Goal: Information Seeking & Learning: Learn about a topic

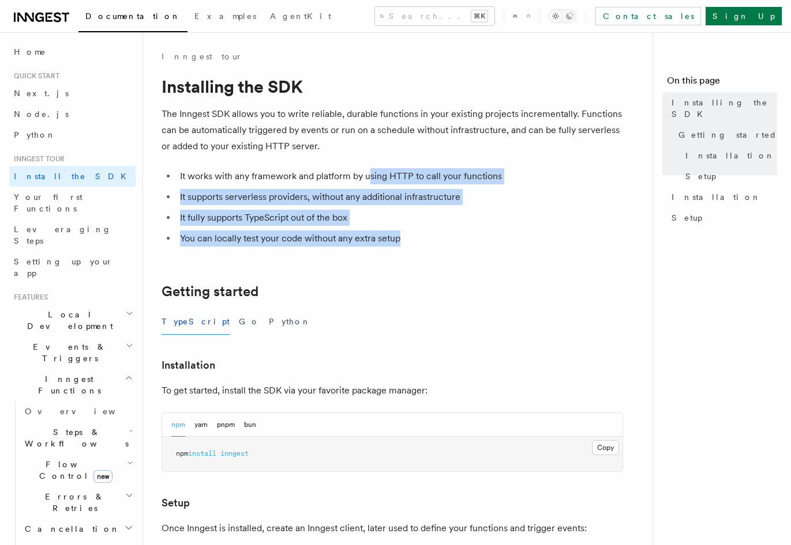
drag, startPoint x: 390, startPoint y: 213, endPoint x: 407, endPoint y: 244, distance: 35.1
click at [407, 244] on ul "It works with any framework and platform by using HTTP to call your functions I…" at bounding box center [391, 207] width 461 height 78
click at [407, 244] on li "You can locally test your code without any extra setup" at bounding box center [399, 239] width 446 height 16
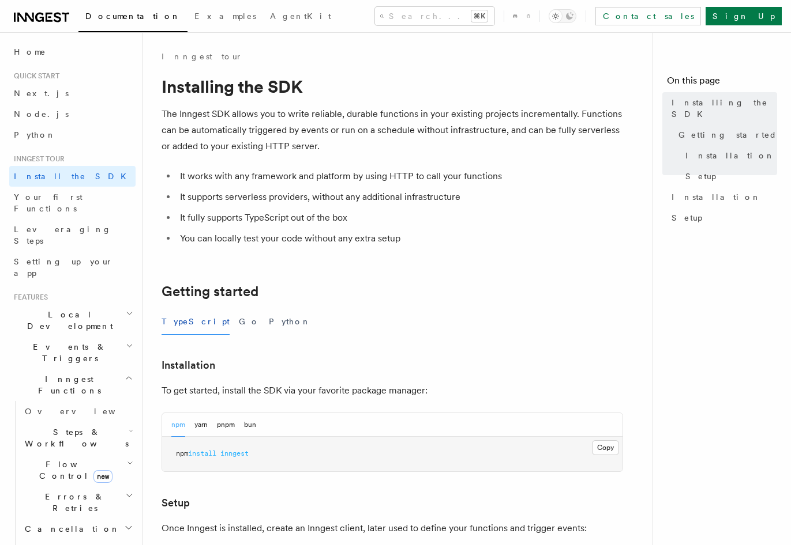
scroll to position [99, 0]
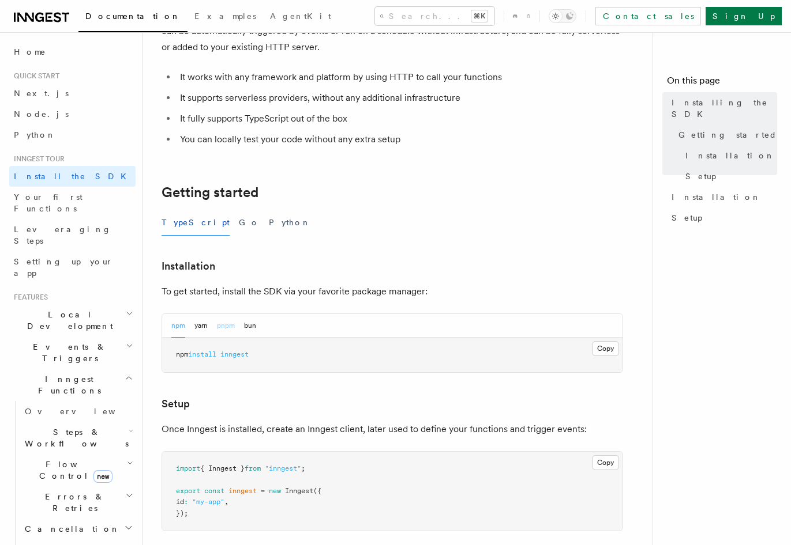
click at [220, 328] on button "pnpm" at bounding box center [226, 326] width 18 height 24
click at [221, 366] on pre "pnpm add inngest" at bounding box center [392, 355] width 460 height 35
click at [221, 359] on pre "pnpm add inngest" at bounding box center [392, 355] width 460 height 35
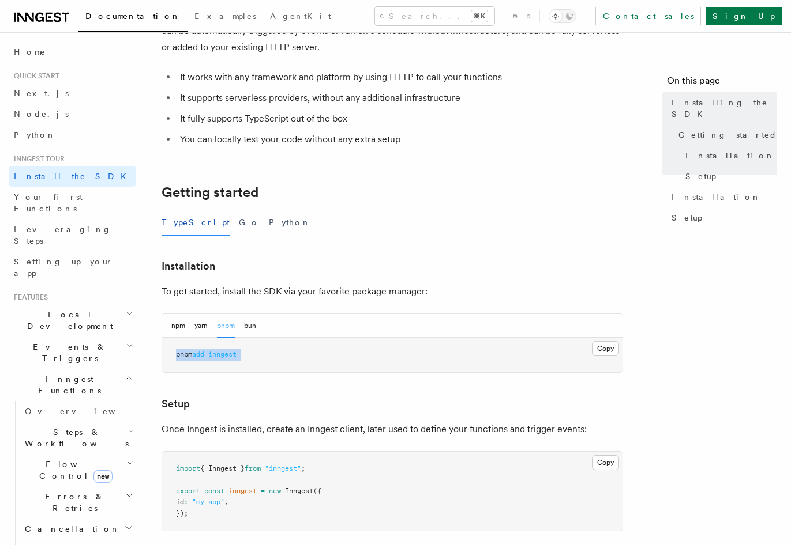
copy article "pnpm add inngest"
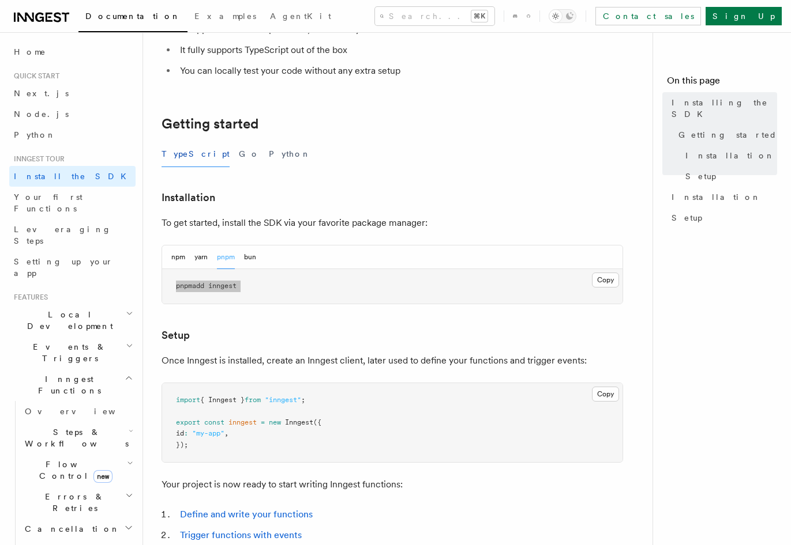
scroll to position [317, 0]
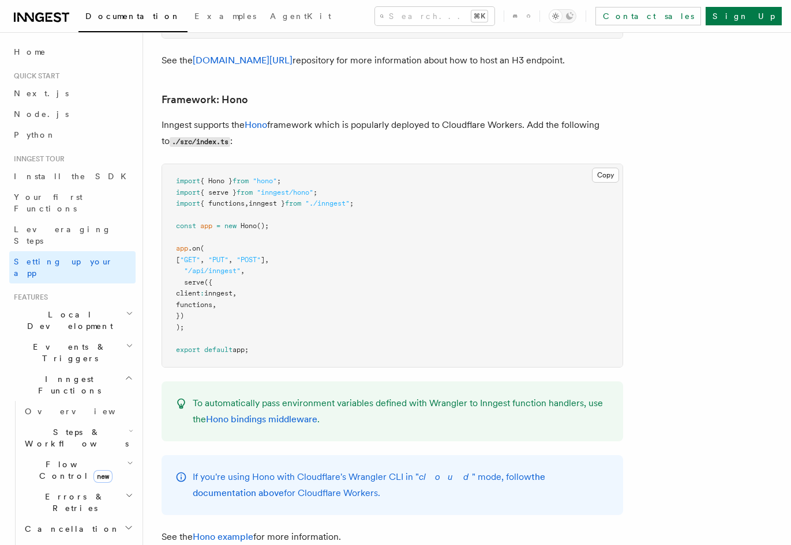
click at [435, 164] on pre "import { Hono } from "hono" ; import { serve } from "inngest/hono" ; import { f…" at bounding box center [392, 265] width 460 height 203
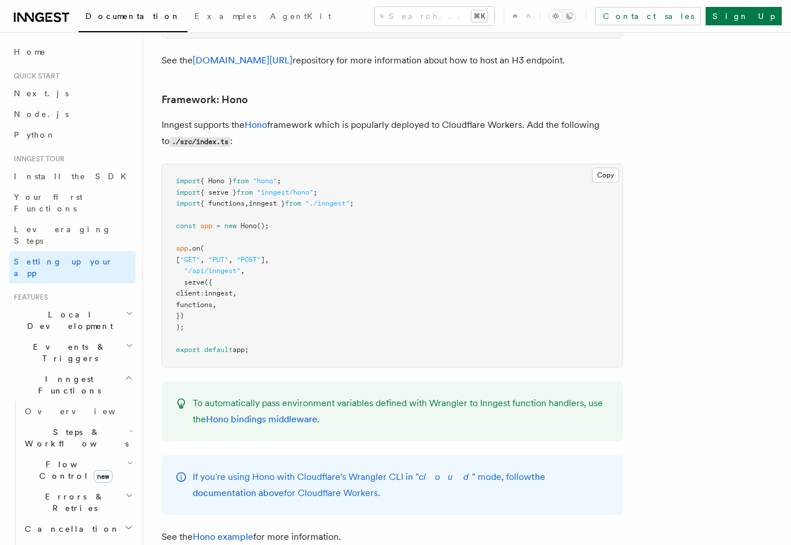
scroll to position [251, 0]
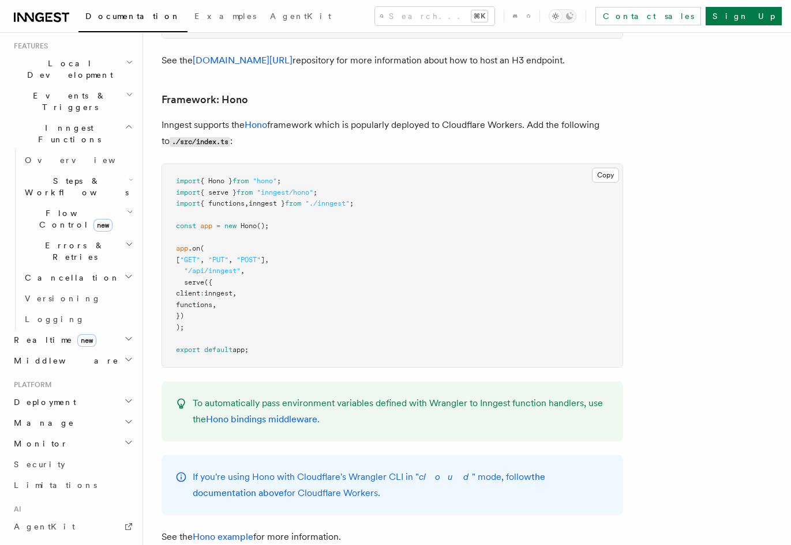
click at [76, 330] on h2 "Realtime new" at bounding box center [72, 340] width 126 height 21
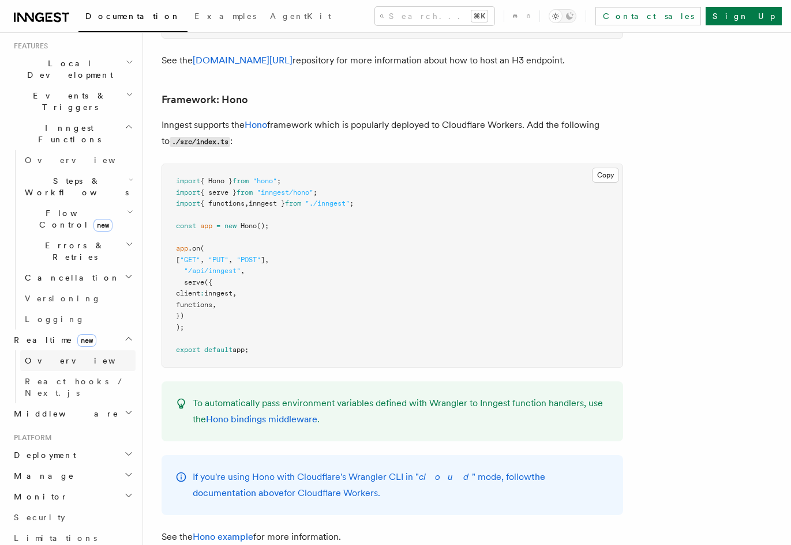
click at [92, 351] on link "Overview" at bounding box center [77, 361] width 115 height 21
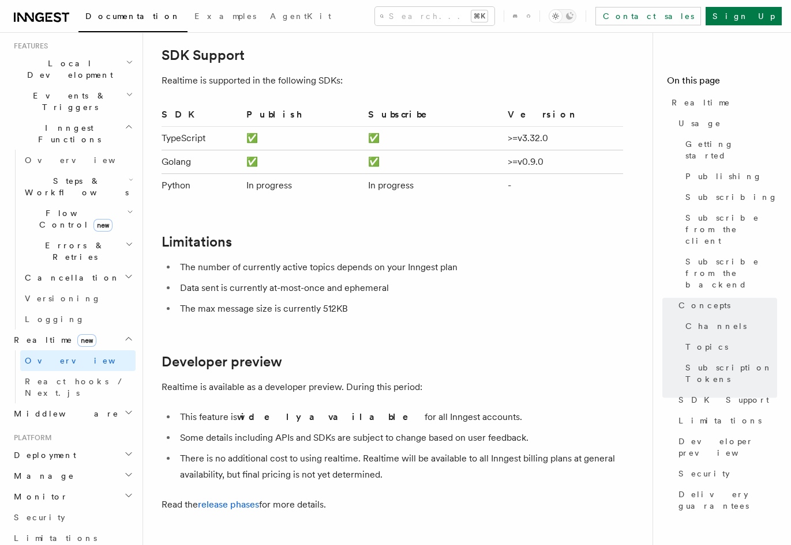
scroll to position [3645, 0]
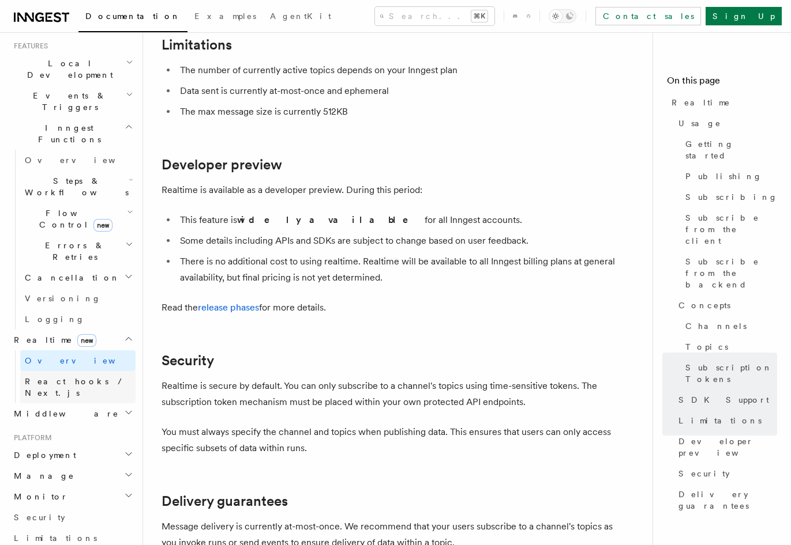
click at [88, 376] on span "React hooks / Next.js" at bounding box center [80, 387] width 111 height 23
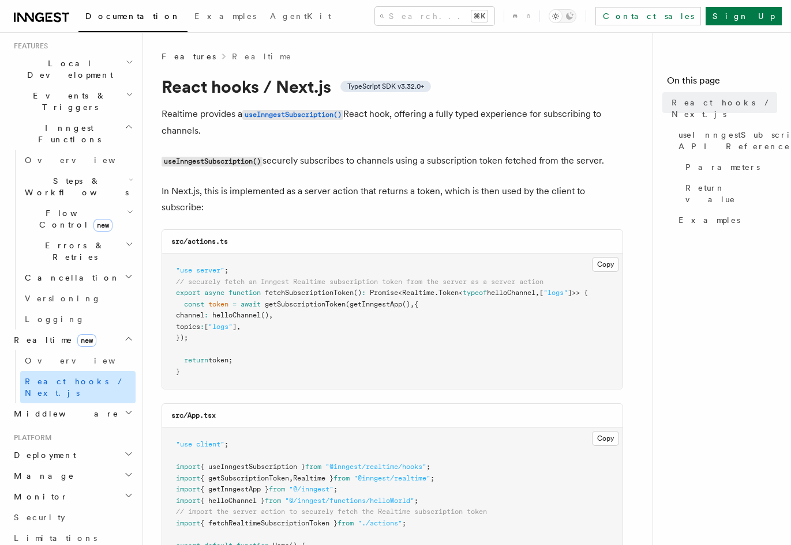
click at [92, 371] on link "React hooks / Next.js" at bounding box center [77, 387] width 115 height 32
click at [95, 351] on link "Overview" at bounding box center [77, 361] width 115 height 21
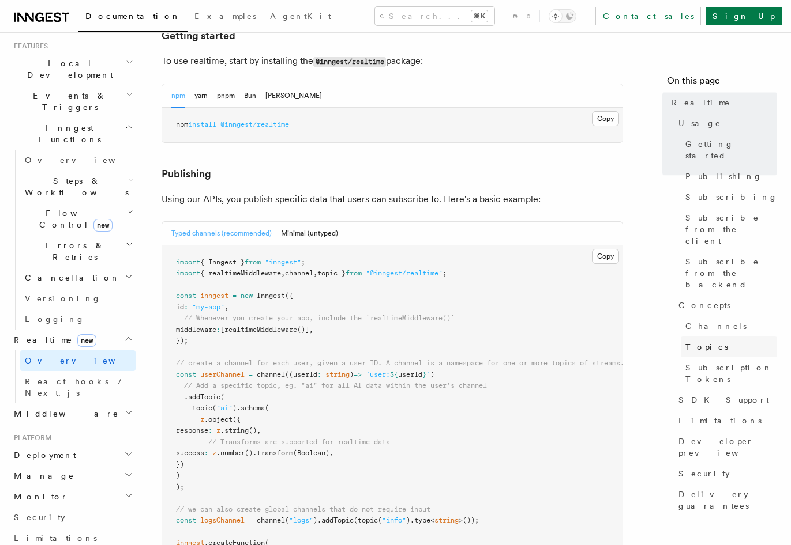
scroll to position [722, 0]
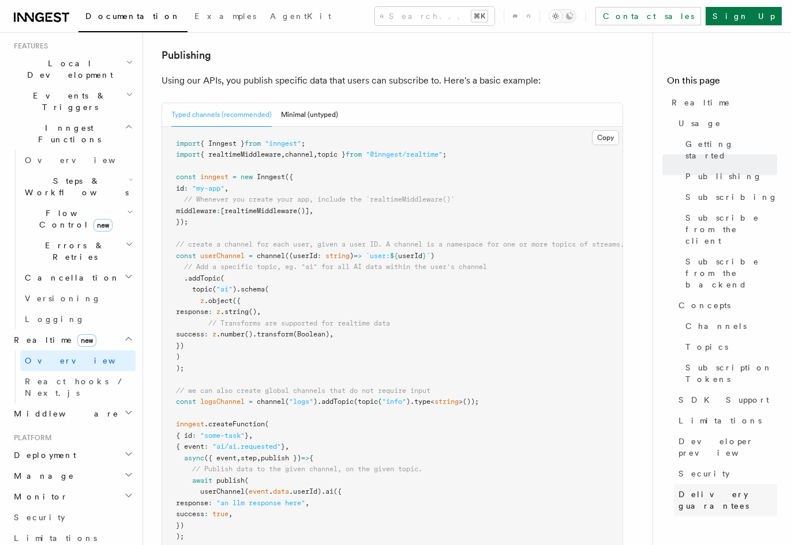
click at [693, 489] on span "Delivery guarantees" at bounding box center [727, 500] width 99 height 23
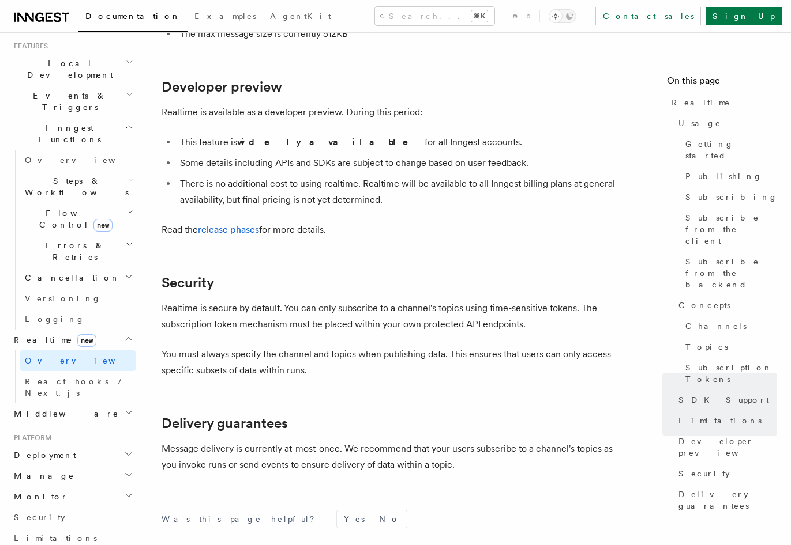
scroll to position [3664, 0]
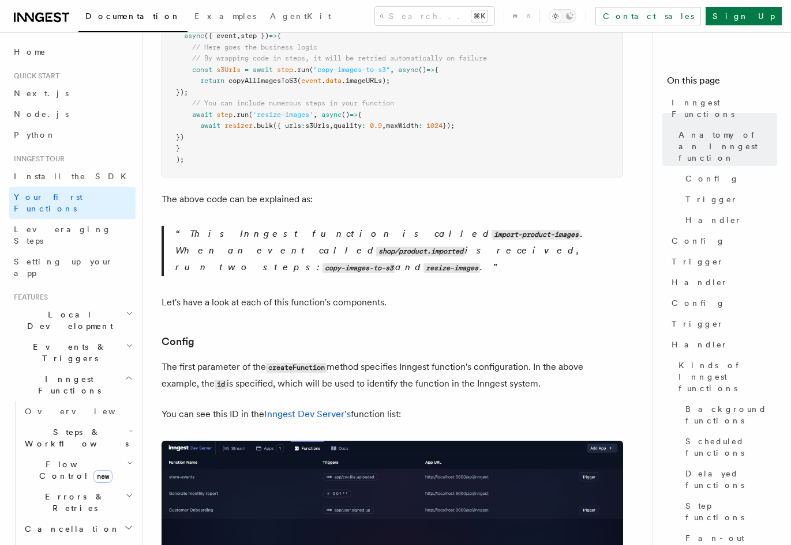
scroll to position [483, 0]
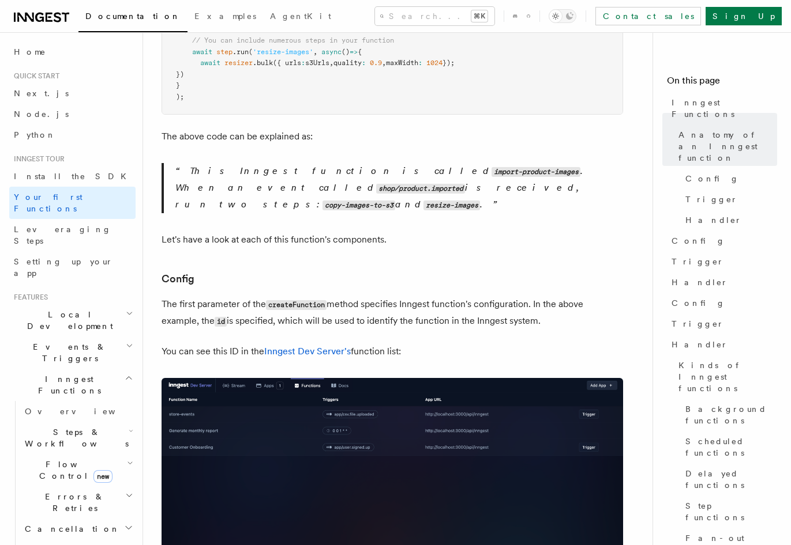
click at [473, 344] on p "You can see this ID in the Inngest Dev Server's function list:" at bounding box center [391, 352] width 461 height 16
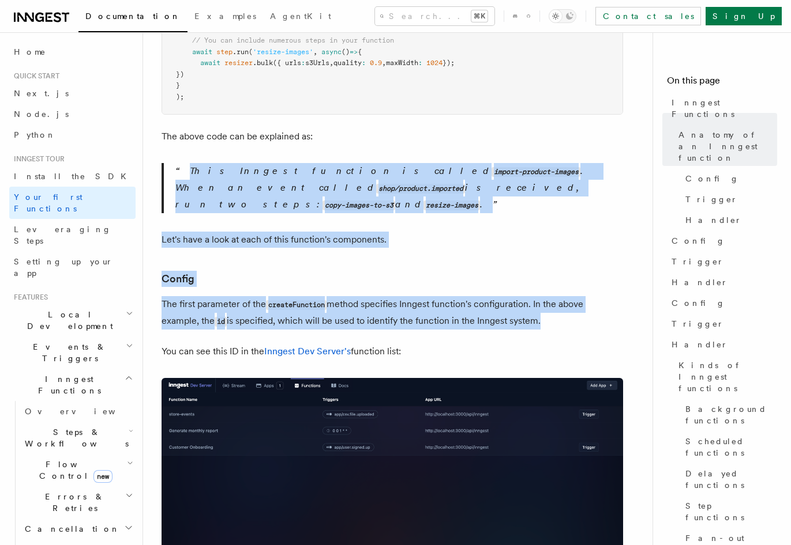
drag, startPoint x: 473, startPoint y: 325, endPoint x: 447, endPoint y: 134, distance: 192.5
drag, startPoint x: 431, startPoint y: 109, endPoint x: 451, endPoint y: 332, distance: 224.1
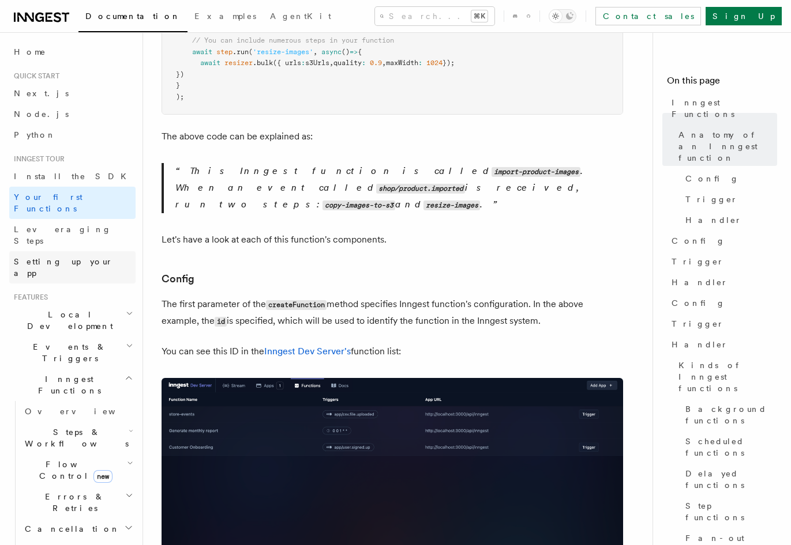
click at [42, 251] on link "Setting up your app" at bounding box center [72, 267] width 126 height 32
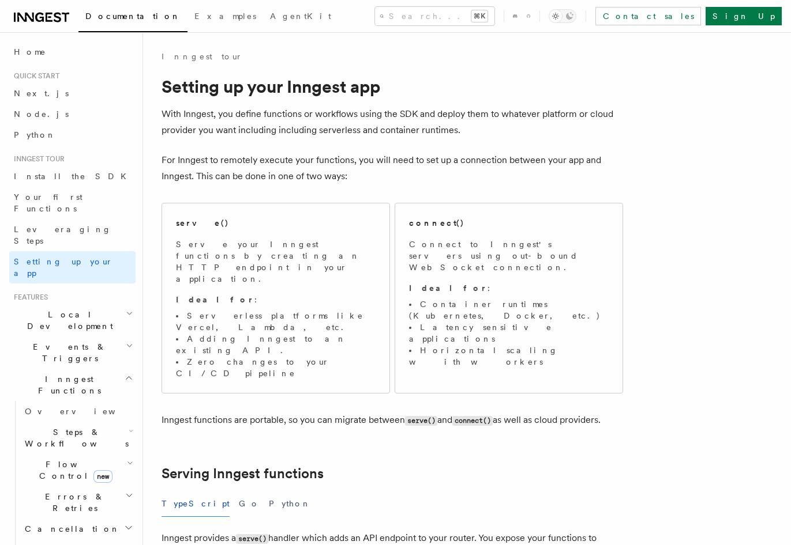
click at [63, 304] on h2 "Local Development" at bounding box center [72, 320] width 126 height 32
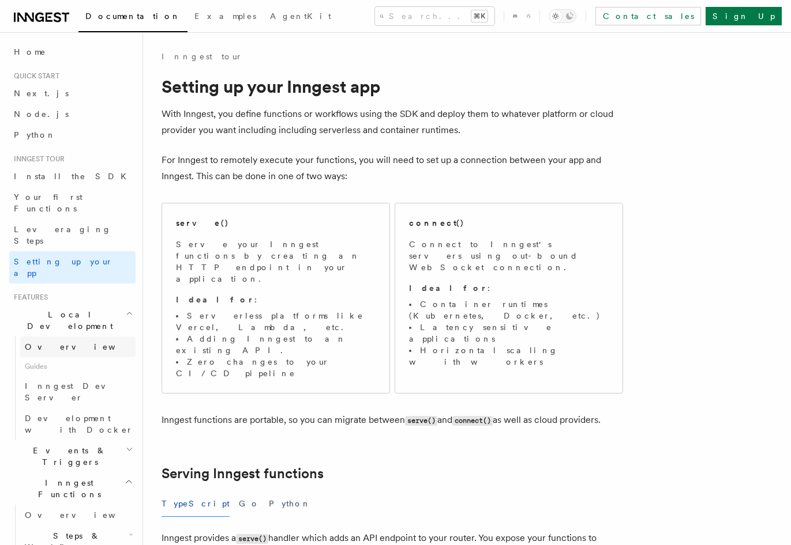
click at [67, 337] on link "Overview" at bounding box center [77, 347] width 115 height 21
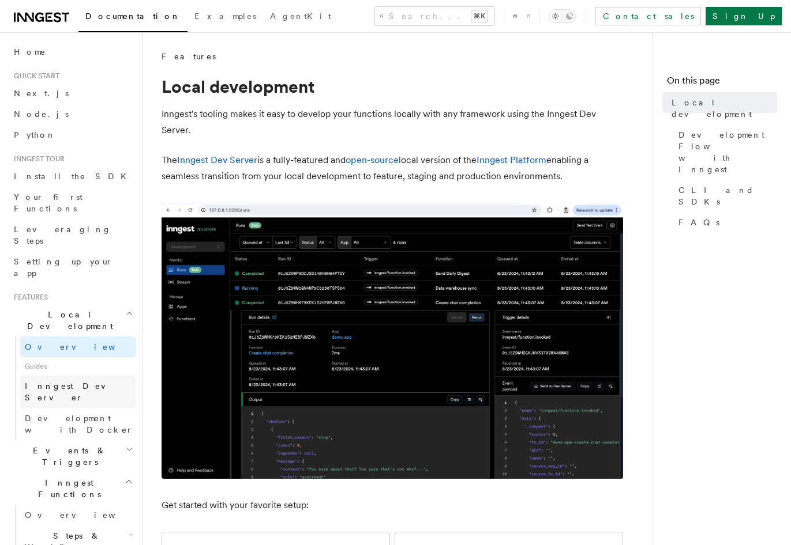
click at [108, 376] on link "Inngest Dev Server" at bounding box center [77, 392] width 115 height 32
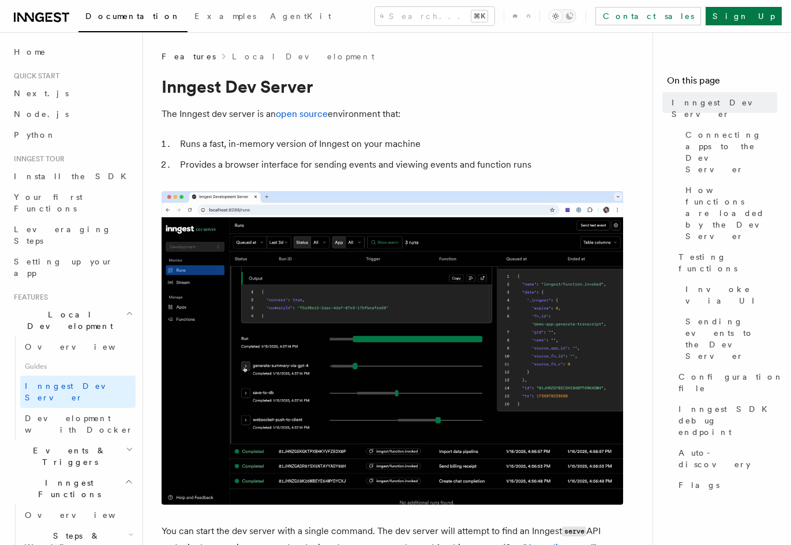
drag, startPoint x: 422, startPoint y: 114, endPoint x: 560, endPoint y: 171, distance: 149.9
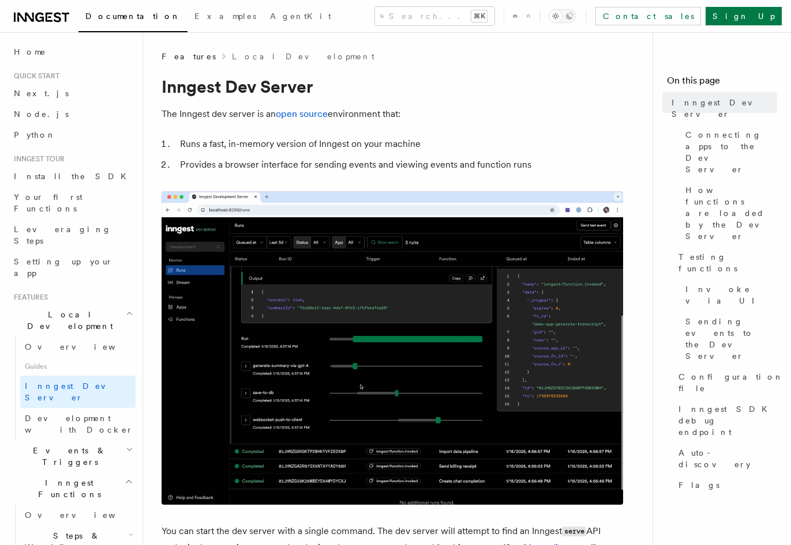
click at [560, 171] on li "Provides a browser interface for sending events and viewing events and function…" at bounding box center [399, 165] width 446 height 16
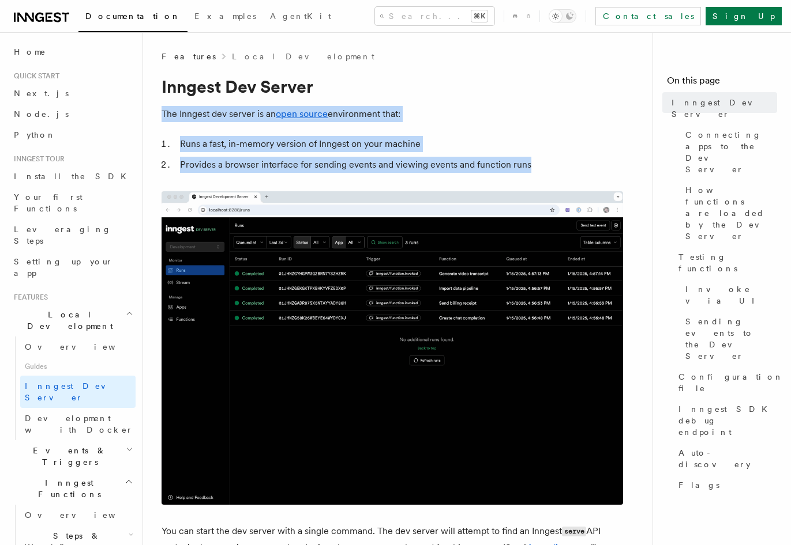
drag, startPoint x: 555, startPoint y: 164, endPoint x: 466, endPoint y: 80, distance: 122.8
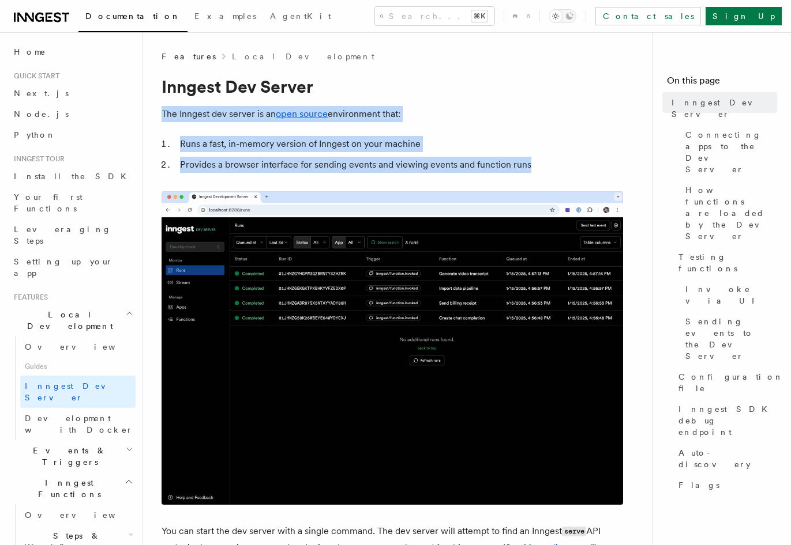
click at [466, 80] on h1 "Inngest Dev Server" at bounding box center [391, 86] width 461 height 21
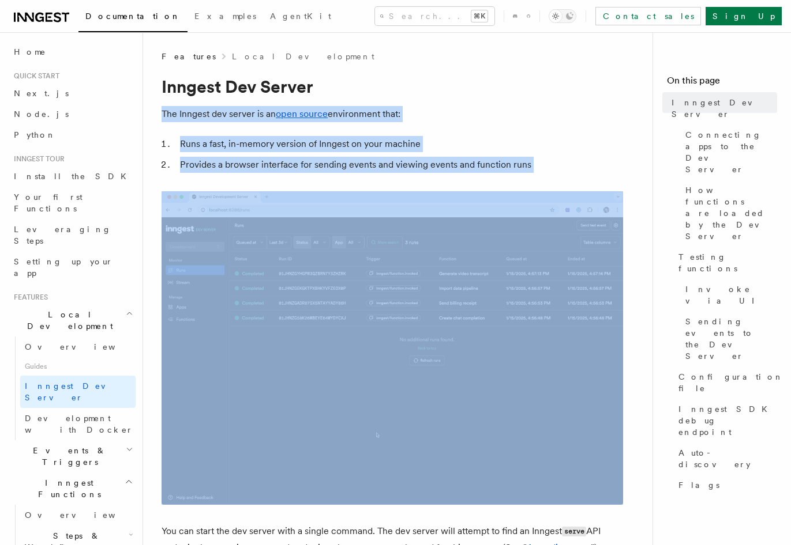
drag, startPoint x: 466, startPoint y: 80, endPoint x: 532, endPoint y: 165, distance: 107.8
click at [532, 165] on li "Provides a browser interface for sending events and viewing events and function…" at bounding box center [399, 165] width 446 height 16
drag, startPoint x: 532, startPoint y: 165, endPoint x: 460, endPoint y: 60, distance: 127.8
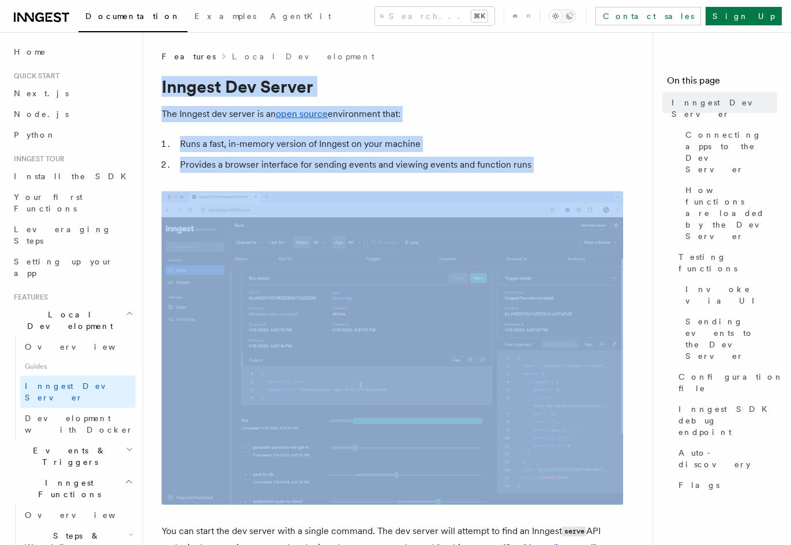
click at [460, 60] on div "Features Local Development" at bounding box center [391, 57] width 461 height 12
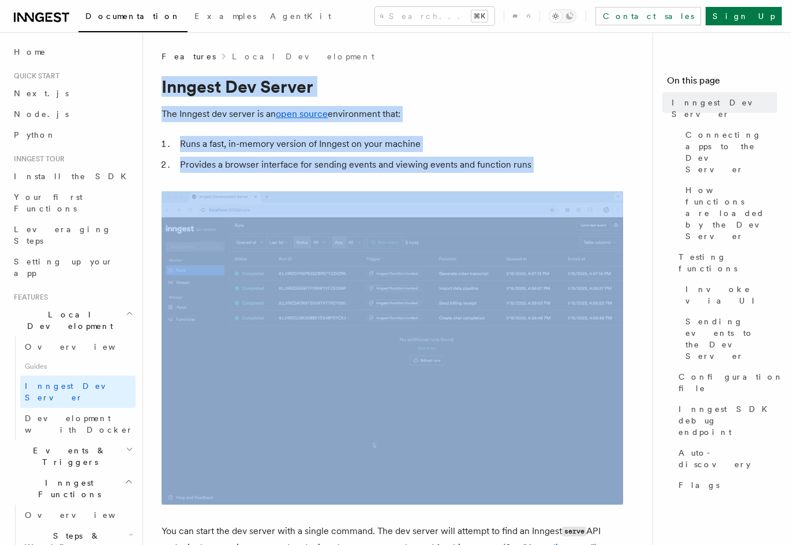
drag, startPoint x: 460, startPoint y: 60, endPoint x: 560, endPoint y: 174, distance: 151.9
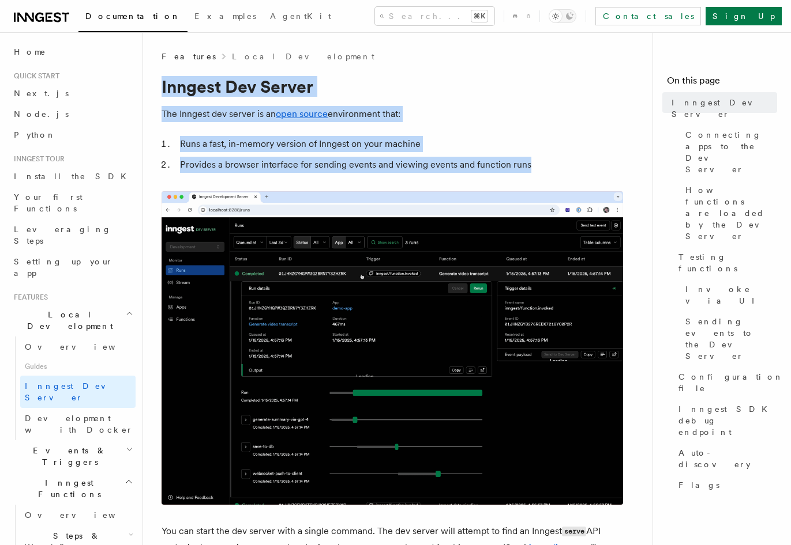
drag, startPoint x: 557, startPoint y: 170, endPoint x: 468, endPoint y: 63, distance: 138.4
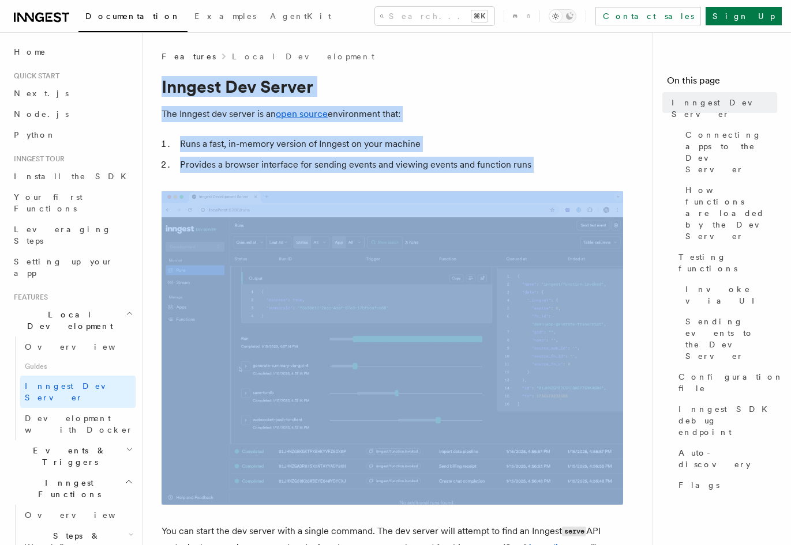
drag, startPoint x: 503, startPoint y: 114, endPoint x: 532, endPoint y: 161, distance: 55.7
click at [532, 161] on li "Provides a browser interface for sending events and viewing events and function…" at bounding box center [399, 165] width 446 height 16
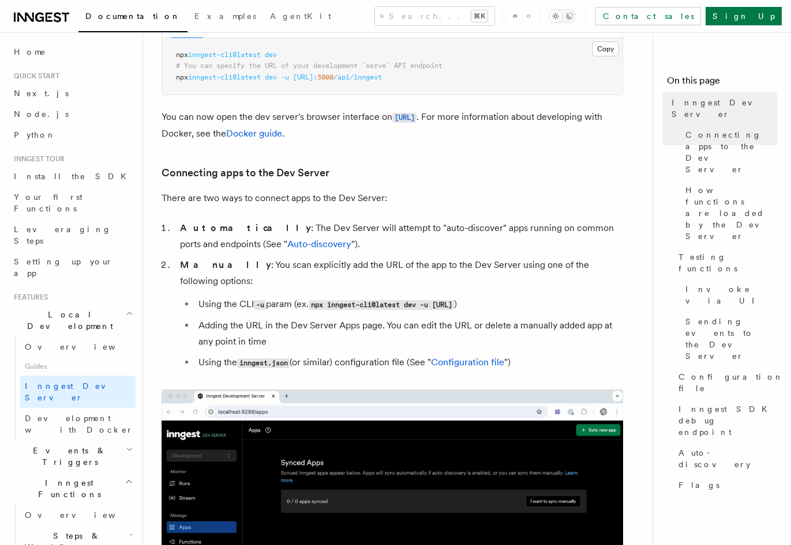
scroll to position [578, 0]
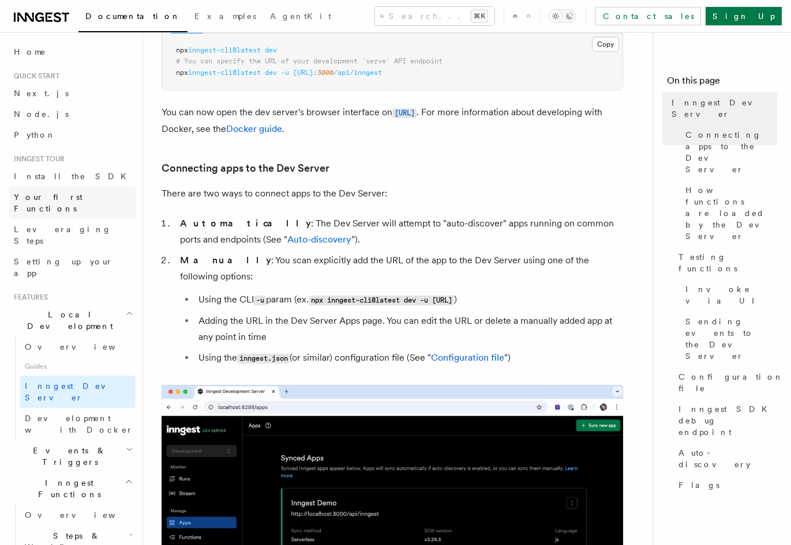
click at [39, 201] on span "Your first Functions" at bounding box center [48, 203] width 69 height 21
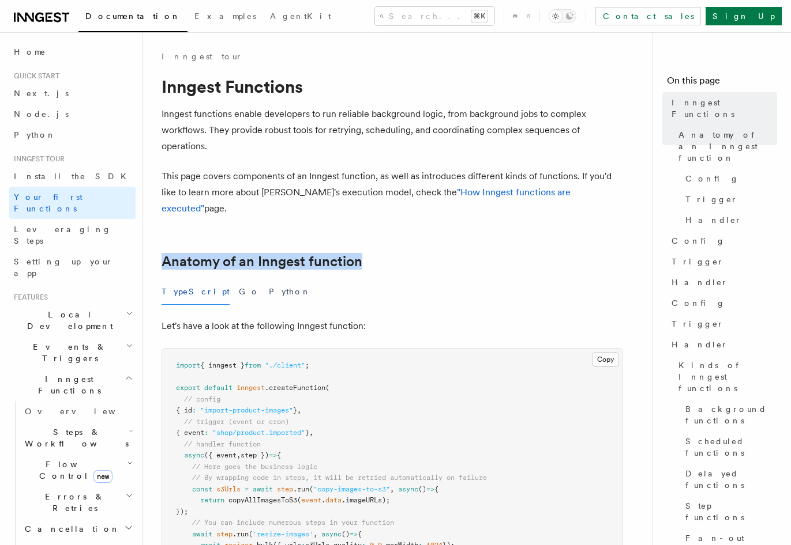
drag, startPoint x: 355, startPoint y: 221, endPoint x: 368, endPoint y: 249, distance: 30.7
click at [368, 254] on h2 "Anatomy of an Inngest function" at bounding box center [391, 262] width 461 height 16
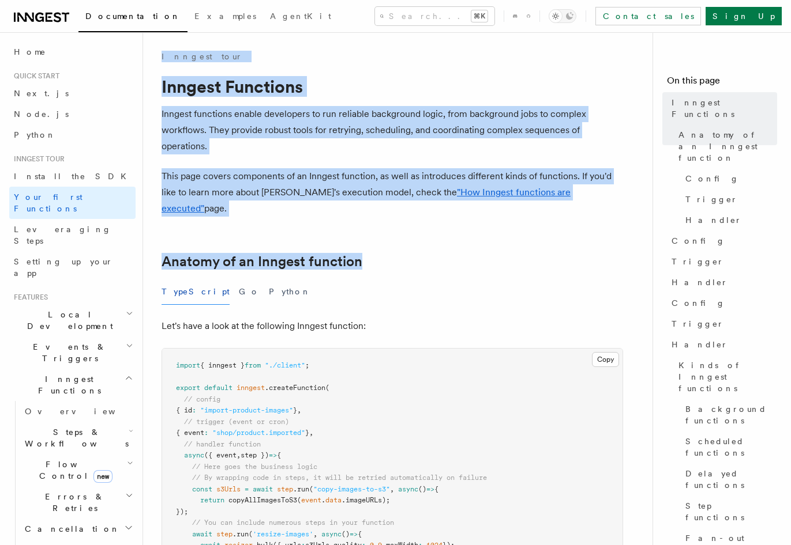
drag, startPoint x: 385, startPoint y: 235, endPoint x: 428, endPoint y: 47, distance: 192.3
drag, startPoint x: 436, startPoint y: 93, endPoint x: 443, endPoint y: 257, distance: 164.5
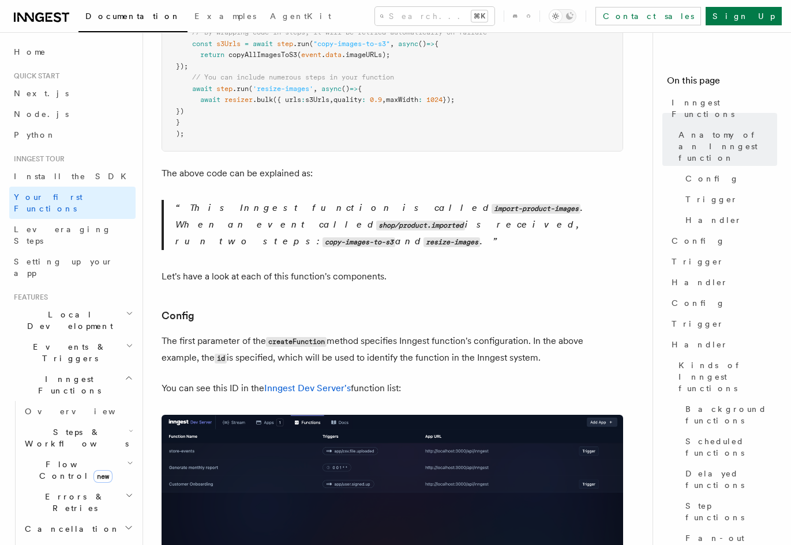
scroll to position [459, 0]
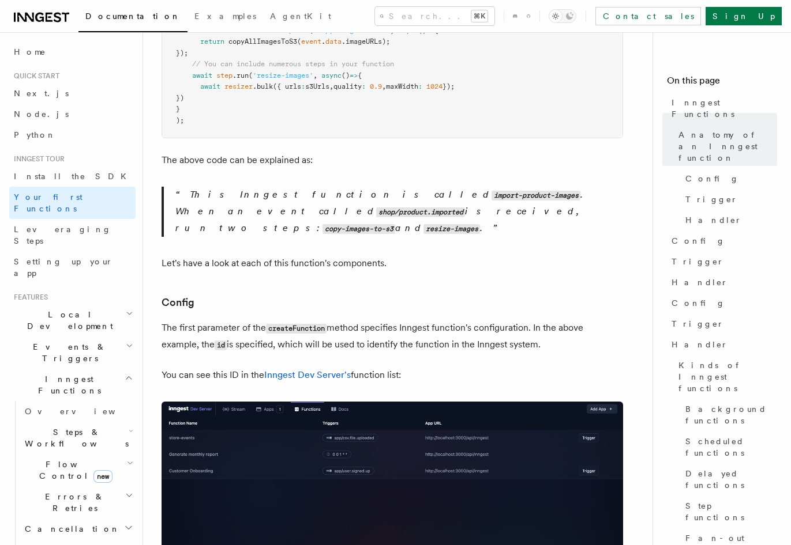
drag, startPoint x: 438, startPoint y: 249, endPoint x: 461, endPoint y: 349, distance: 103.5
click at [461, 367] on p "You can see this ID in the Inngest Dev Server's function list:" at bounding box center [391, 375] width 461 height 16
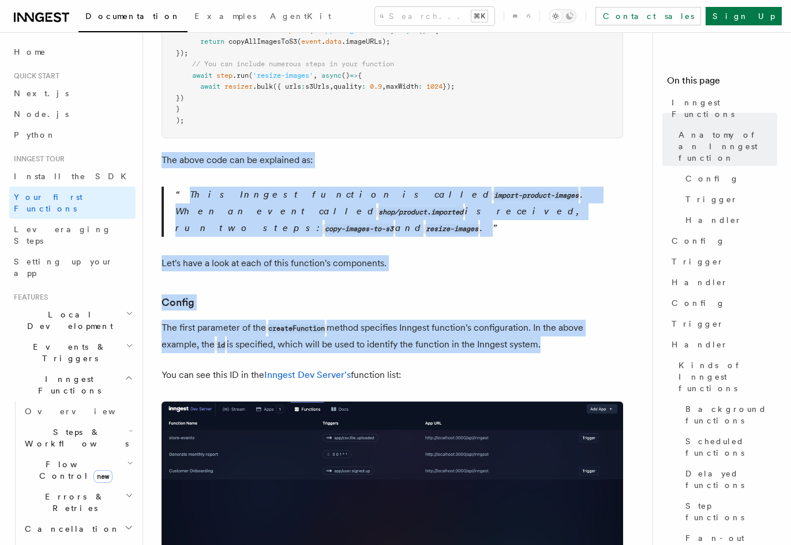
drag, startPoint x: 461, startPoint y: 349, endPoint x: 437, endPoint y: 114, distance: 237.1
click at [437, 114] on pre "import { inngest } from "./client" ; export default inngest .createFunction ( /…" at bounding box center [392, 14] width 460 height 248
drag, startPoint x: 440, startPoint y: 124, endPoint x: 499, endPoint y: 351, distance: 234.1
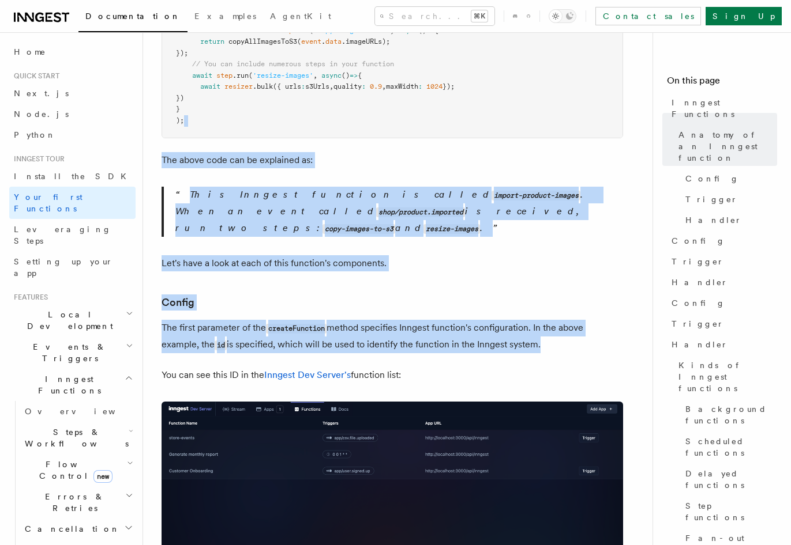
click at [499, 367] on p "You can see this ID in the Inngest Dev Server's function list:" at bounding box center [391, 375] width 461 height 16
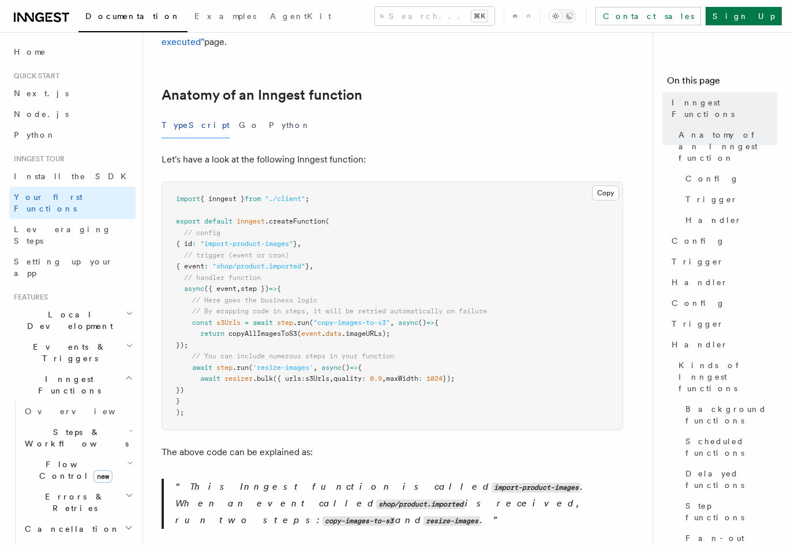
scroll to position [0, 0]
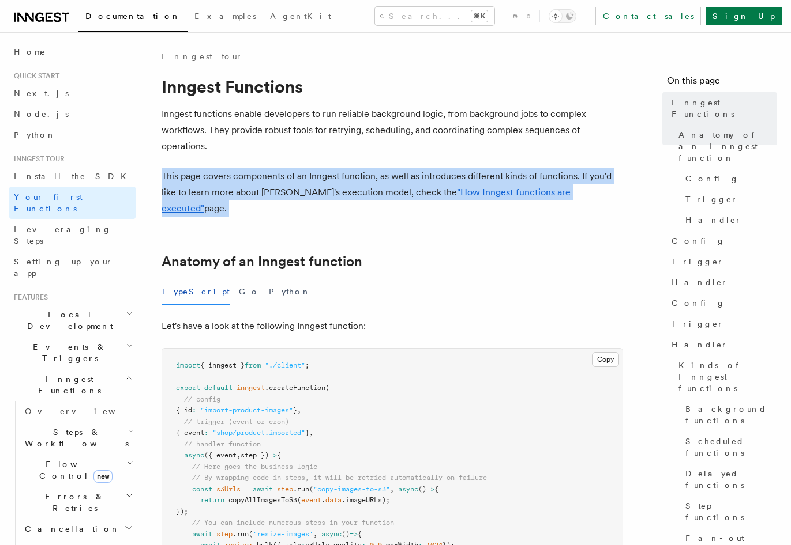
drag, startPoint x: 377, startPoint y: 186, endPoint x: 385, endPoint y: 212, distance: 26.5
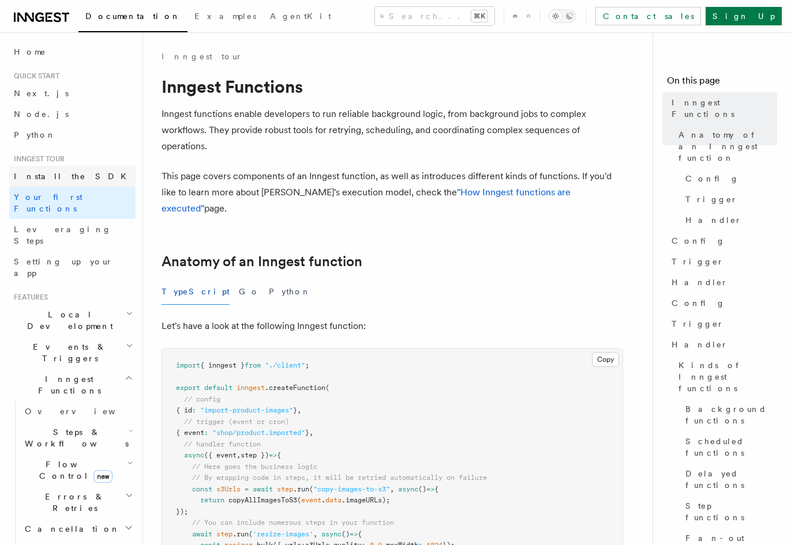
click at [34, 178] on span "Install the SDK" at bounding box center [73, 176] width 119 height 9
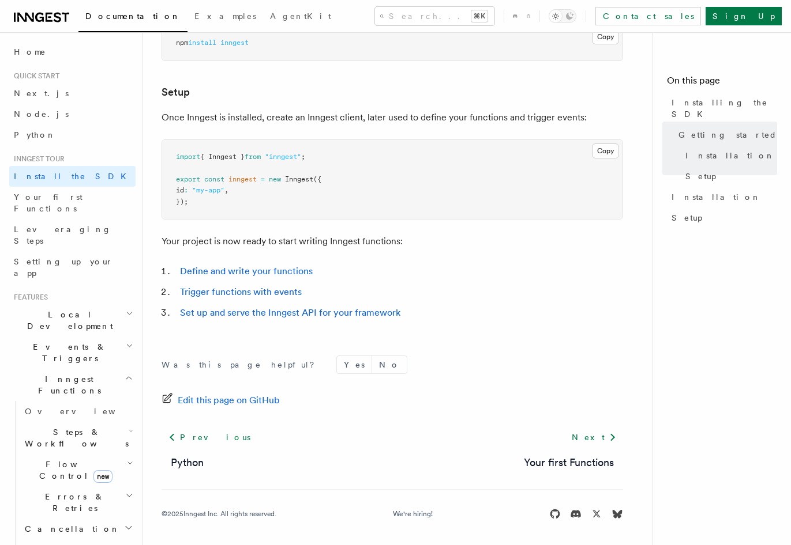
scroll to position [413, 0]
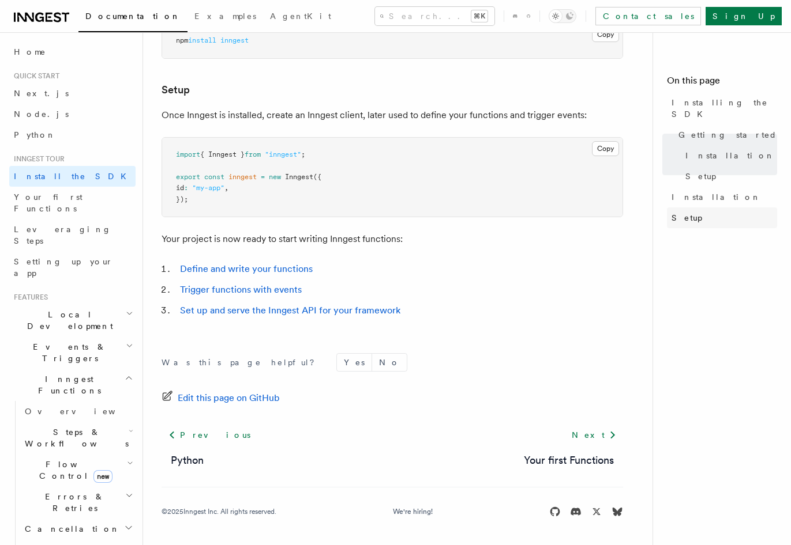
click at [668, 208] on link "Setup" at bounding box center [722, 218] width 110 height 21
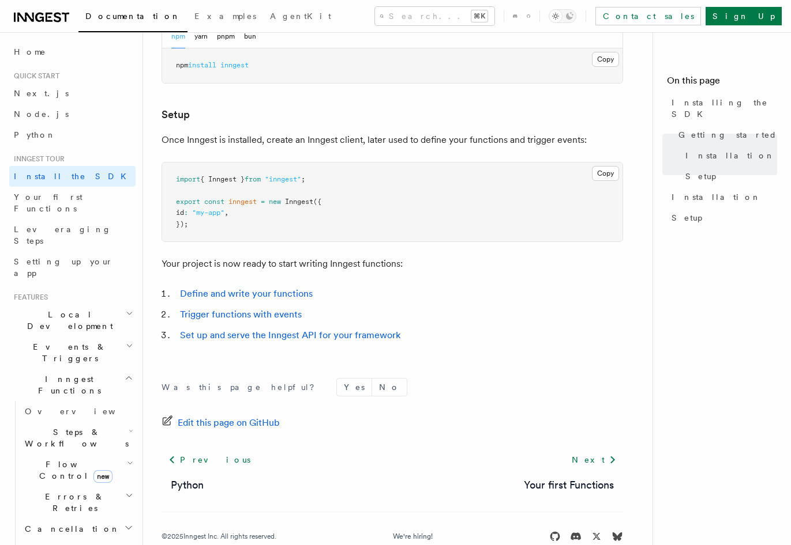
scroll to position [374, 0]
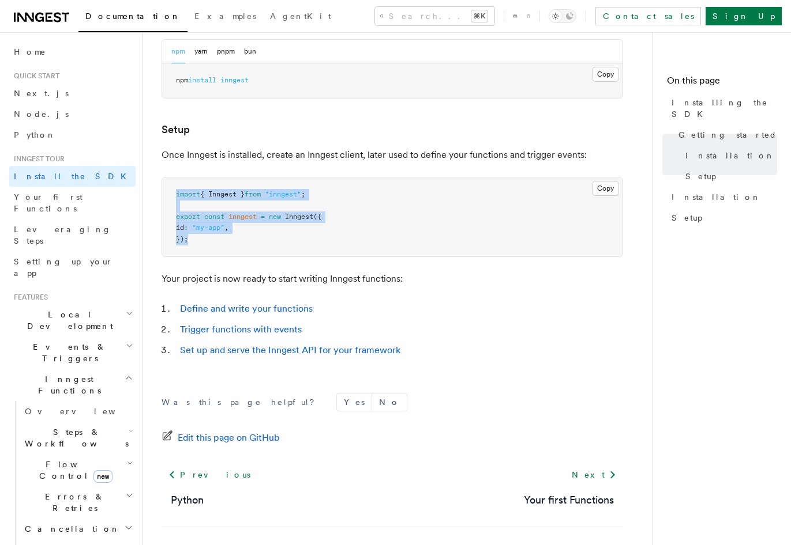
drag, startPoint x: 284, startPoint y: 177, endPoint x: 312, endPoint y: 246, distance: 74.0
click at [312, 246] on article "Inngest tour Installing the SDK The Inngest SDK allows you to write reliable, d…" at bounding box center [401, 131] width 481 height 908
click at [312, 246] on pre "import { Inngest } from "inngest" ; export const inngest = new Inngest ({ id : …" at bounding box center [392, 218] width 460 height 80
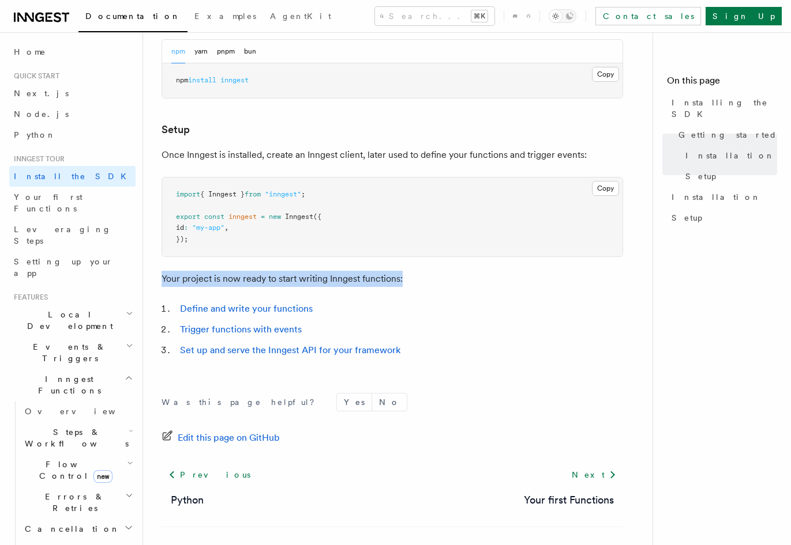
drag, startPoint x: 350, startPoint y: 264, endPoint x: 411, endPoint y: 284, distance: 63.6
click at [411, 284] on article "Inngest tour Installing the SDK The Inngest SDK allows you to write reliable, d…" at bounding box center [401, 131] width 481 height 908
click at [411, 284] on p "Your project is now ready to start writing Inngest functions:" at bounding box center [391, 279] width 461 height 16
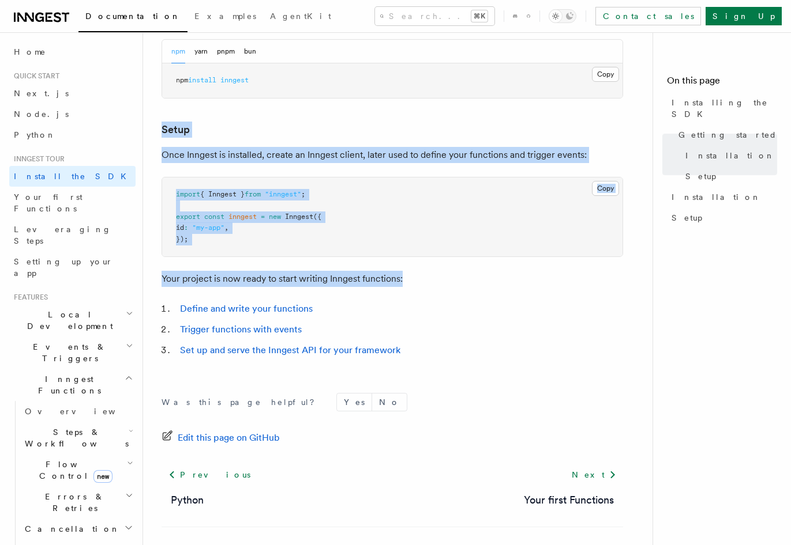
drag, startPoint x: 411, startPoint y: 284, endPoint x: 364, endPoint y: 110, distance: 179.6
click at [364, 110] on article "Inngest tour Installing the SDK The Inngest SDK allows you to write reliable, d…" at bounding box center [401, 131] width 481 height 908
drag, startPoint x: 364, startPoint y: 110, endPoint x: 441, endPoint y: 274, distance: 180.6
click at [441, 274] on article "Inngest tour Installing the SDK The Inngest SDK allows you to write reliable, d…" at bounding box center [401, 131] width 481 height 908
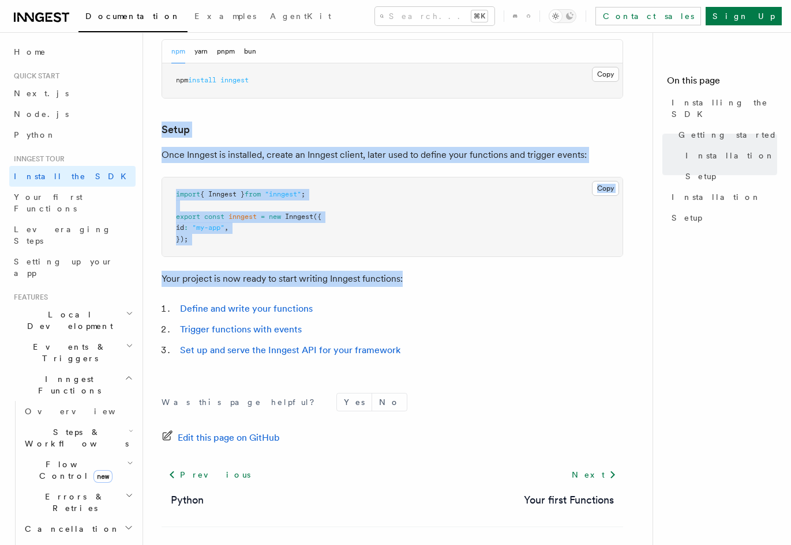
click at [441, 274] on p "Your project is now ready to start writing Inngest functions:" at bounding box center [391, 279] width 461 height 16
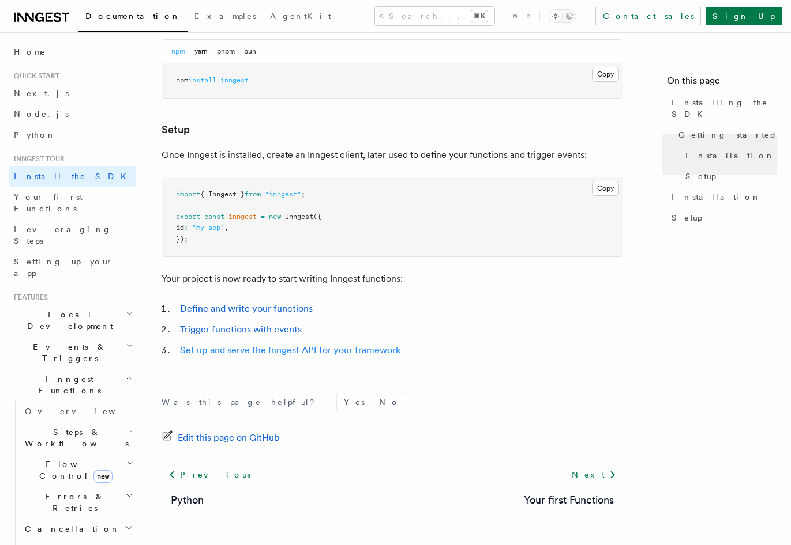
click at [272, 352] on link "Set up and serve the Inngest API for your framework" at bounding box center [290, 350] width 220 height 11
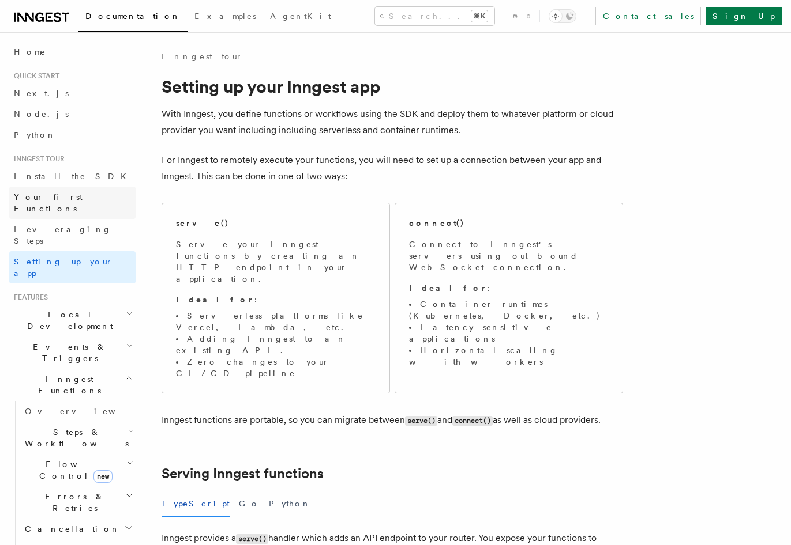
click at [33, 198] on span "Your first Functions" at bounding box center [48, 203] width 69 height 21
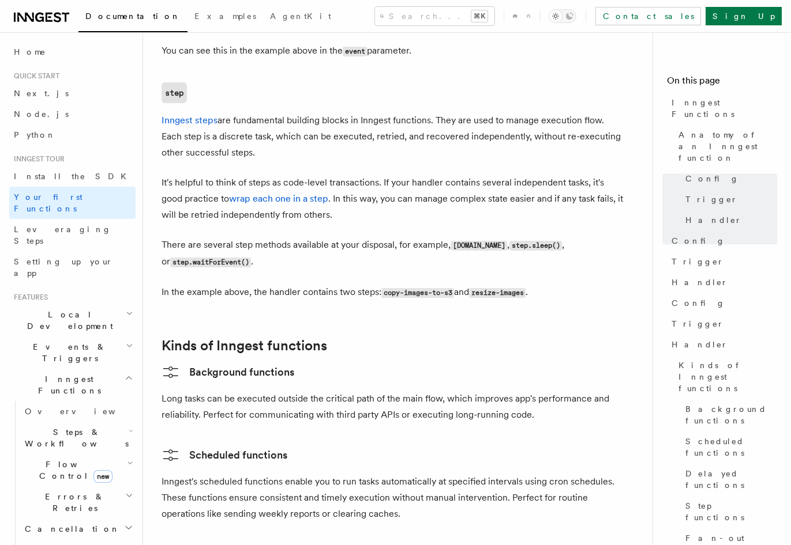
scroll to position [1532, 0]
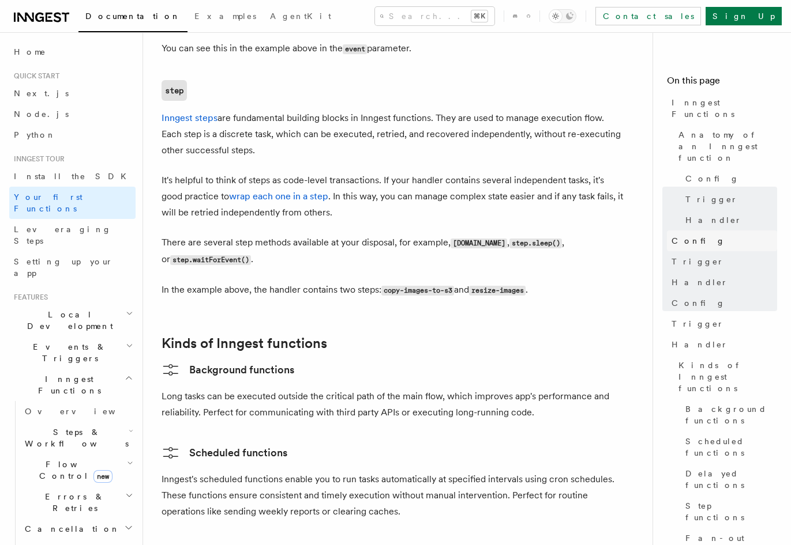
click at [698, 231] on link "Config" at bounding box center [722, 241] width 110 height 21
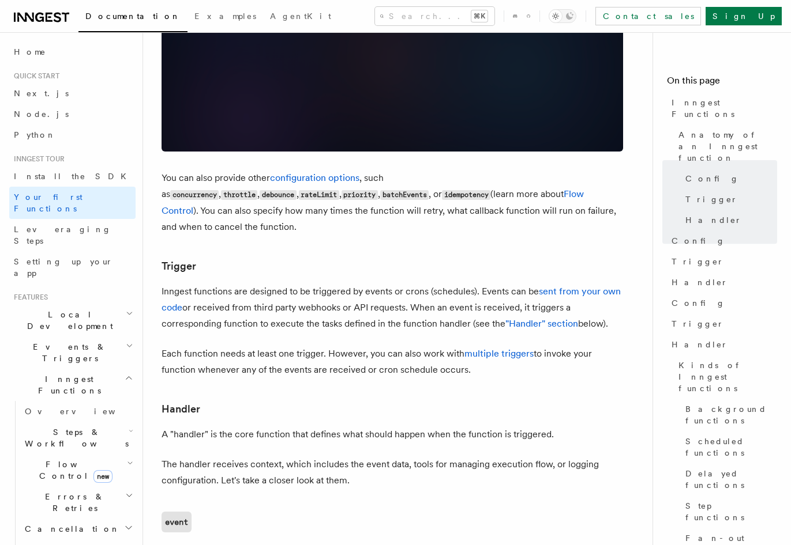
scroll to position [983, 0]
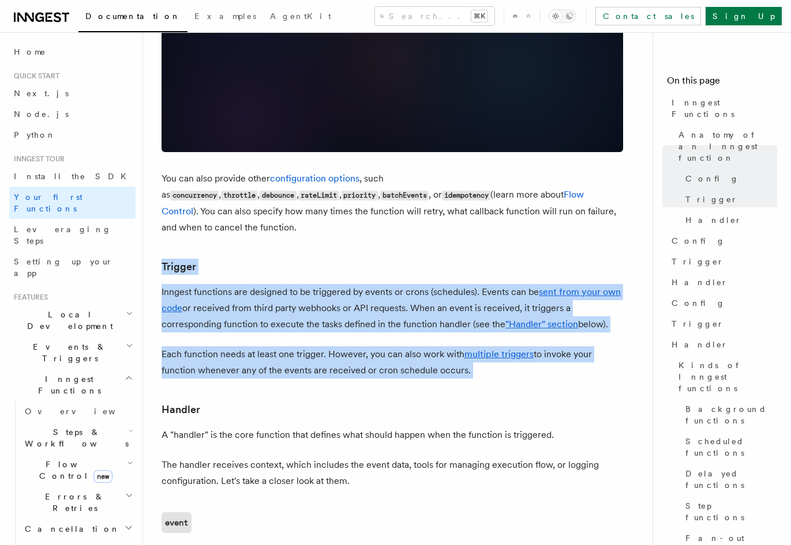
drag, startPoint x: 509, startPoint y: 201, endPoint x: 544, endPoint y: 351, distance: 154.1
click at [544, 351] on article "Inngest tour Inngest Functions Inngest functions enable developers to run relia…" at bounding box center [401, 479] width 481 height 2823
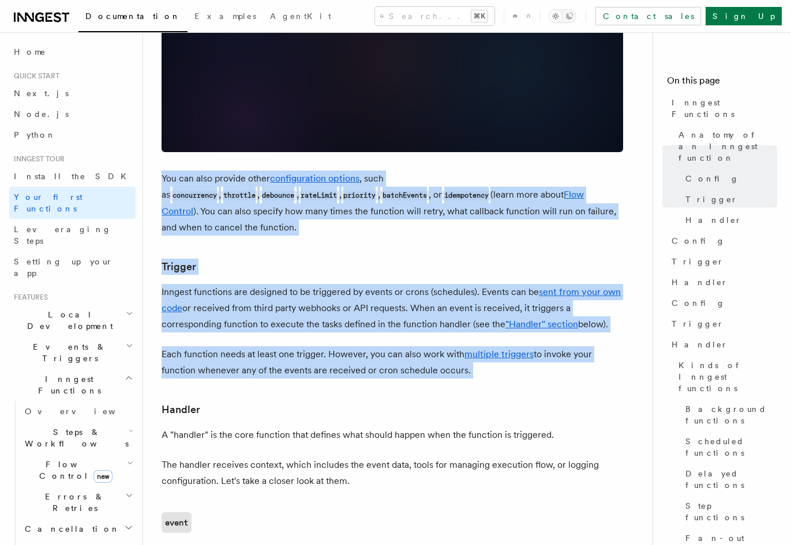
drag, startPoint x: 340, startPoint y: 175, endPoint x: 406, endPoint y: 350, distance: 186.7
click at [406, 350] on article "Inngest tour Inngest Functions Inngest functions enable developers to run relia…" at bounding box center [401, 479] width 481 height 2823
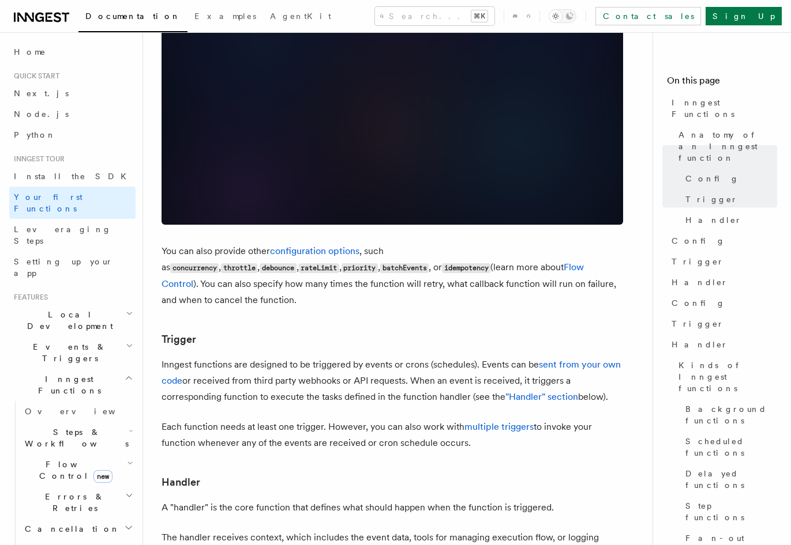
scroll to position [220, 0]
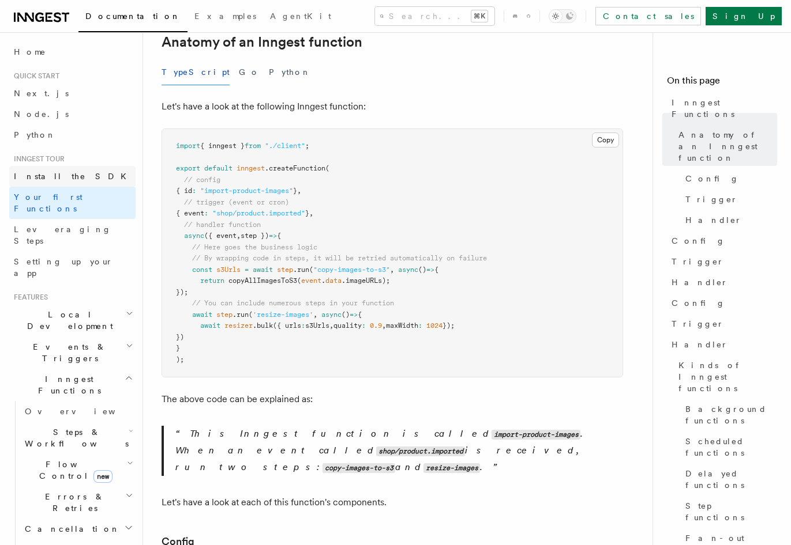
click at [67, 177] on link "Install the SDK" at bounding box center [72, 176] width 126 height 21
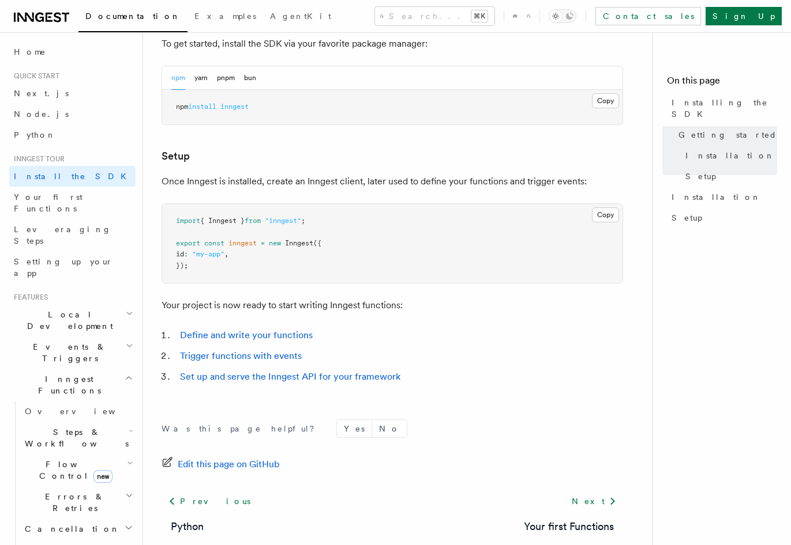
scroll to position [348, 0]
click at [335, 380] on link "Set up and serve the Inngest API for your framework" at bounding box center [290, 376] width 220 height 11
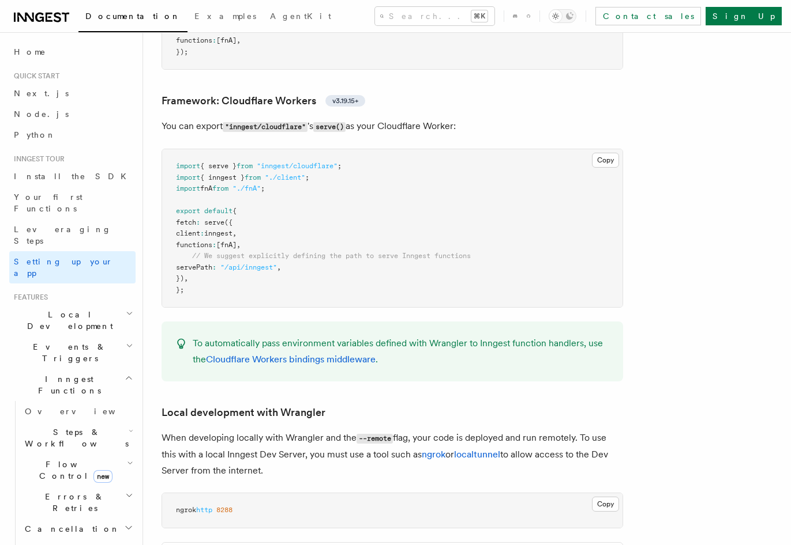
scroll to position [1917, 0]
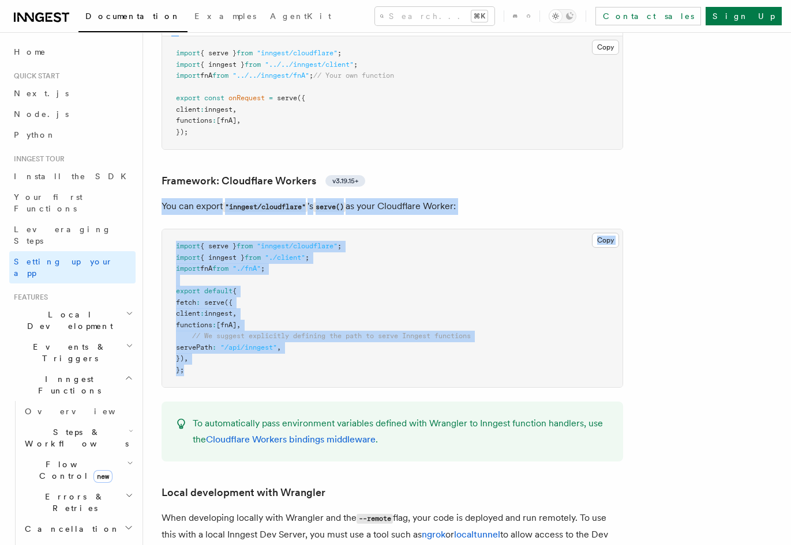
drag, startPoint x: 414, startPoint y: 236, endPoint x: 398, endPoint y: 330, distance: 94.7
click at [398, 330] on pre "import { serve } from "inngest/cloudflare" ; import { inngest } from "./client"…" at bounding box center [392, 308] width 460 height 158
drag, startPoint x: 398, startPoint y: 330, endPoint x: 438, endPoint y: 131, distance: 202.3
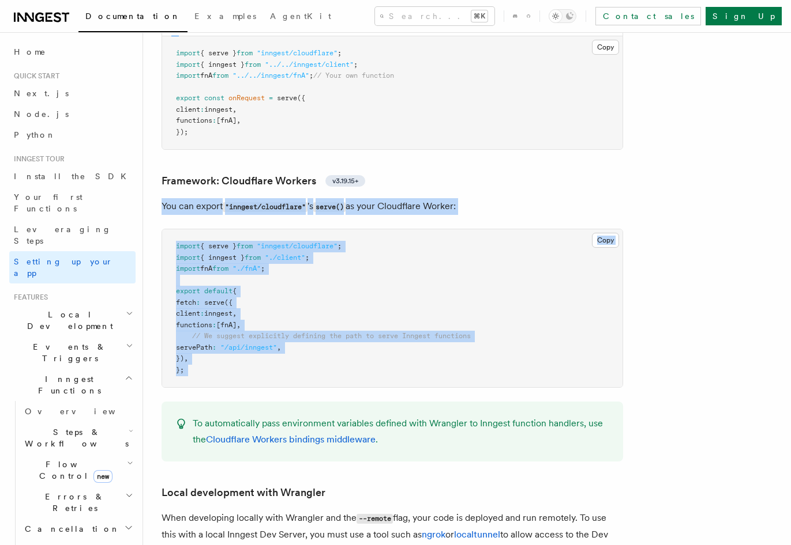
click at [438, 173] on h3 "Framework: Cloudflare Workers v3.19.15+" at bounding box center [391, 181] width 461 height 16
drag, startPoint x: 438, startPoint y: 131, endPoint x: 441, endPoint y: 328, distance: 196.6
click at [441, 328] on pre "import { serve } from "inngest/cloudflare" ; import { inngest } from "./client"…" at bounding box center [392, 308] width 460 height 158
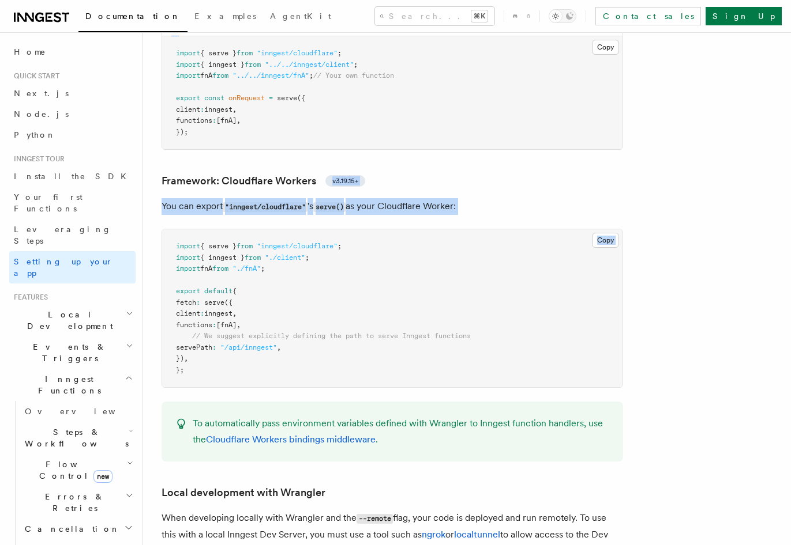
drag, startPoint x: 432, startPoint y: 102, endPoint x: 503, endPoint y: 163, distance: 93.6
drag, startPoint x: 498, startPoint y: 141, endPoint x: 483, endPoint y: 94, distance: 49.2
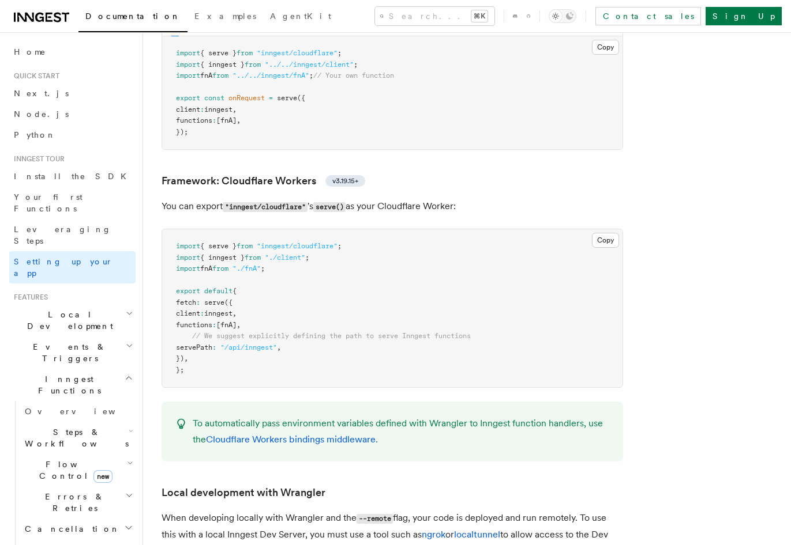
click at [483, 93] on div "v3 v2 Copy Copied import { serve } from "inngest/cloudflare" ; import { inngest…" at bounding box center [391, 81] width 461 height 138
drag, startPoint x: 478, startPoint y: 89, endPoint x: 504, endPoint y: 159, distance: 74.4
click at [504, 198] on p "You can export "inngest/cloudflare" 's serve() as your Cloudflare Worker:" at bounding box center [391, 206] width 461 height 17
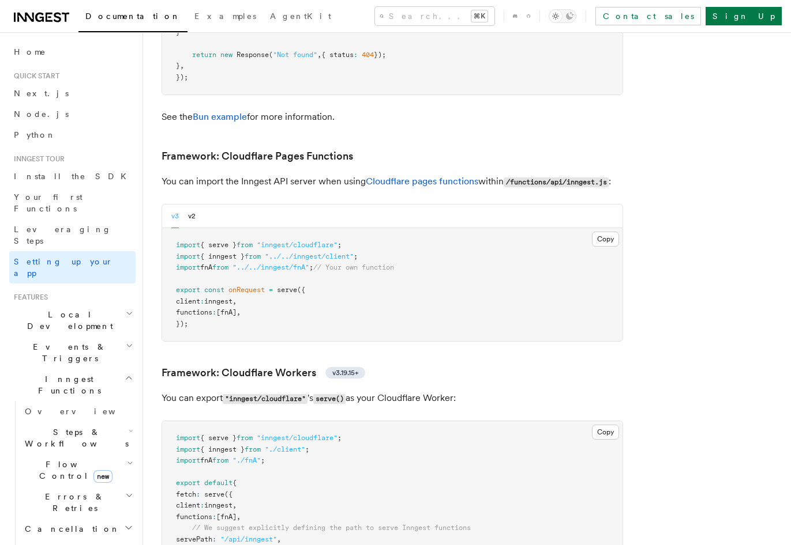
scroll to position [1615, 0]
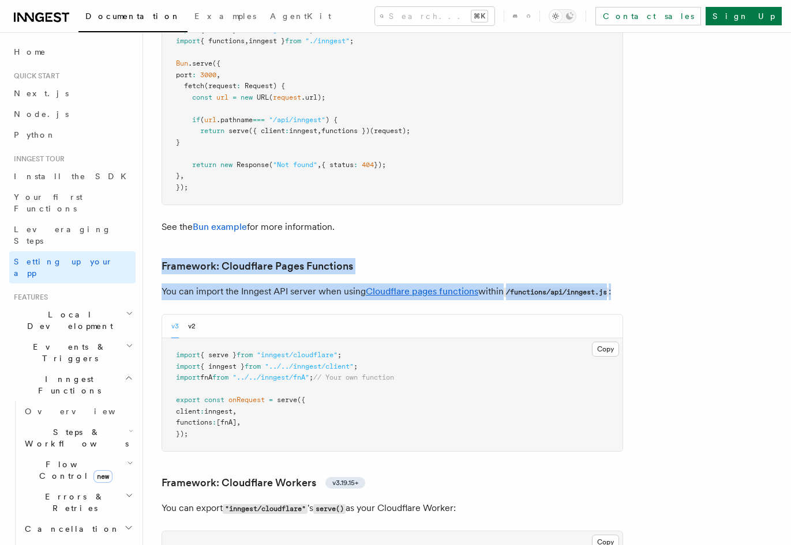
drag, startPoint x: 464, startPoint y: 226, endPoint x: 645, endPoint y: 235, distance: 181.3
drag, startPoint x: 606, startPoint y: 194, endPoint x: 574, endPoint y: 153, distance: 51.3
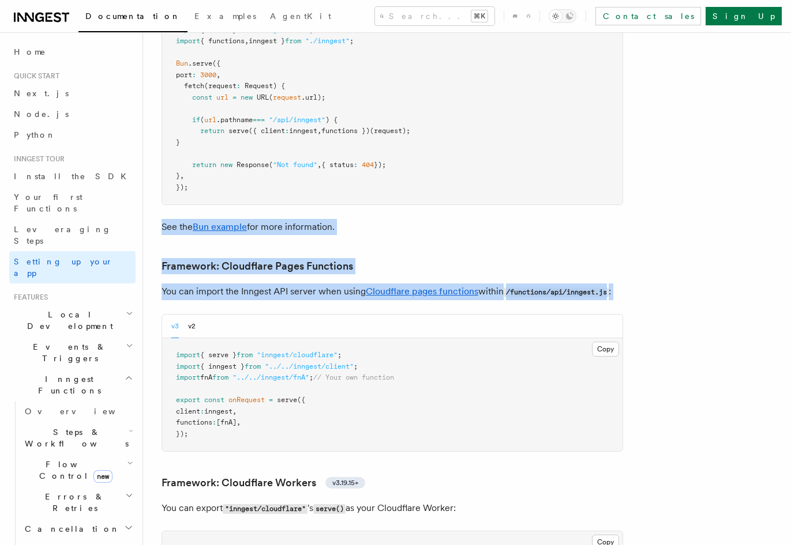
drag, startPoint x: 622, startPoint y: 215, endPoint x: 624, endPoint y: 237, distance: 22.6
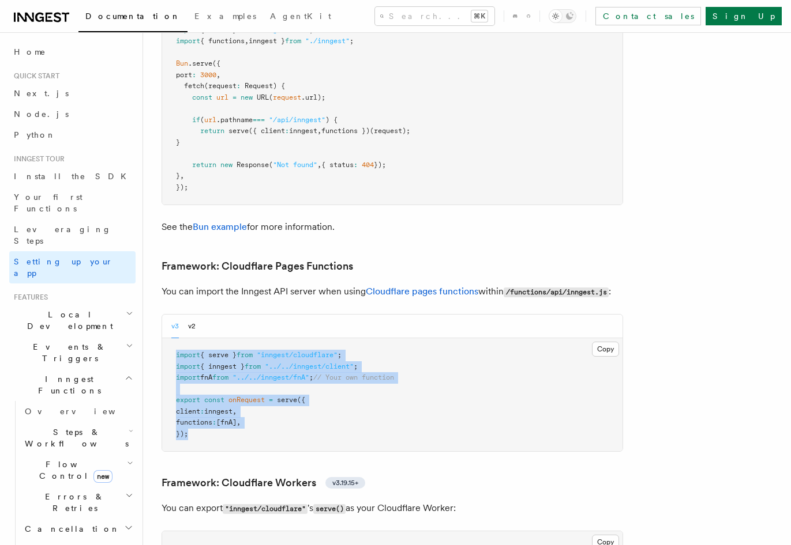
drag, startPoint x: 559, startPoint y: 292, endPoint x: 520, endPoint y: 385, distance: 101.5
click at [520, 385] on pre "import { serve } from "inngest/cloudflare" ; import { inngest } from "../../inn…" at bounding box center [392, 394] width 460 height 113
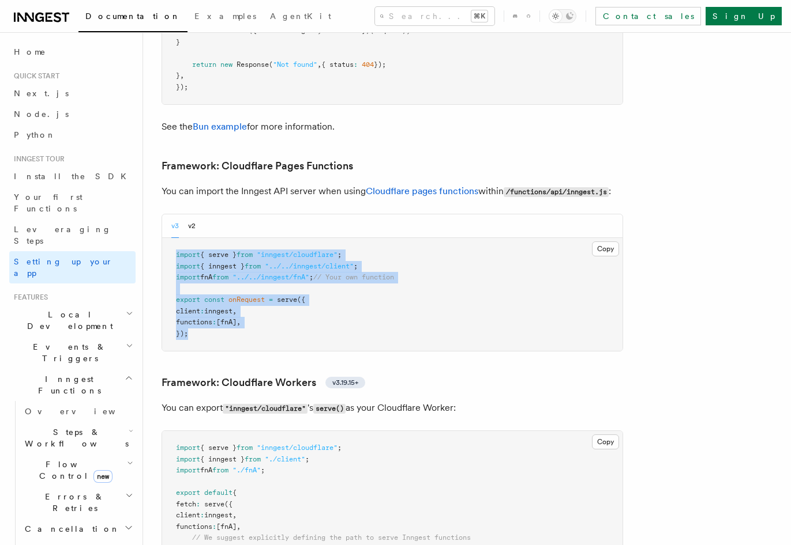
drag, startPoint x: 492, startPoint y: 310, endPoint x: 518, endPoint y: 359, distance: 55.2
click at [518, 400] on p "You can export "inngest/cloudflare" 's serve() as your Cloudflare Worker:" at bounding box center [391, 408] width 461 height 17
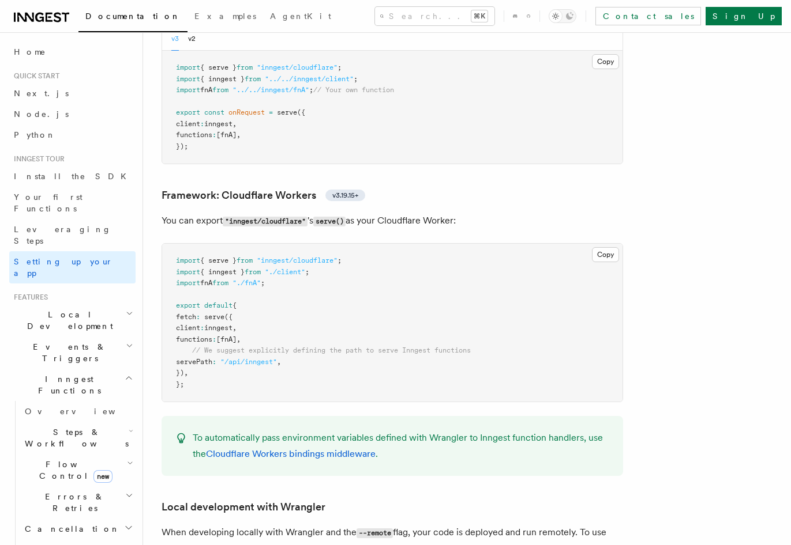
scroll to position [2105, 0]
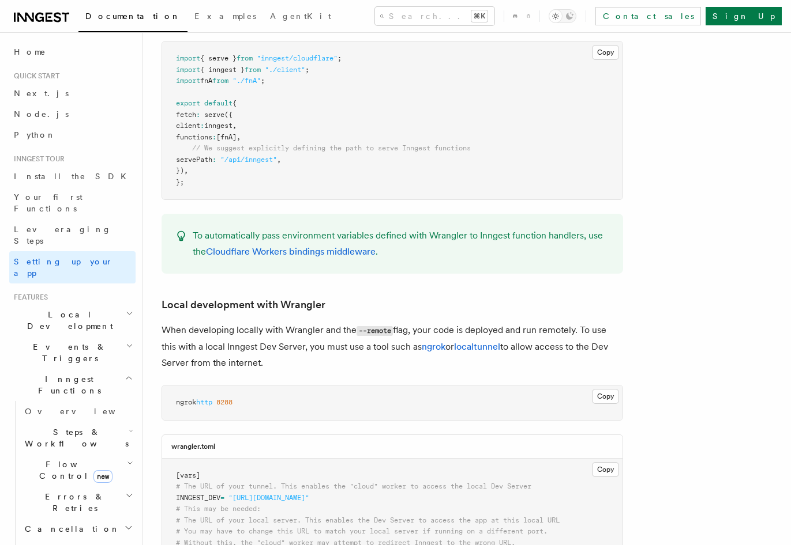
drag, startPoint x: 456, startPoint y: 274, endPoint x: 451, endPoint y: 306, distance: 32.0
click at [450, 322] on p "When developing locally with Wrangler and the --remote flag, your code is deplo…" at bounding box center [391, 346] width 461 height 49
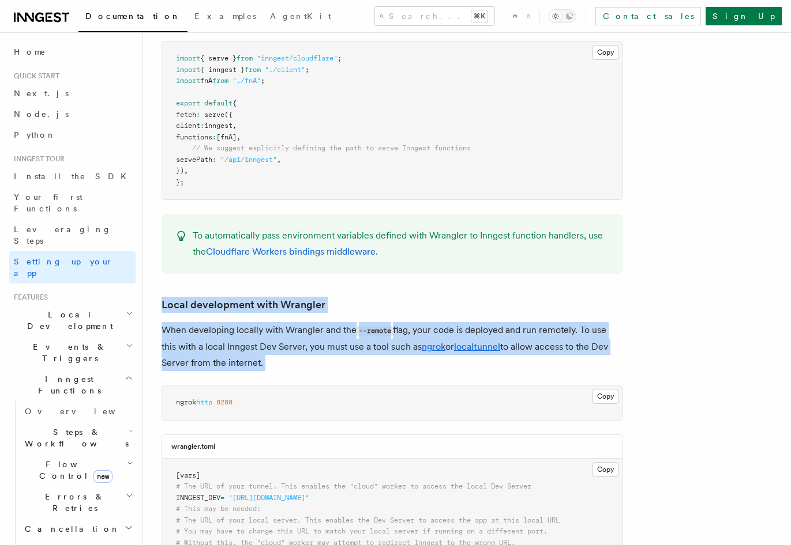
drag, startPoint x: 450, startPoint y: 307, endPoint x: 446, endPoint y: 225, distance: 82.0
drag, startPoint x: 446, startPoint y: 225, endPoint x: 452, endPoint y: 307, distance: 81.5
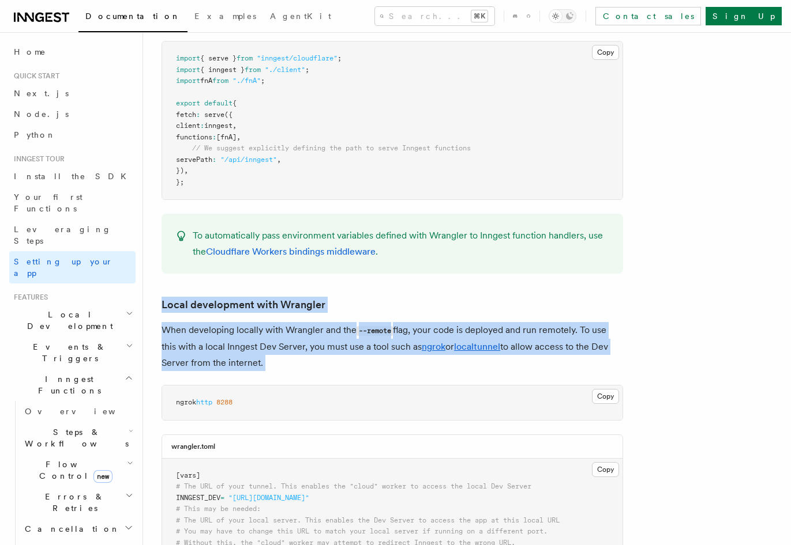
click at [452, 322] on p "When developing locally with Wrangler and the --remote flag, your code is deplo…" at bounding box center [391, 346] width 461 height 49
drag, startPoint x: 452, startPoint y: 307, endPoint x: 442, endPoint y: 233, distance: 74.5
drag, startPoint x: 442, startPoint y: 233, endPoint x: 466, endPoint y: 307, distance: 77.7
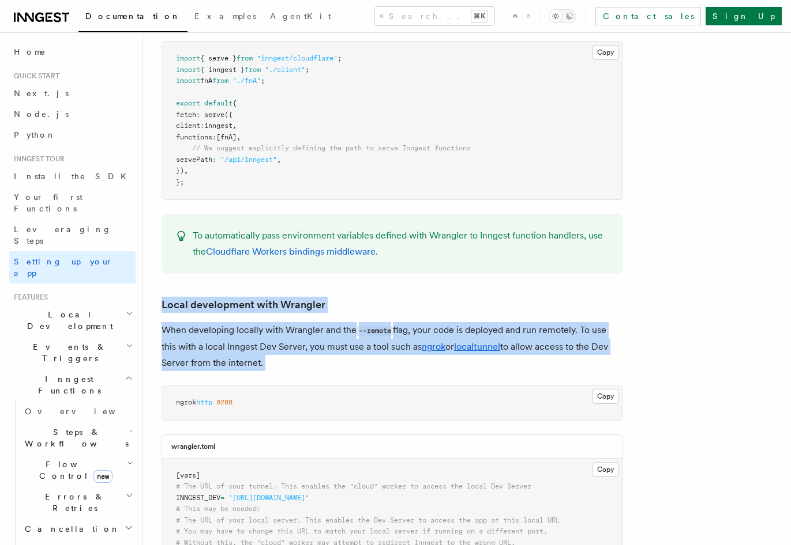
click at [466, 322] on p "When developing locally with Wrangler and the --remote flag, your code is deplo…" at bounding box center [391, 346] width 461 height 49
drag, startPoint x: 466, startPoint y: 307, endPoint x: 462, endPoint y: 220, distance: 86.6
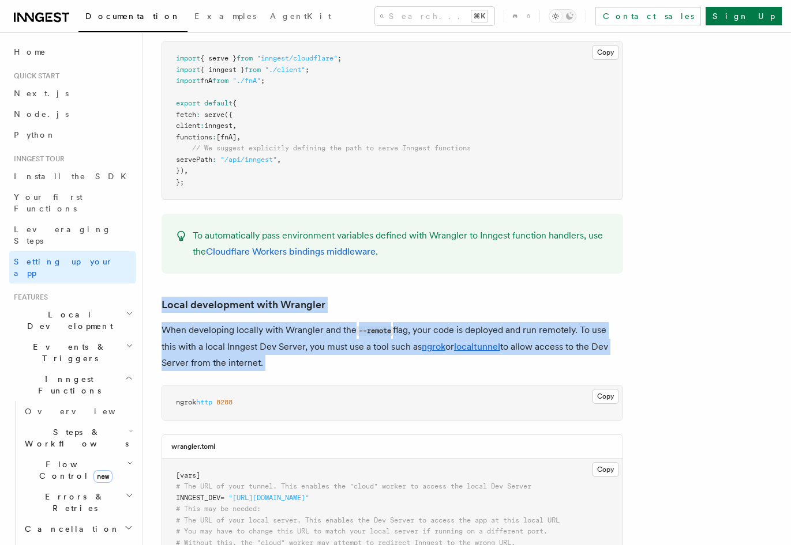
drag, startPoint x: 462, startPoint y: 220, endPoint x: 478, endPoint y: 309, distance: 90.2
click at [478, 322] on p "When developing locally with Wrangler and the --remote flag, your code is deplo…" at bounding box center [391, 346] width 461 height 49
drag, startPoint x: 478, startPoint y: 309, endPoint x: 557, endPoint y: 225, distance: 115.0
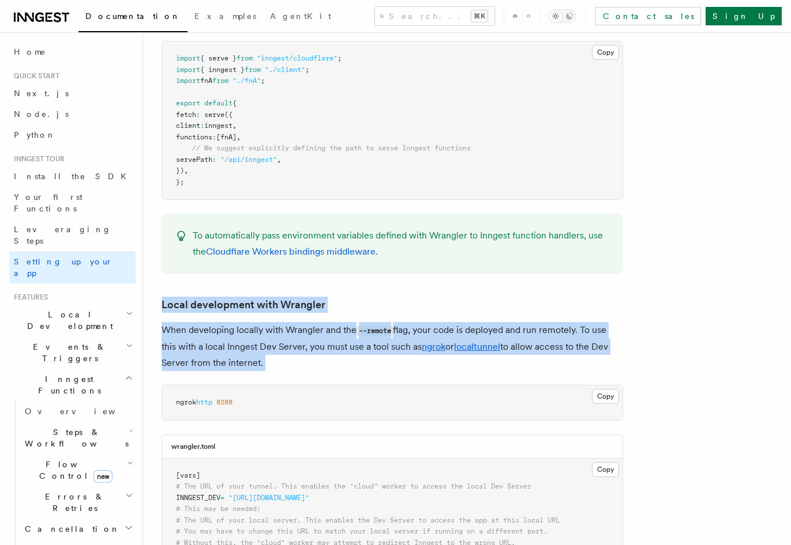
drag, startPoint x: 557, startPoint y: 225, endPoint x: 343, endPoint y: 306, distance: 229.0
click at [343, 322] on p "When developing locally with Wrangler and the --remote flag, your code is deplo…" at bounding box center [391, 346] width 461 height 49
drag, startPoint x: 343, startPoint y: 306, endPoint x: 381, endPoint y: 225, distance: 89.2
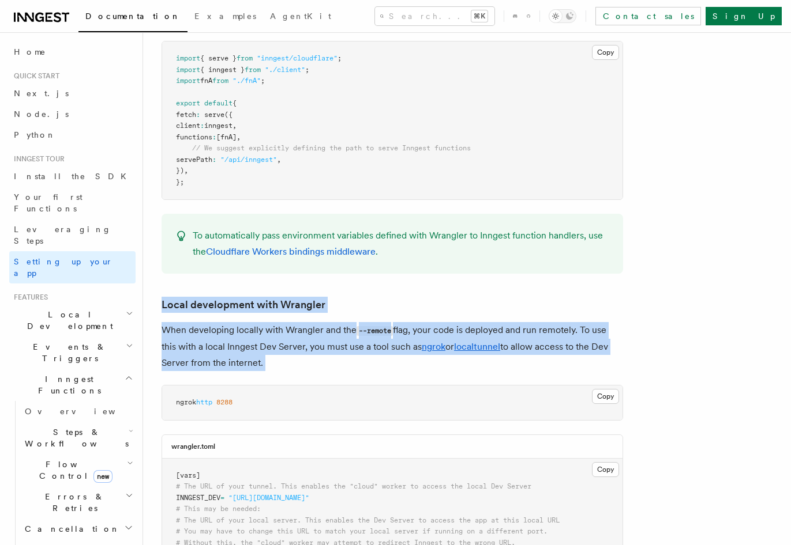
drag, startPoint x: 381, startPoint y: 225, endPoint x: 397, endPoint y: 308, distance: 85.2
click at [397, 322] on p "When developing locally with Wrangler and the --remote flag, your code is deplo…" at bounding box center [391, 346] width 461 height 49
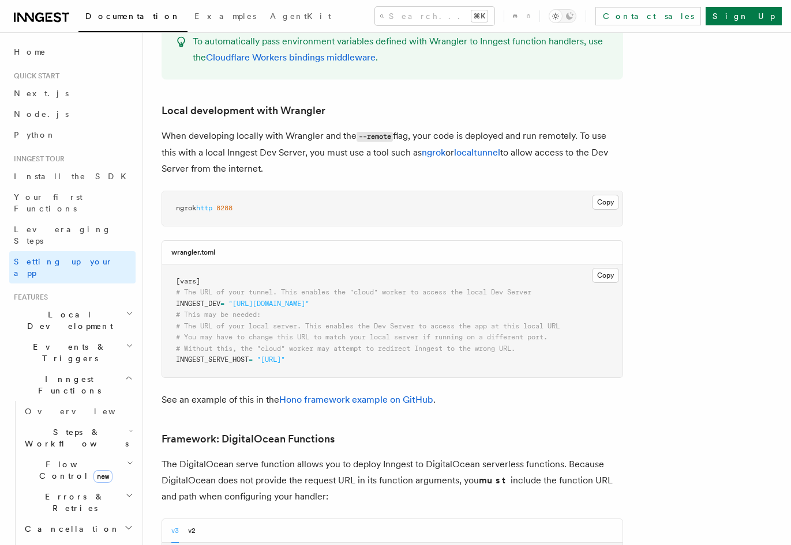
scroll to position [2341, 0]
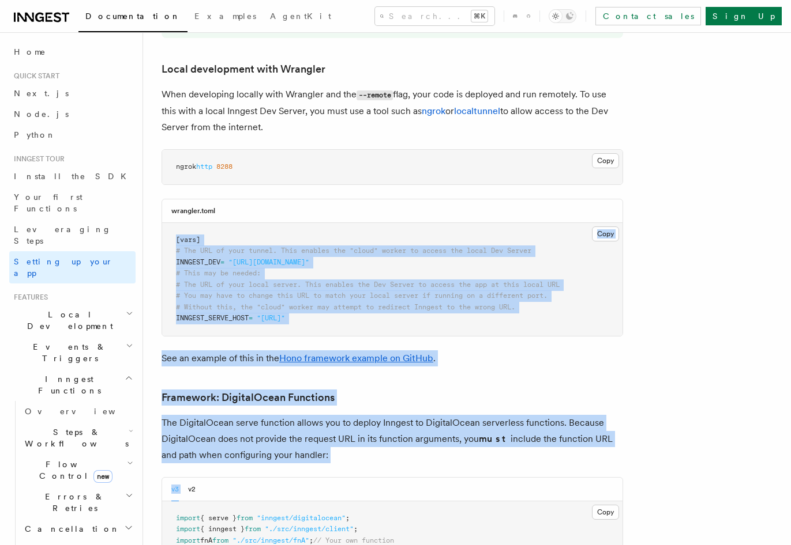
drag, startPoint x: 407, startPoint y: 160, endPoint x: 453, endPoint y: 409, distance: 252.9
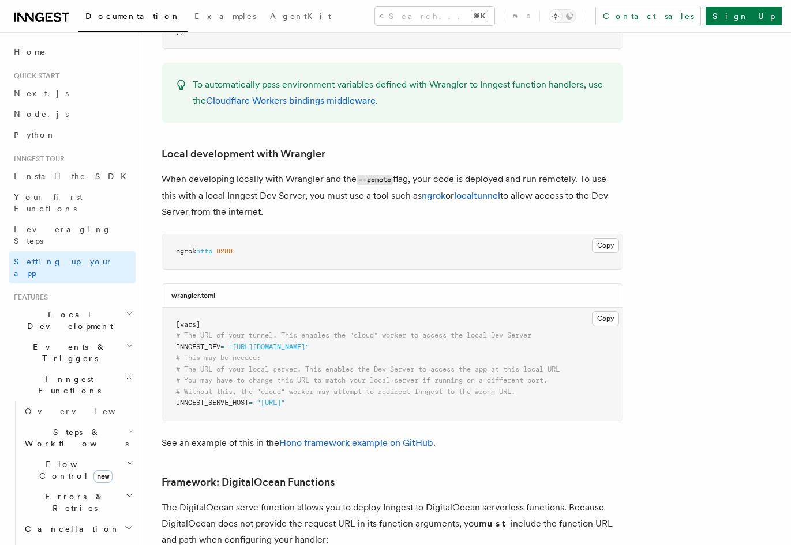
scroll to position [2230, 0]
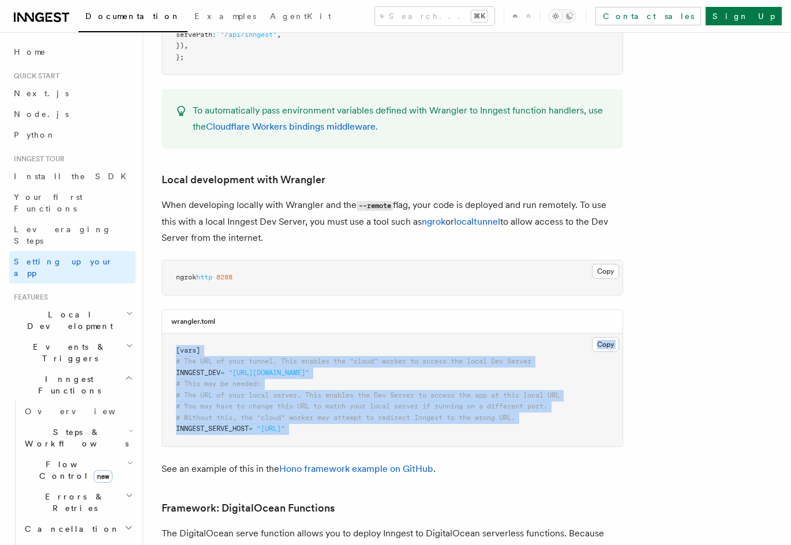
drag, startPoint x: 457, startPoint y: 293, endPoint x: 517, endPoint y: 396, distance: 119.1
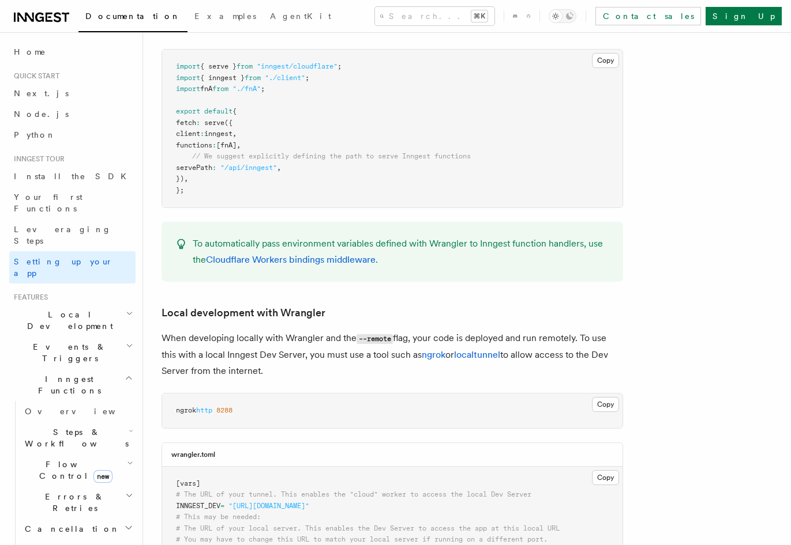
scroll to position [2010, 0]
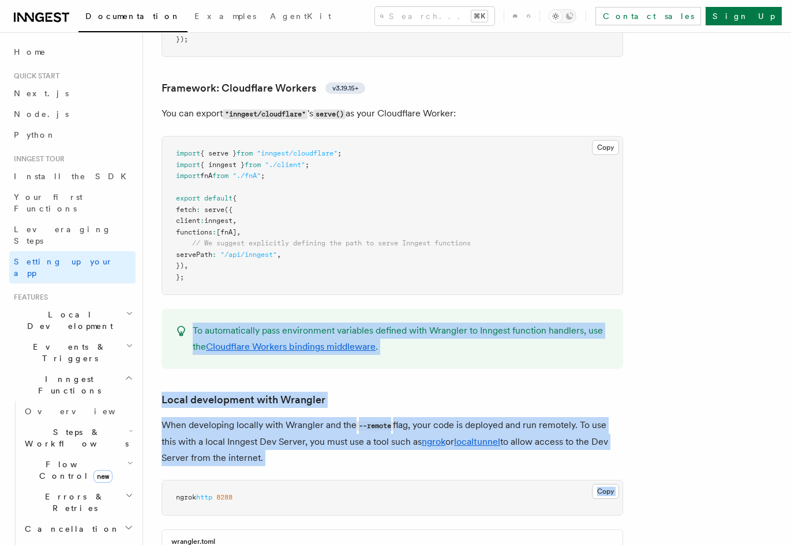
drag, startPoint x: 451, startPoint y: 289, endPoint x: 440, endPoint y: 417, distance: 128.5
drag, startPoint x: 462, startPoint y: 332, endPoint x: 453, endPoint y: 405, distance: 73.2
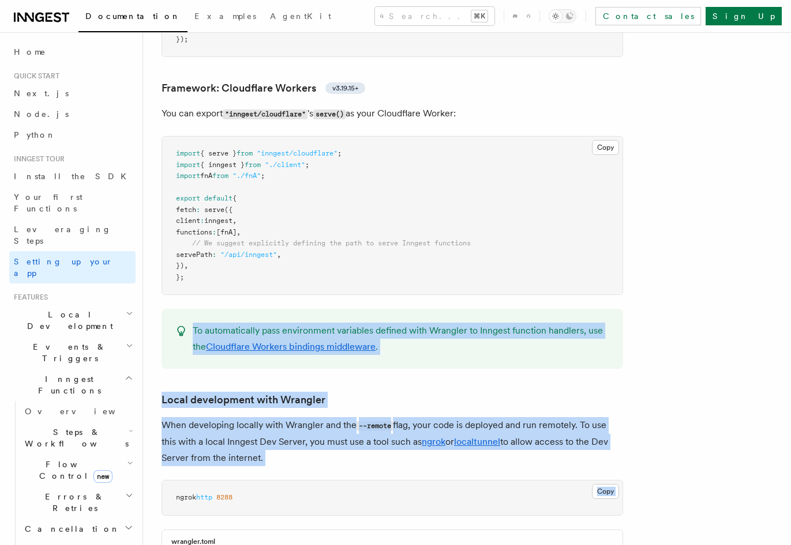
click at [453, 417] on p "When developing locally with Wrangler and the --remote flag, your code is deplo…" at bounding box center [391, 441] width 461 height 49
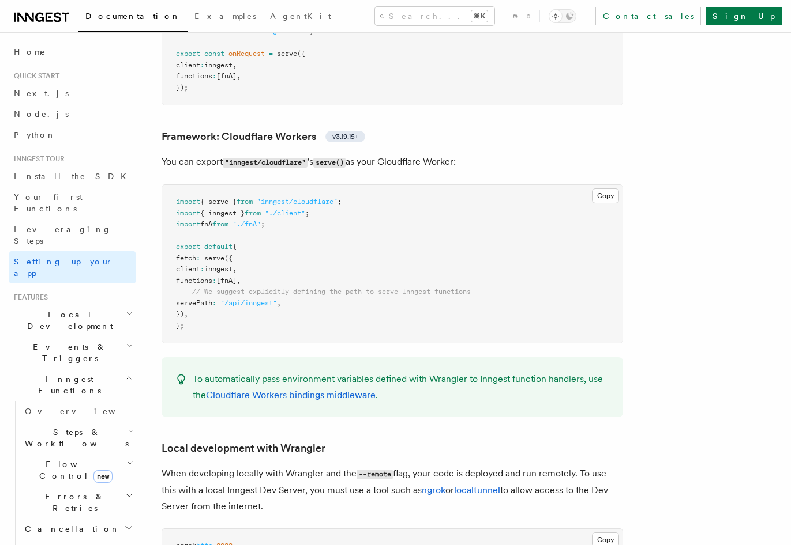
scroll to position [1912, 0]
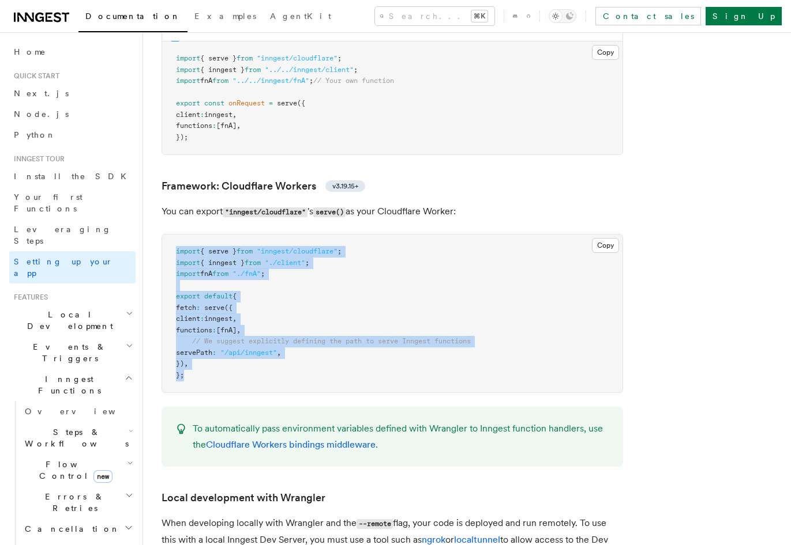
drag, startPoint x: 430, startPoint y: 185, endPoint x: 450, endPoint y: 316, distance: 132.9
click at [450, 316] on pre "import { serve } from "inngest/cloudflare" ; import { inngest } from "./client"…" at bounding box center [392, 314] width 460 height 158
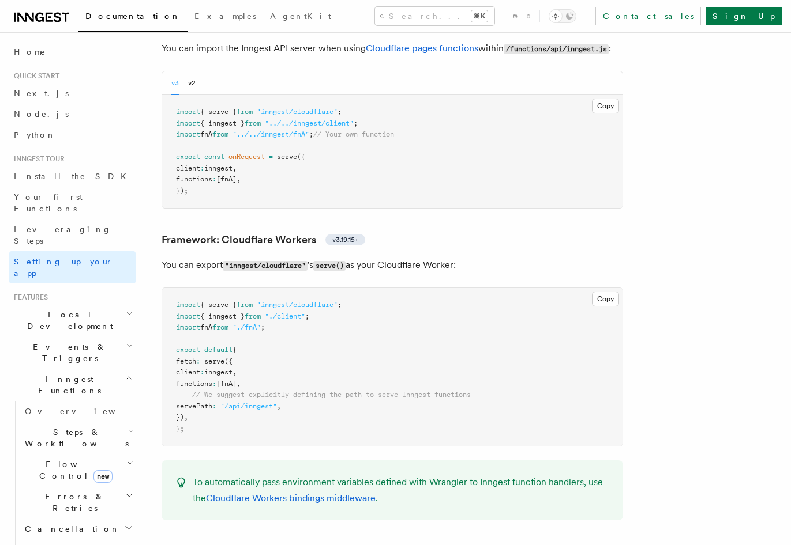
scroll to position [1675, 0]
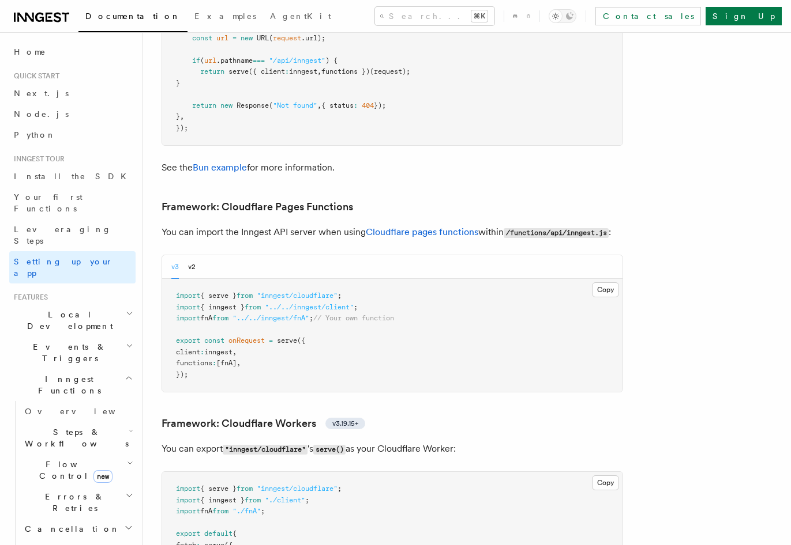
click at [51, 309] on span "Local Development" at bounding box center [67, 320] width 116 height 23
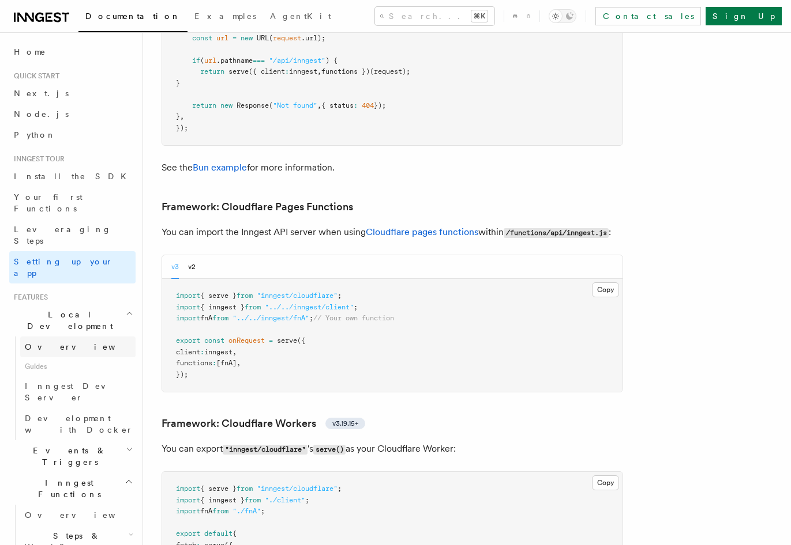
click at [58, 343] on span "Overview" at bounding box center [84, 347] width 119 height 9
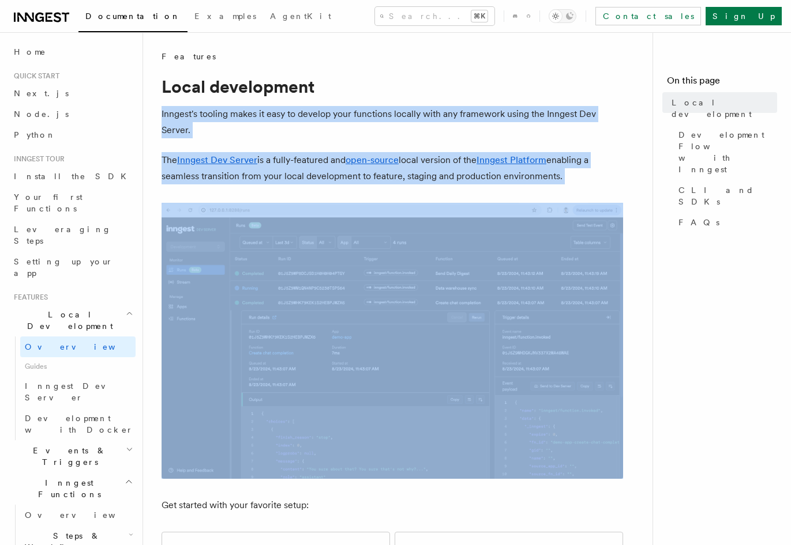
drag, startPoint x: 447, startPoint y: 91, endPoint x: 582, endPoint y: 195, distance: 170.6
drag, startPoint x: 556, startPoint y: 138, endPoint x: 488, endPoint y: 51, distance: 110.5
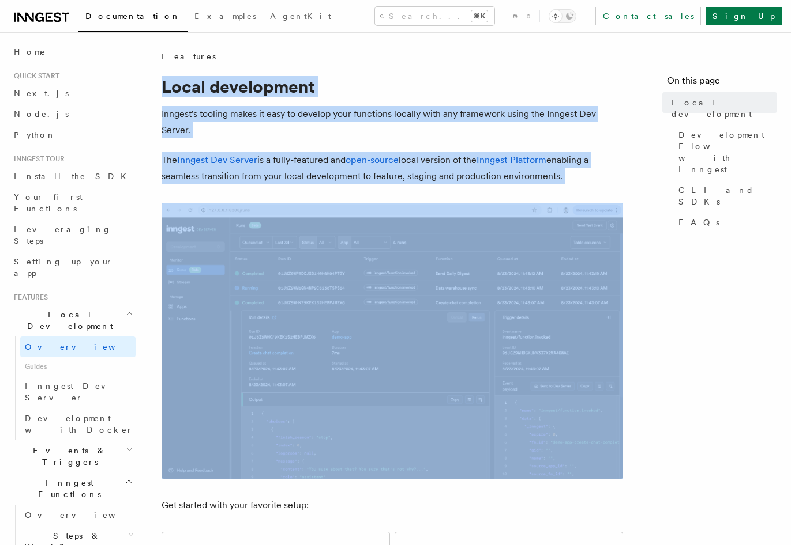
click at [488, 51] on div "Features" at bounding box center [391, 57] width 461 height 12
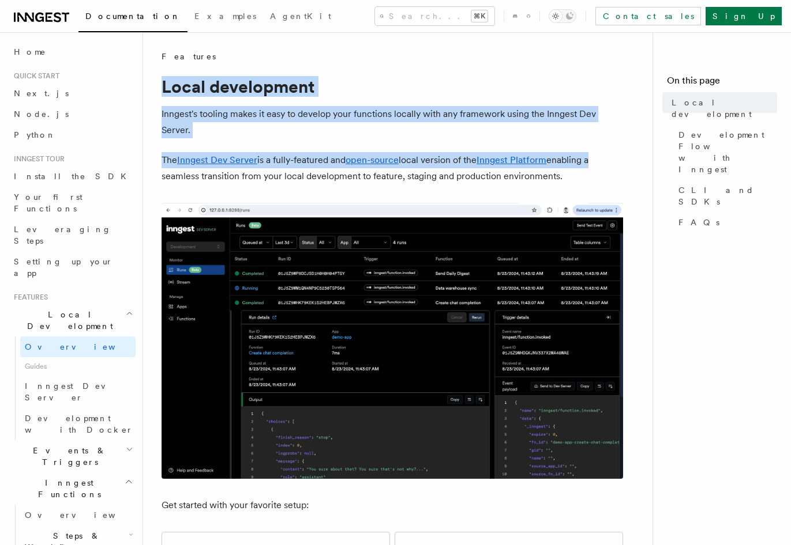
drag, startPoint x: 488, startPoint y: 51, endPoint x: 590, endPoint y: 165, distance: 153.1
click at [590, 166] on p "The Inngest Dev Server is a fully-featured and open-source local version of the…" at bounding box center [391, 168] width 461 height 32
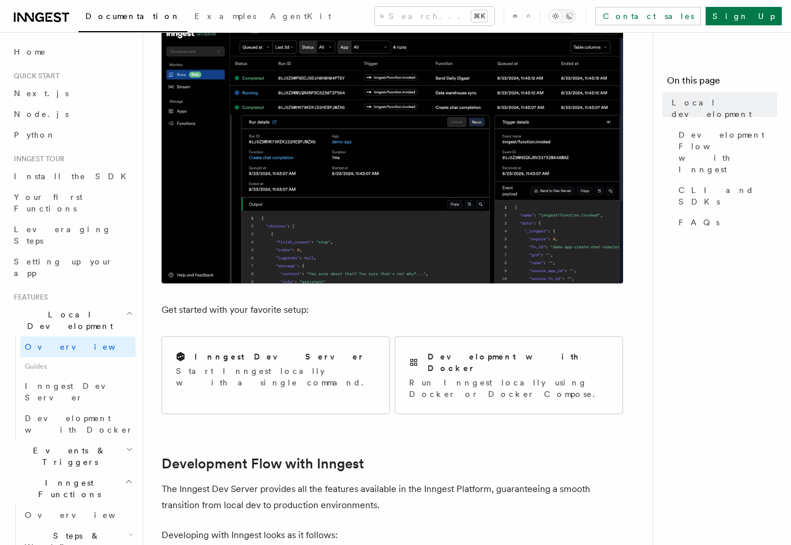
scroll to position [398, 0]
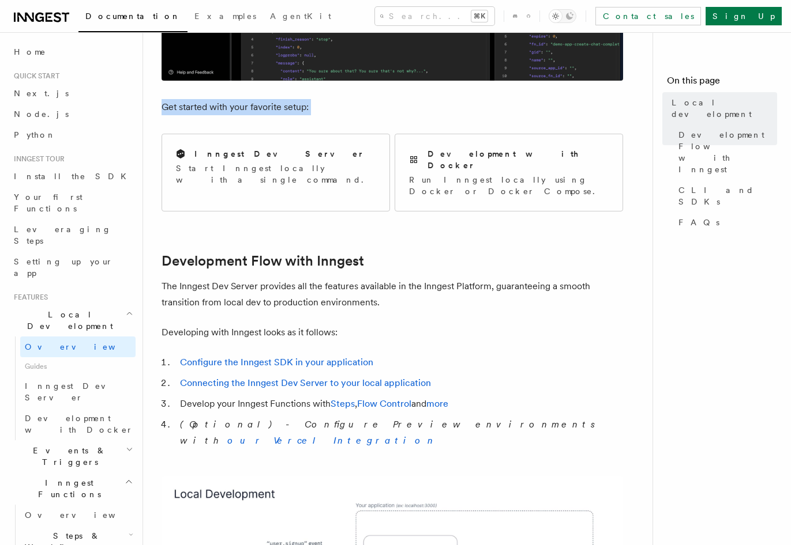
drag
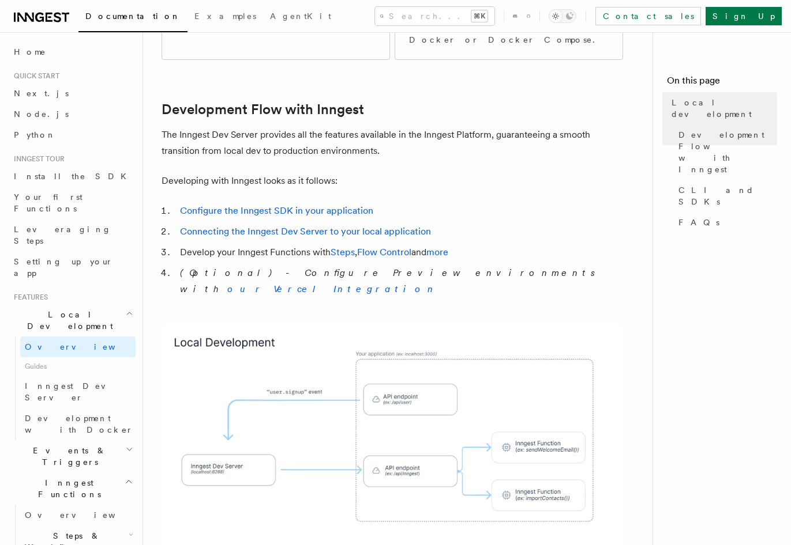
scroll to position [642, 0]
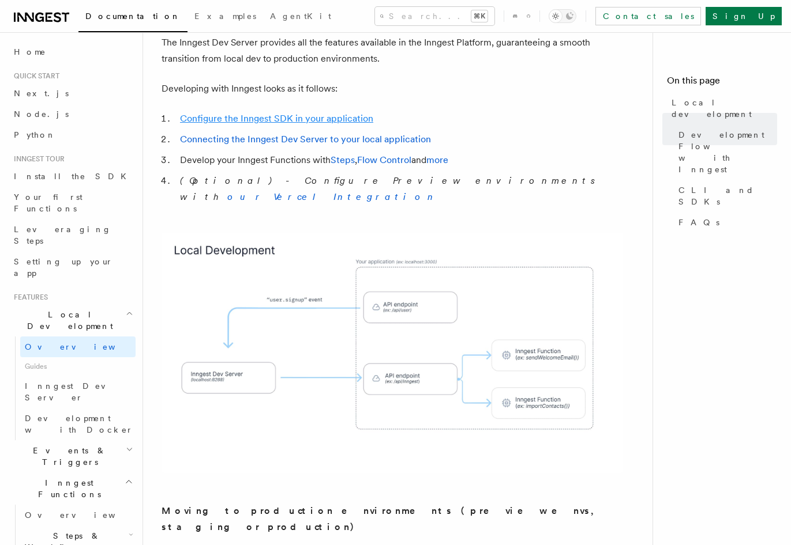
click at [328, 113] on link "Configure the Inngest SDK in your application" at bounding box center [276, 118] width 193 height 11
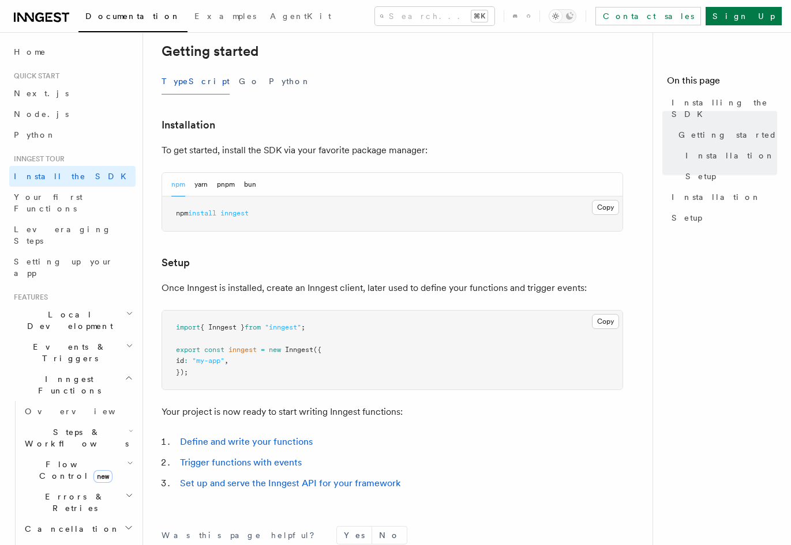
scroll to position [413, 0]
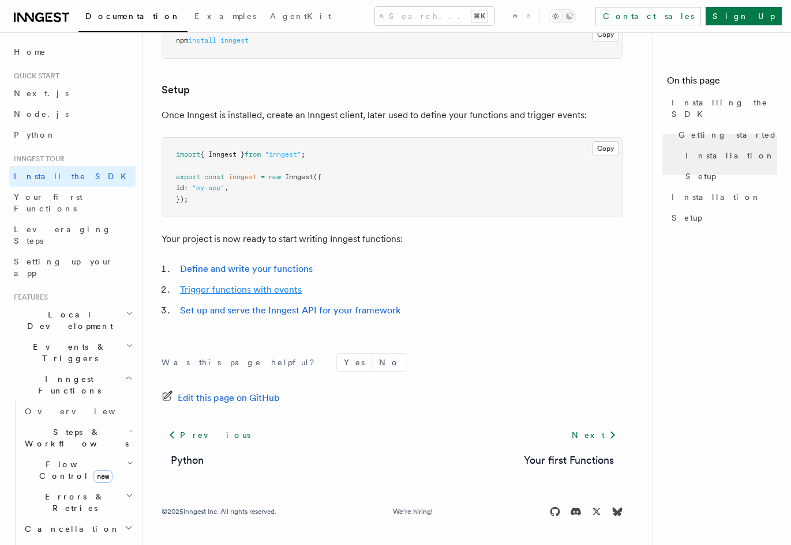
click at [199, 295] on link "Trigger functions with events" at bounding box center [241, 289] width 122 height 11
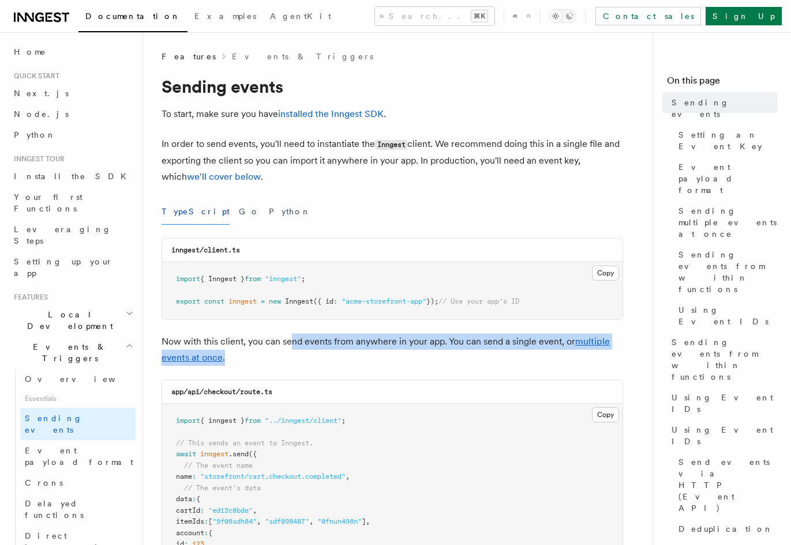
drag, startPoint x: 292, startPoint y: 334, endPoint x: 296, endPoint y: 365, distance: 31.4
click at [296, 365] on p "Now with this client, you can send events from anywhere in your app. You can se…" at bounding box center [391, 350] width 461 height 32
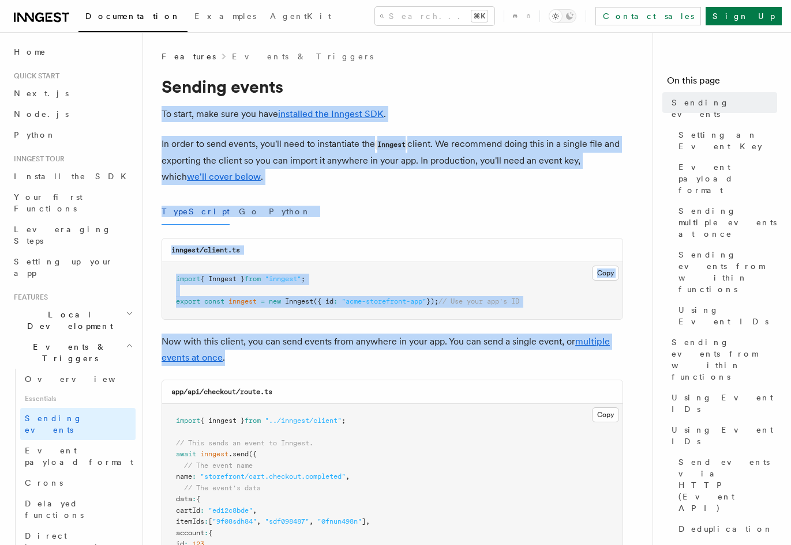
click at [333, 84] on h1 "Sending events" at bounding box center [391, 86] width 461 height 21
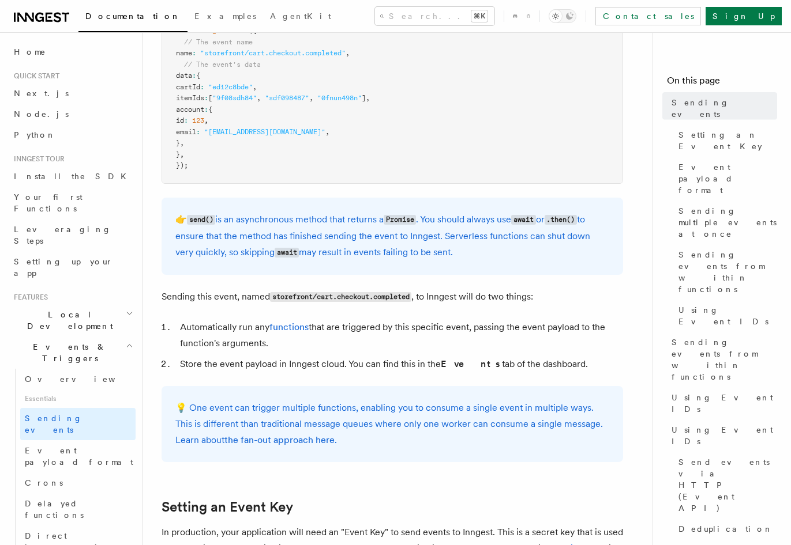
scroll to position [751, 0]
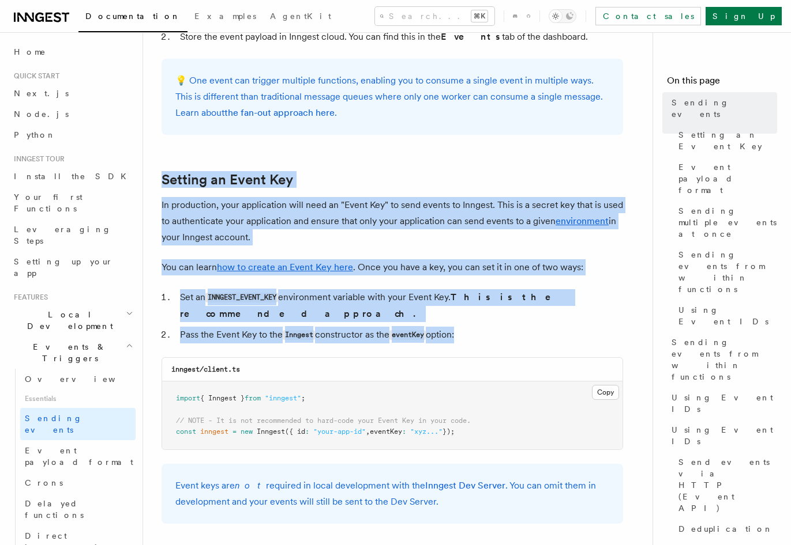
click at [500, 327] on li "Pass the Event Key to the Inngest constructor as the eventKey option:" at bounding box center [399, 335] width 446 height 17
click at [406, 178] on h2 "Setting an Event Key" at bounding box center [391, 180] width 461 height 16
click at [505, 327] on li "Pass the Event Key to the Inngest constructor as the eventKey option:" at bounding box center [399, 335] width 446 height 17
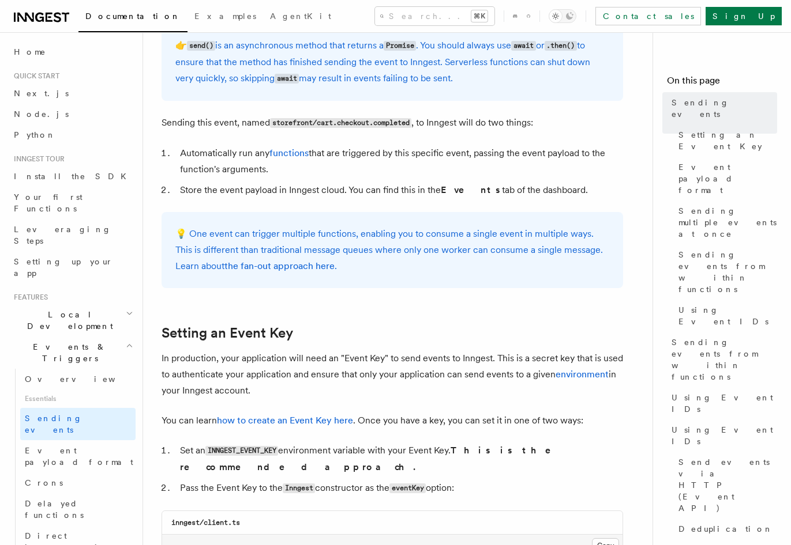
scroll to position [510, 0]
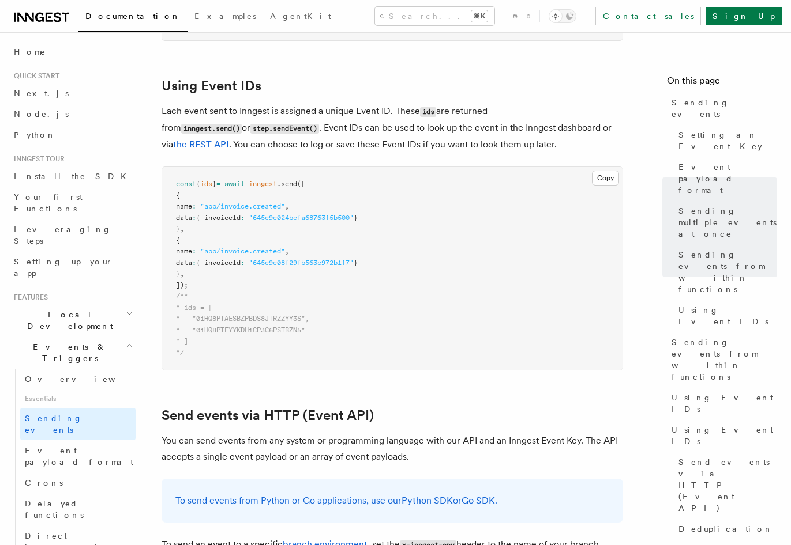
scroll to position [2049, 0]
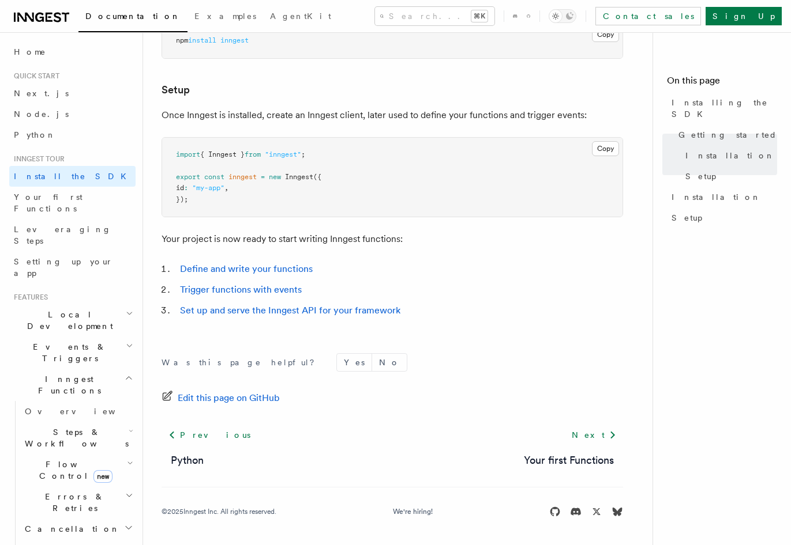
scroll to position [642, 0]
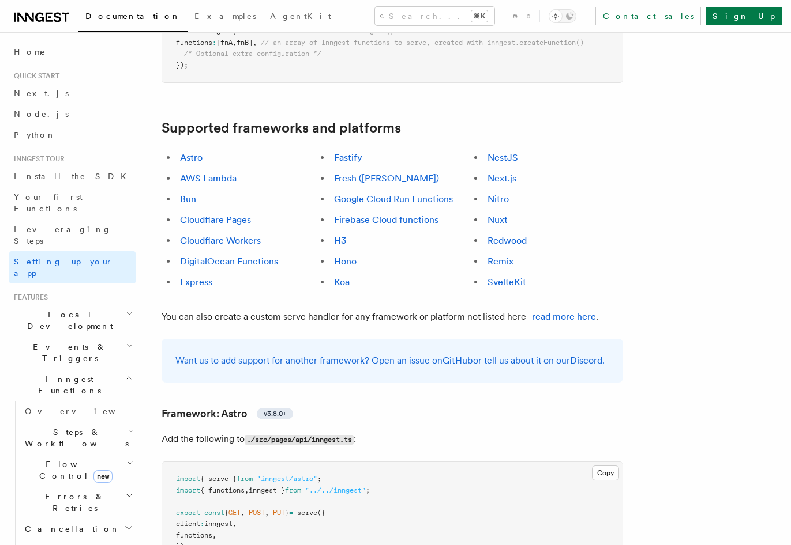
scroll to position [1675, 0]
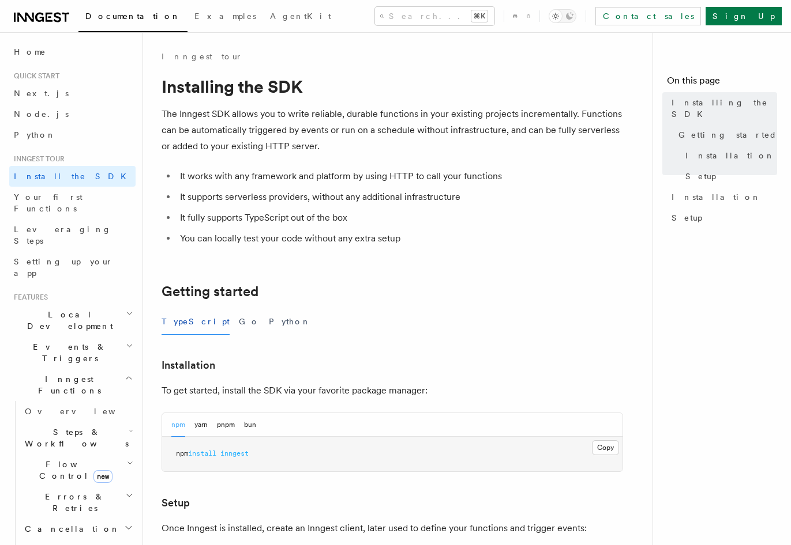
scroll to position [112, 0]
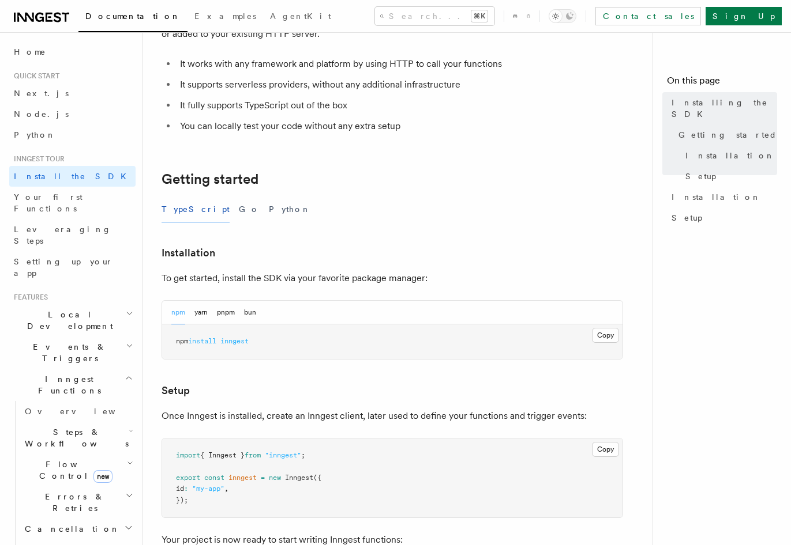
click at [58, 309] on span "Local Development" at bounding box center [67, 320] width 116 height 23
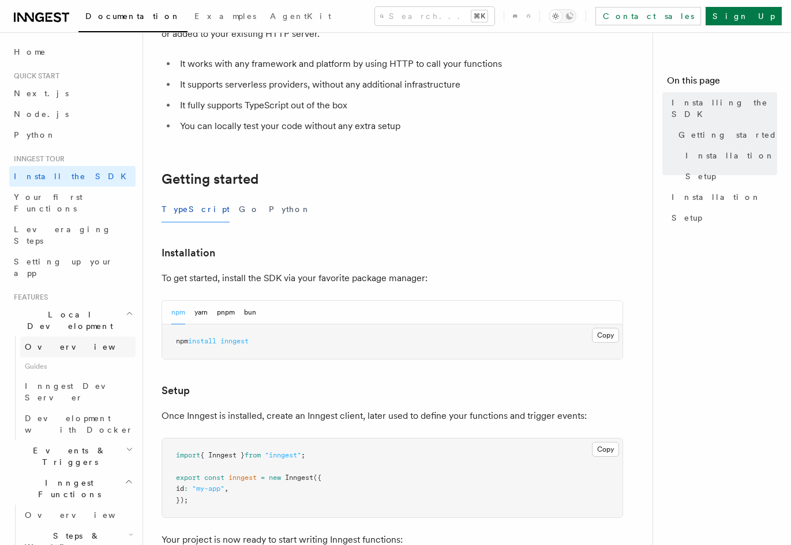
click at [66, 337] on link "Overview" at bounding box center [77, 347] width 115 height 21
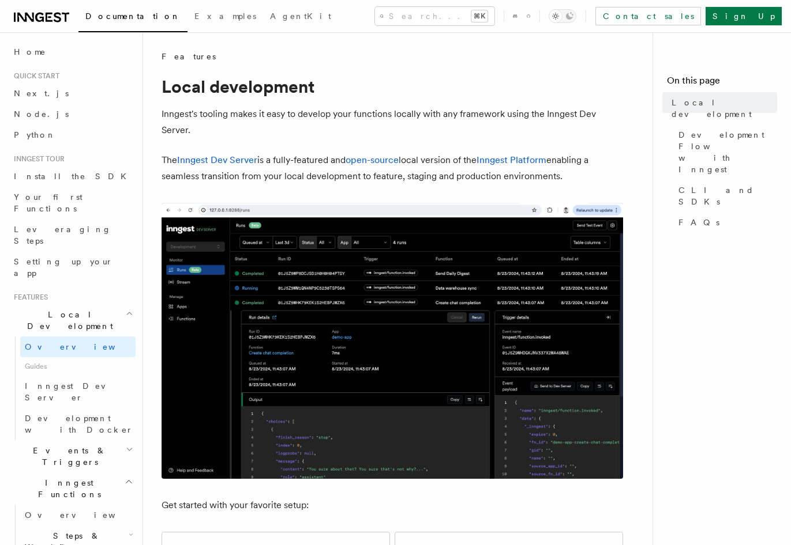
scroll to position [399, 0]
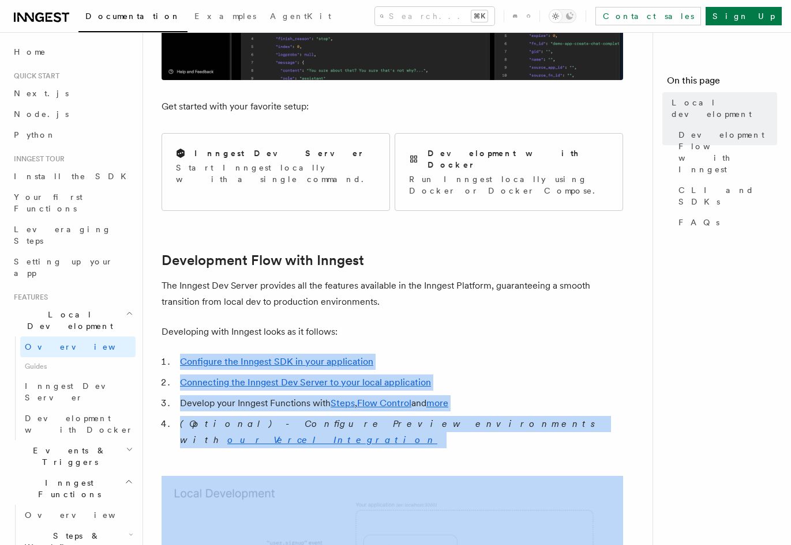
drag, startPoint x: 383, startPoint y: 310, endPoint x: 502, endPoint y: 429, distance: 168.0
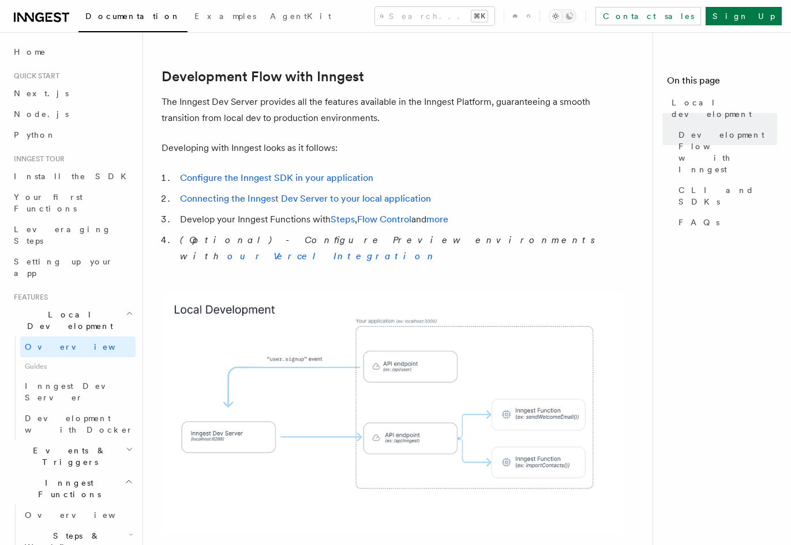
scroll to position [585, 0]
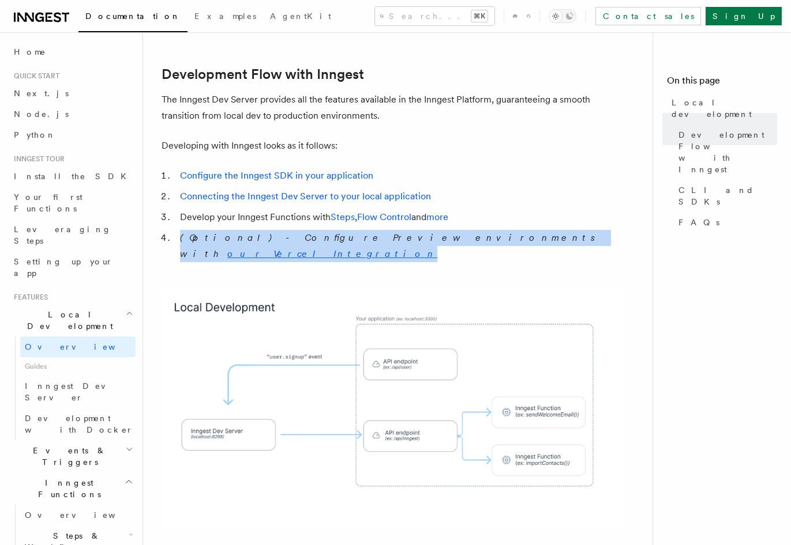
drag, startPoint x: 525, startPoint y: 199, endPoint x: 525, endPoint y: 210, distance: 11.5
click at [525, 210] on ol "Configure the Inngest SDK in your application Connecting the Inngest Dev Server…" at bounding box center [391, 215] width 461 height 95
click at [525, 230] on li "(Optional) - Configure Preview environments with our Vercel Integration" at bounding box center [399, 246] width 446 height 32
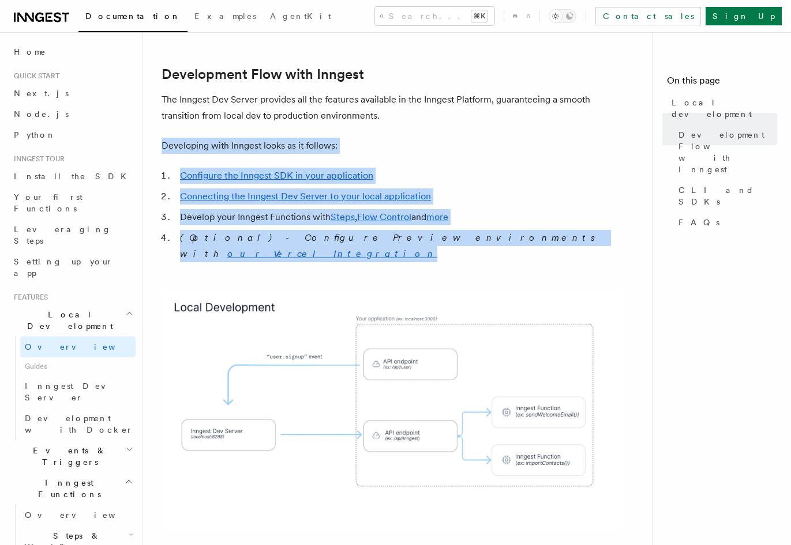
drag, startPoint x: 520, startPoint y: 205, endPoint x: 450, endPoint y: 96, distance: 129.9
click at [450, 96] on p "The Inngest Dev Server provides all the features available in the Inngest Platf…" at bounding box center [391, 108] width 461 height 32
drag, startPoint x: 483, startPoint y: 170, endPoint x: 498, endPoint y: 220, distance: 51.8
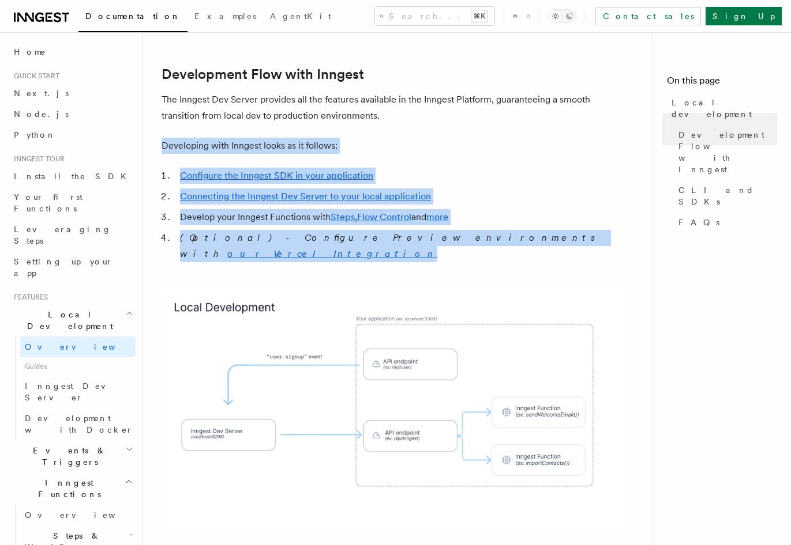
click at [498, 230] on li "(Optional) - Configure Preview environments with our Vercel Integration" at bounding box center [399, 246] width 446 height 32
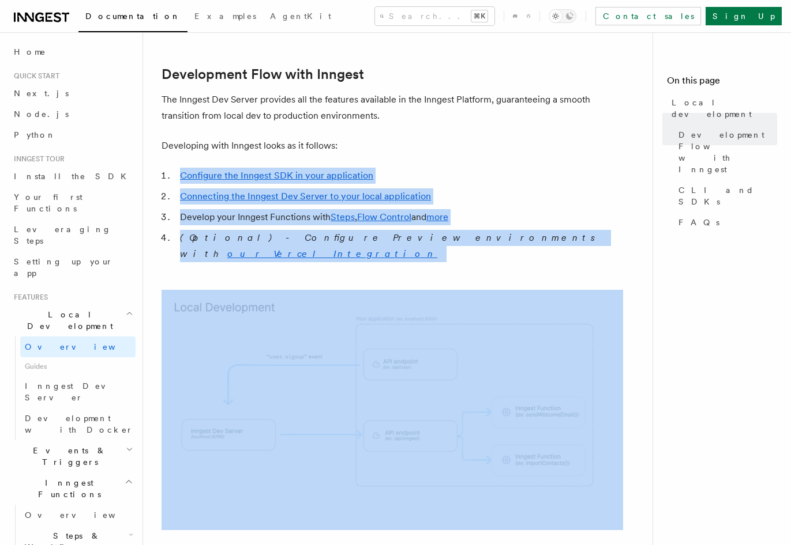
drag, startPoint x: 497, startPoint y: 225, endPoint x: 466, endPoint y: 125, distance: 105.1
click at [466, 138] on p "Developing with Inngest looks as it follows:" at bounding box center [391, 146] width 461 height 16
drag, startPoint x: 466, startPoint y: 124, endPoint x: 517, endPoint y: 220, distance: 108.6
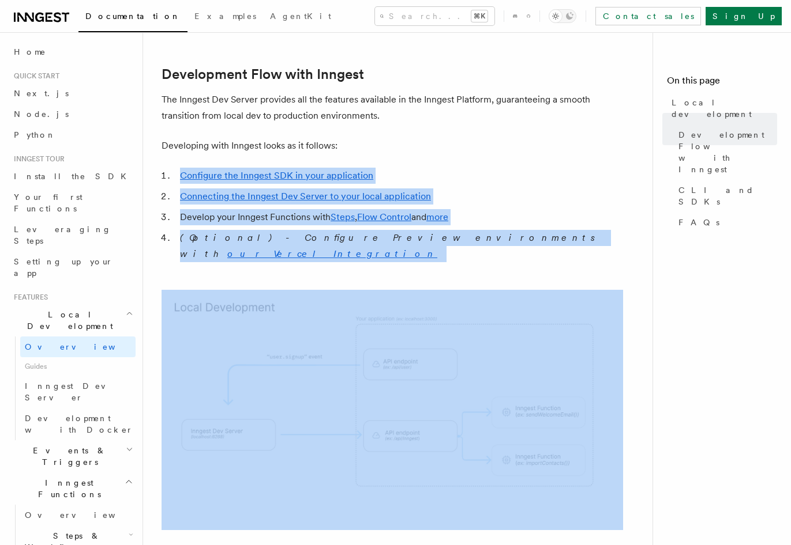
click at [517, 230] on li "(Optional) - Configure Preview environments with our Vercel Integration" at bounding box center [399, 246] width 446 height 32
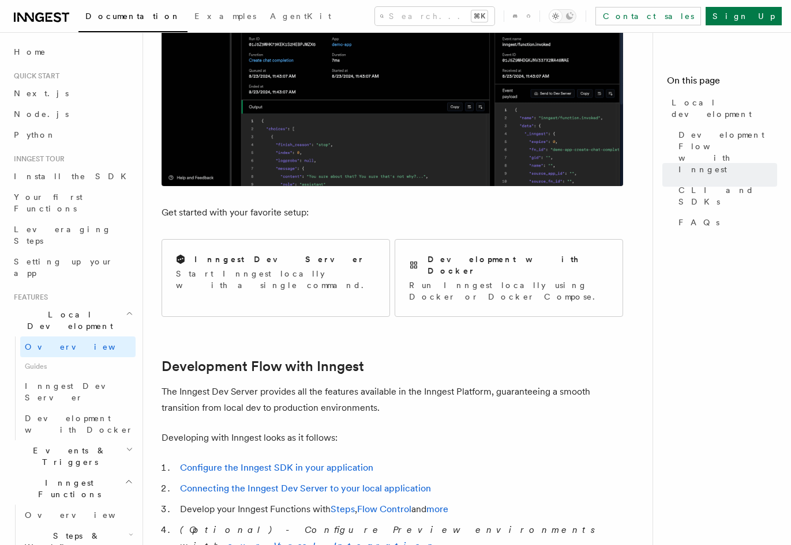
scroll to position [0, 0]
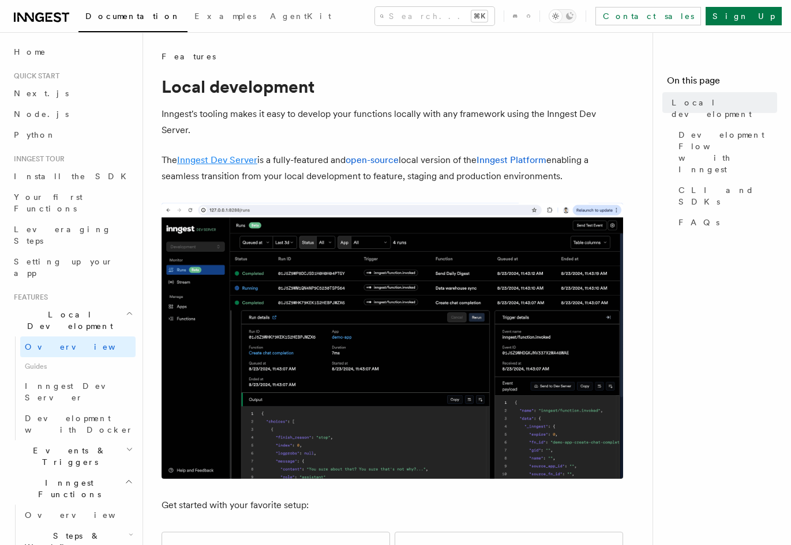
click at [221, 164] on link "Inngest Dev Server" at bounding box center [217, 160] width 80 height 11
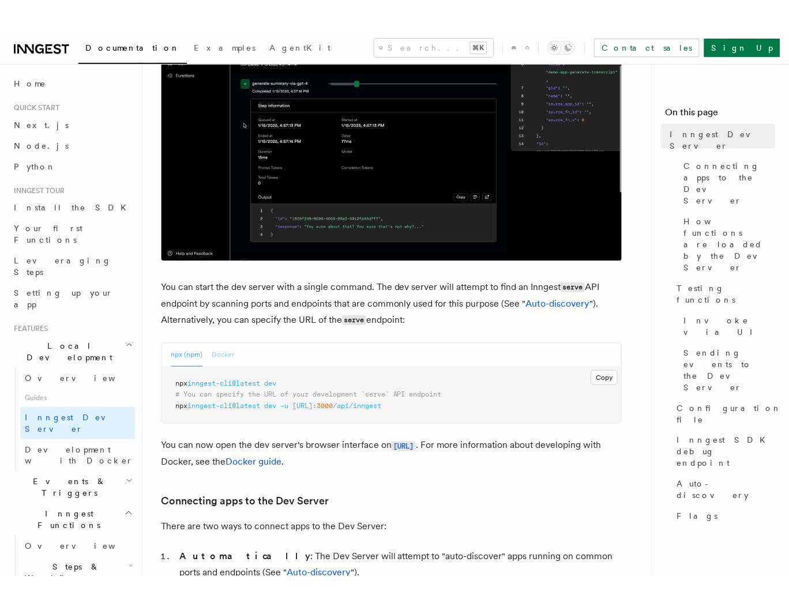
scroll to position [401, 0]
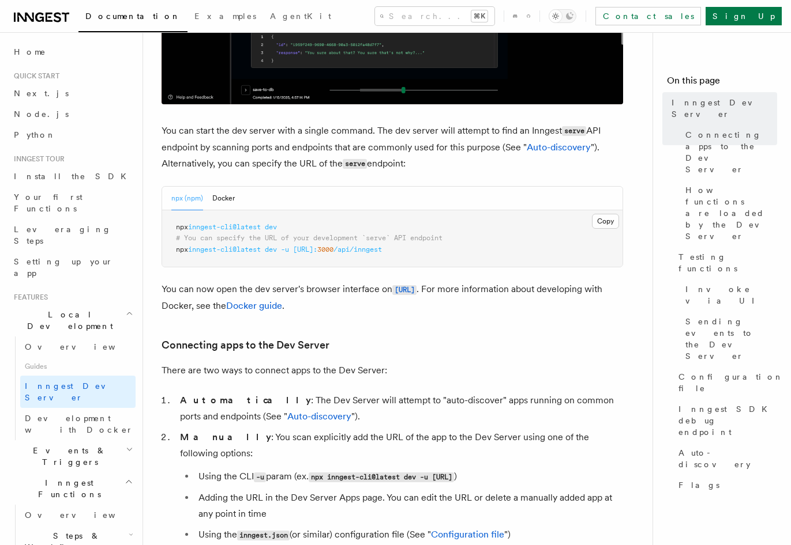
click at [222, 230] on span "inngest-cli@latest" at bounding box center [224, 227] width 73 height 8
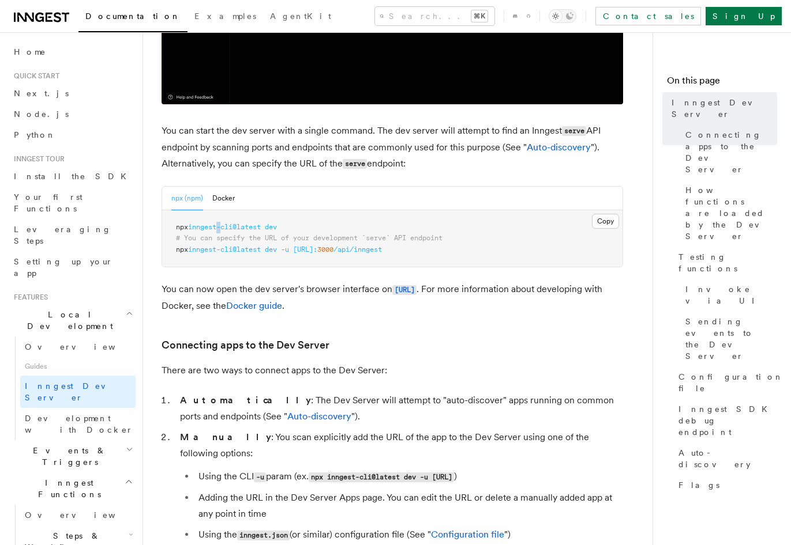
click at [222, 230] on span "inngest-cli@latest" at bounding box center [224, 227] width 73 height 8
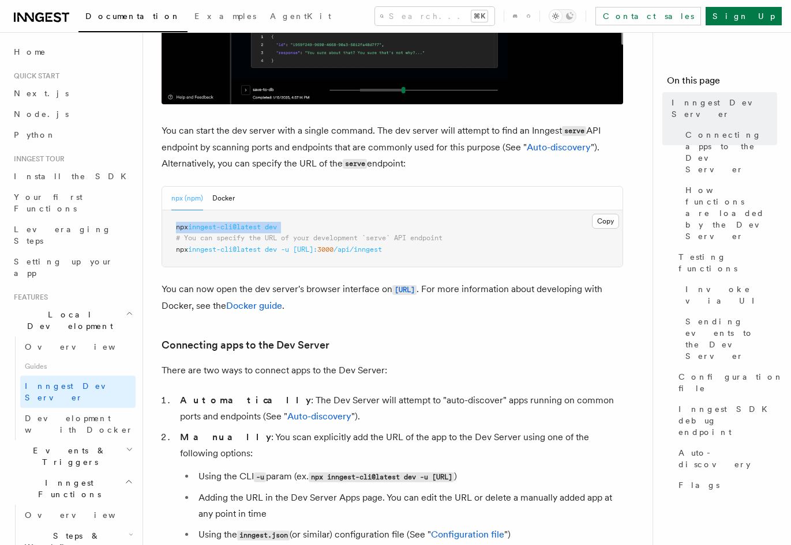
click at [222, 230] on span "inngest-cli@latest" at bounding box center [224, 227] width 73 height 8
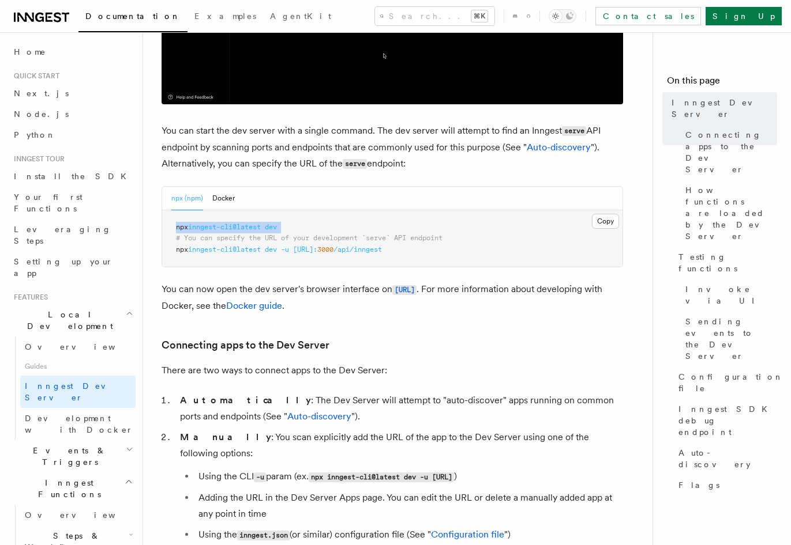
copy code "npx inngest-cli@latest dev"
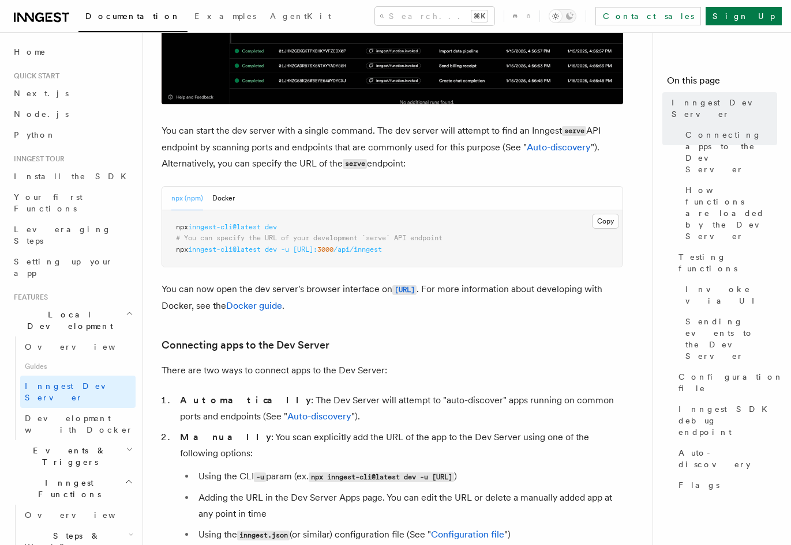
click at [232, 254] on pre "npx inngest-cli@latest dev # You can specify the URL of your development `serve…" at bounding box center [392, 238] width 460 height 57
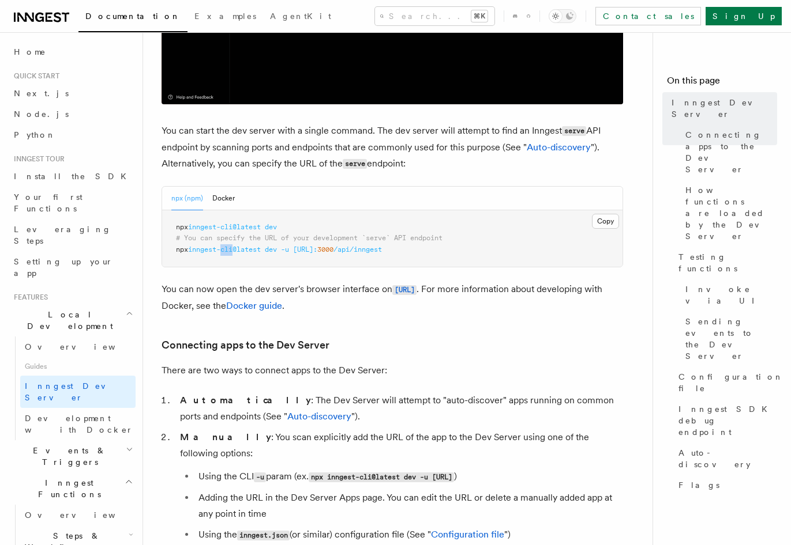
click at [232, 254] on pre "npx inngest-cli@latest dev # You can specify the URL of your development `serve…" at bounding box center [392, 238] width 460 height 57
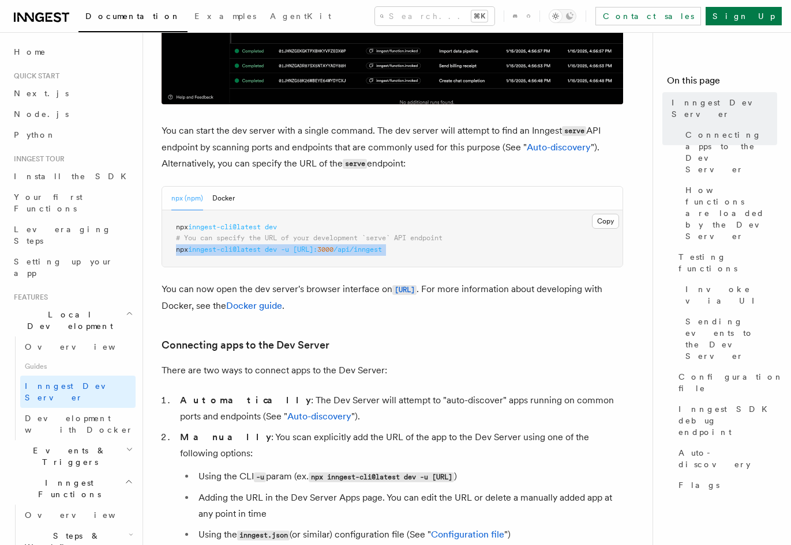
click at [232, 254] on pre "npx inngest-cli@latest dev # You can specify the URL of your development `serve…" at bounding box center [392, 238] width 460 height 57
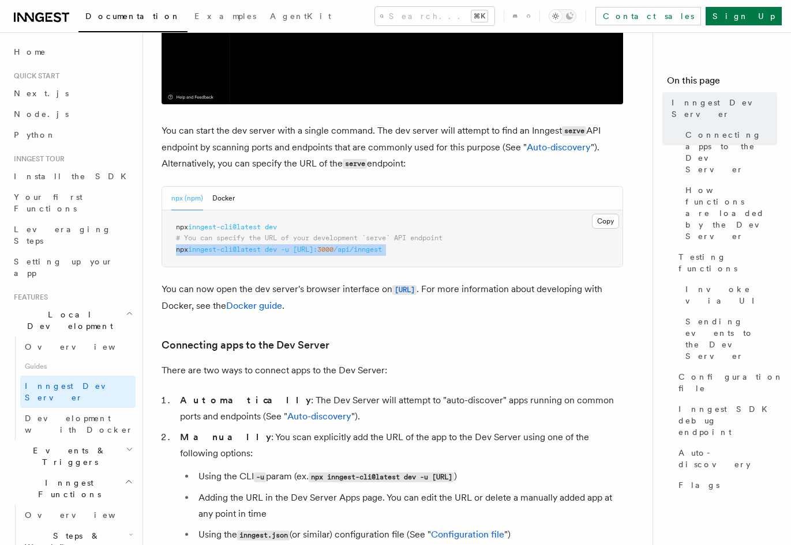
copy article "npx inngest-cli@latest dev -u http://localhost: 3000 /api/inngest"
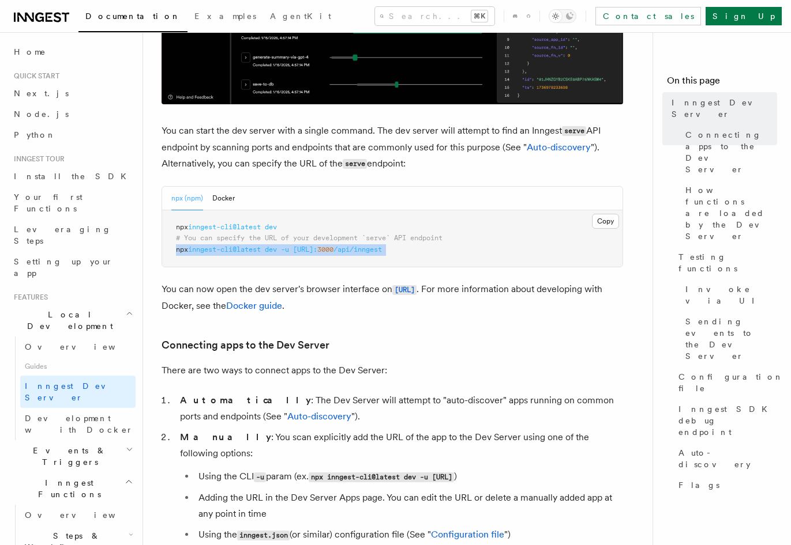
drag, startPoint x: 502, startPoint y: 246, endPoint x: 522, endPoint y: 236, distance: 21.7
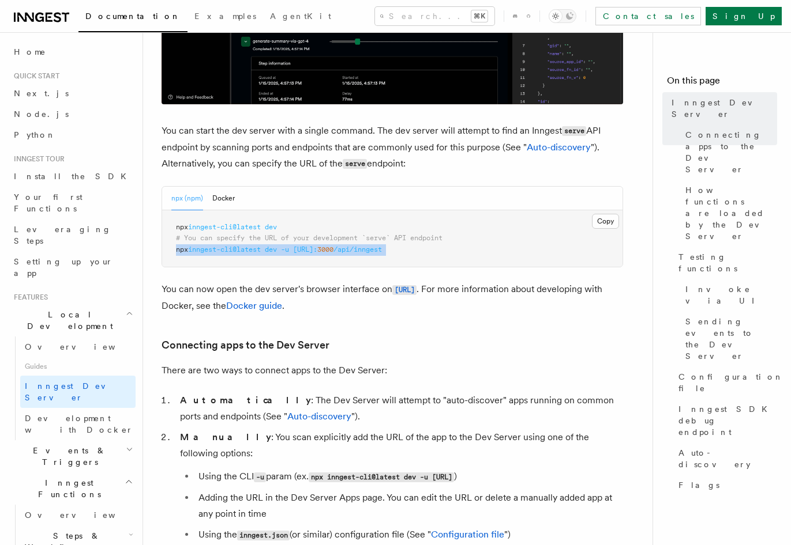
click at [502, 246] on pre "npx inngest-cli@latest dev # You can specify the URL of your development `serve…" at bounding box center [392, 238] width 460 height 57
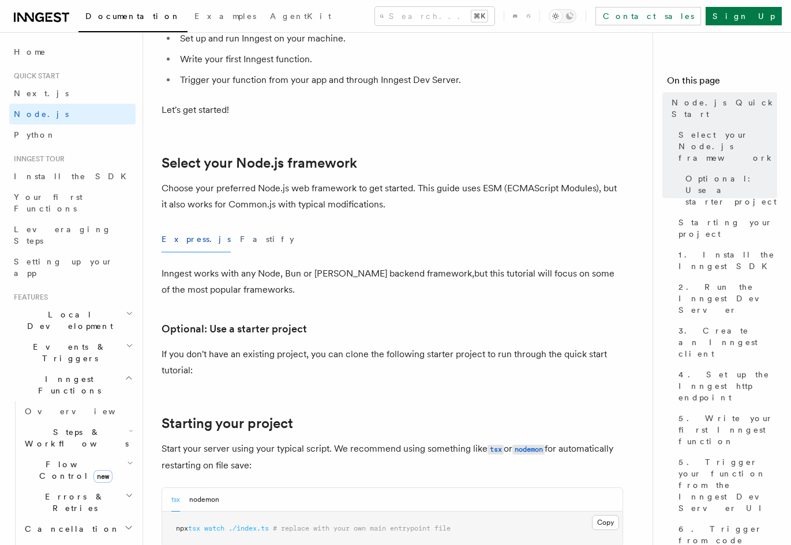
click at [359, 378] on p "If you don't have an existing project, you can clone the following starter proj…" at bounding box center [391, 363] width 461 height 32
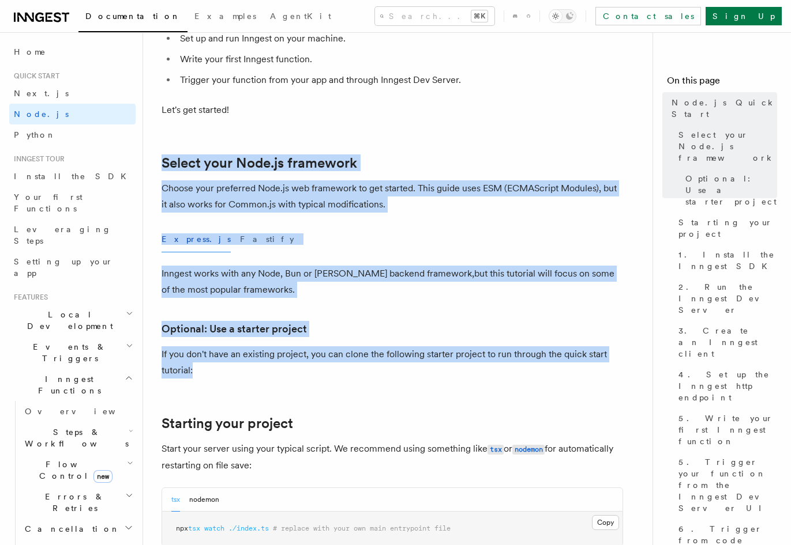
drag, startPoint x: 359, startPoint y: 378, endPoint x: 382, endPoint y: 107, distance: 271.4
click at [382, 107] on p "Let's get started!" at bounding box center [391, 110] width 461 height 16
drag, startPoint x: 382, startPoint y: 107, endPoint x: 415, endPoint y: 370, distance: 264.4
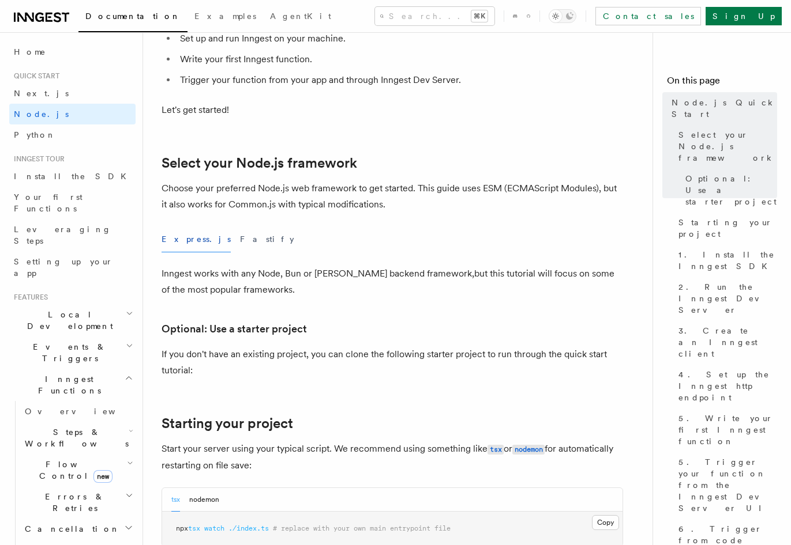
drag, startPoint x: 415, startPoint y: 370, endPoint x: 326, endPoint y: 330, distance: 97.3
click at [414, 370] on p "If you don't have an existing project, you can clone the following starter proj…" at bounding box center [391, 363] width 461 height 32
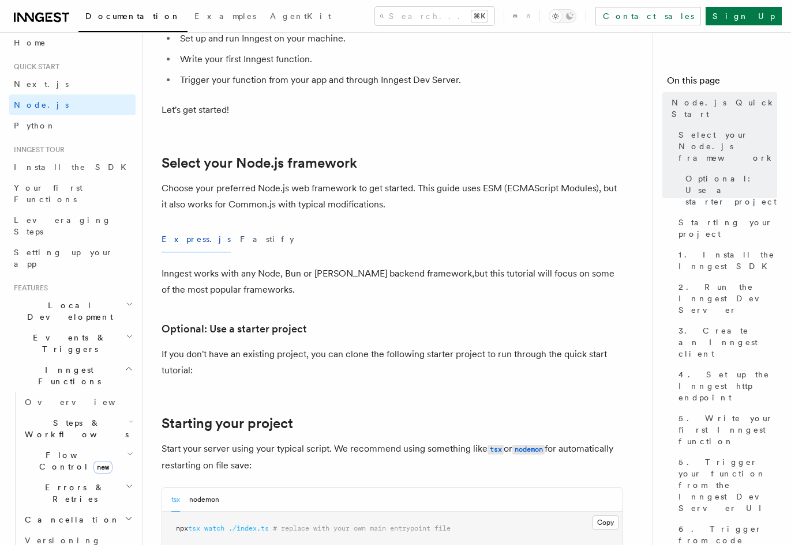
scroll to position [24, 0]
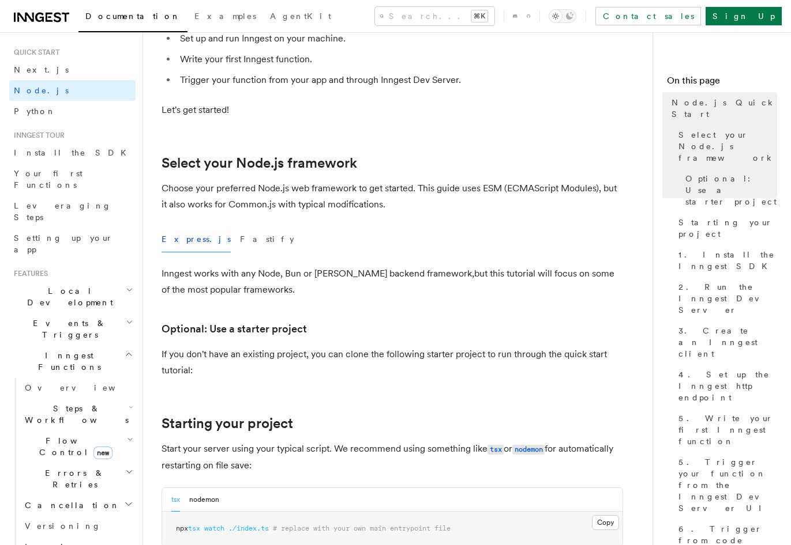
click at [114, 345] on h2 "Inngest Functions" at bounding box center [72, 361] width 126 height 32
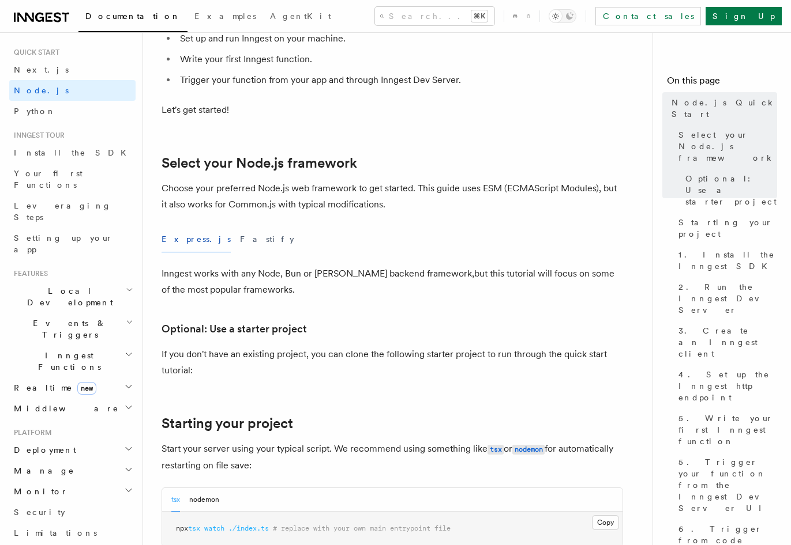
click at [114, 378] on h2 "Realtime new" at bounding box center [72, 388] width 126 height 21
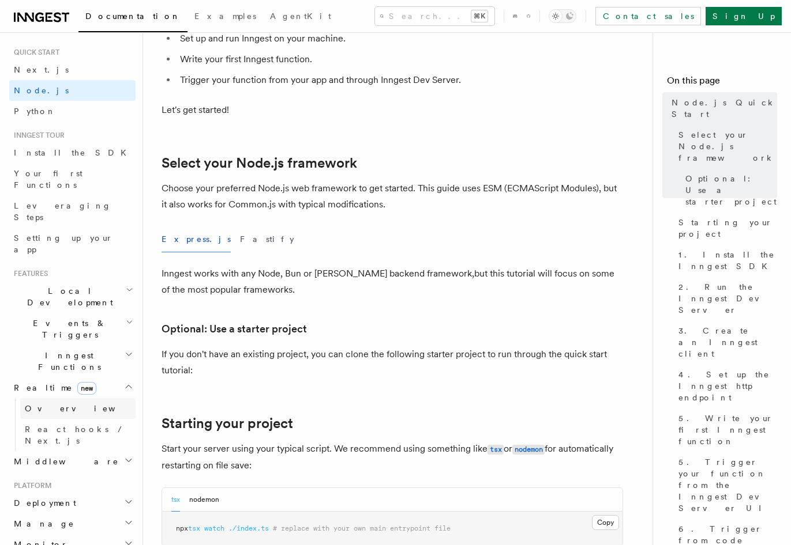
click at [108, 398] on link "Overview" at bounding box center [77, 408] width 115 height 21
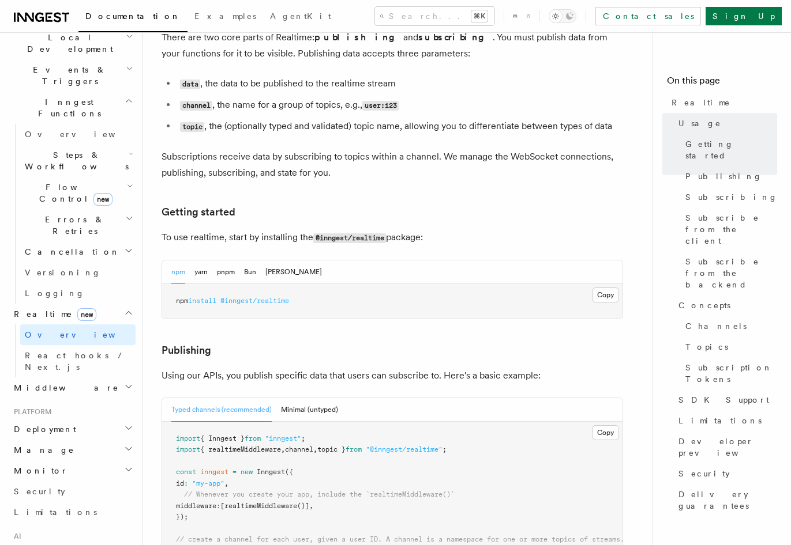
scroll to position [55, 0]
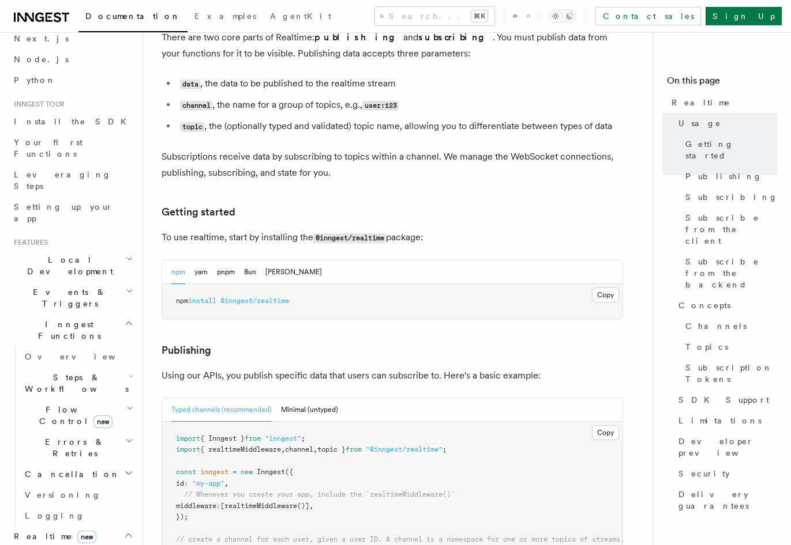
drag, startPoint x: 296, startPoint y: 145, endPoint x: 461, endPoint y: 206, distance: 175.3
click at [461, 229] on p "To use realtime, start by installing the @inngest/realtime package:" at bounding box center [391, 237] width 461 height 17
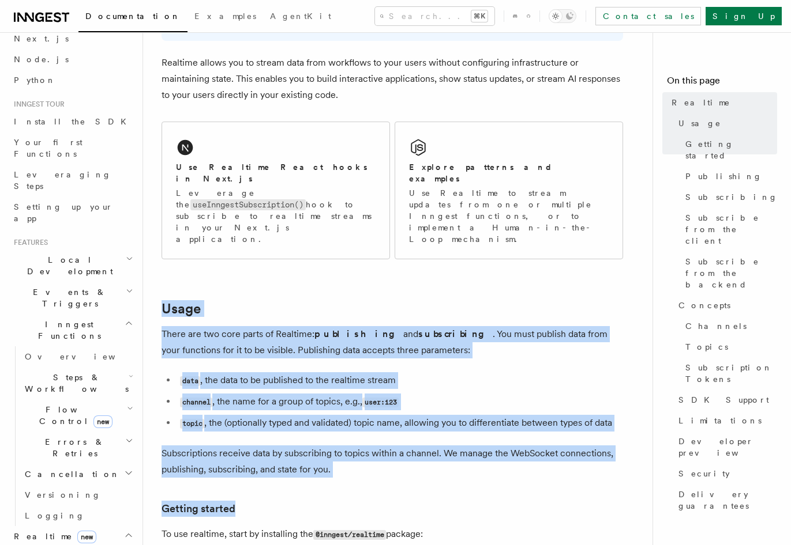
scroll to position [179, 0]
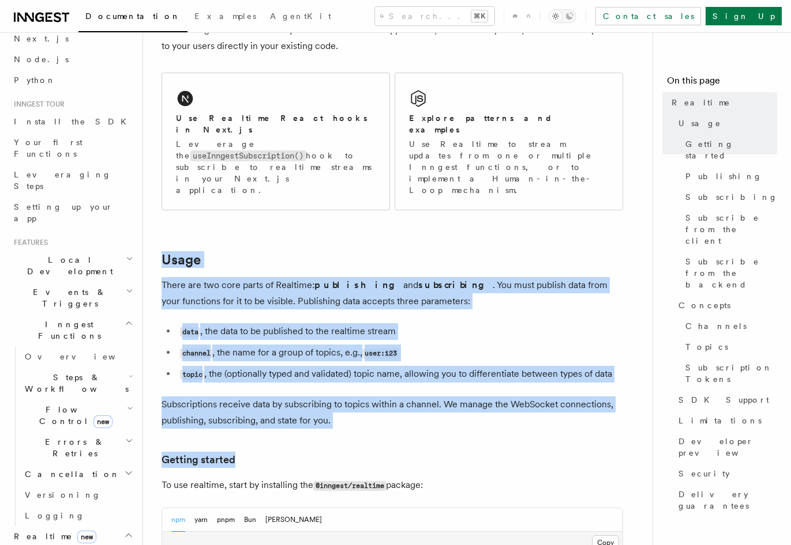
drag, startPoint x: 364, startPoint y: 325, endPoint x: 445, endPoint y: 447, distance: 147.0
click at [445, 477] on p "To use realtime, start by installing the @inngest/realtime package:" at bounding box center [391, 485] width 461 height 17
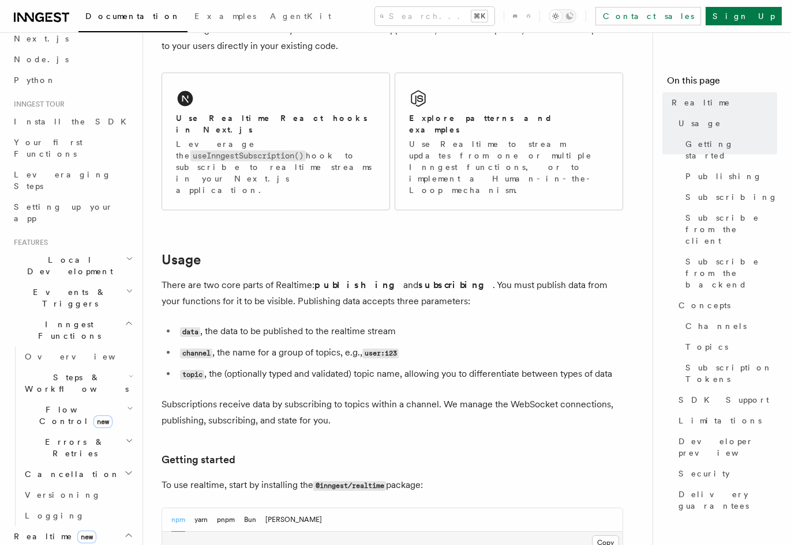
drag, startPoint x: 445, startPoint y: 438, endPoint x: 321, endPoint y: 193, distance: 274.1
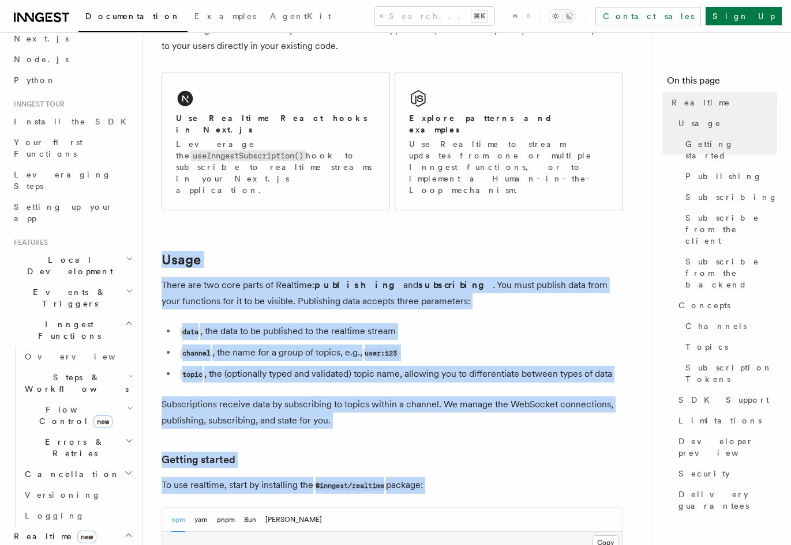
drag, startPoint x: 321, startPoint y: 193, endPoint x: 471, endPoint y: 443, distance: 291.7
click at [471, 477] on p "To use realtime, start by installing the @inngest/realtime package:" at bounding box center [391, 485] width 461 height 17
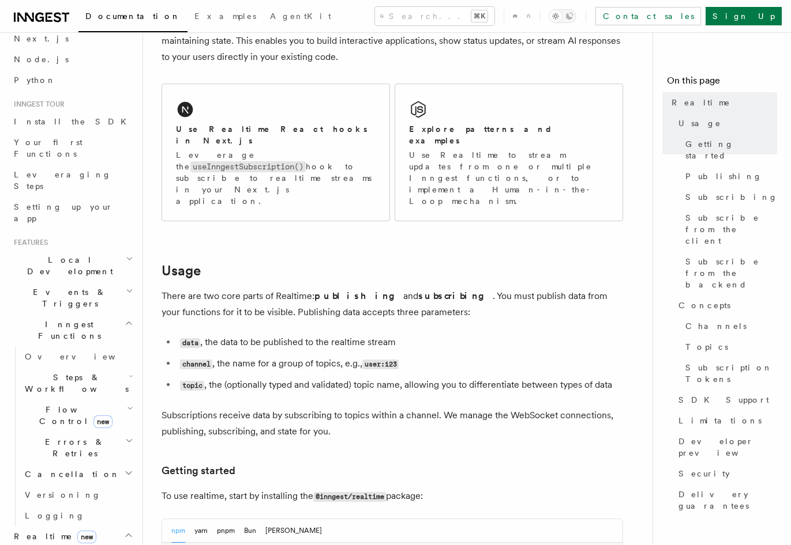
scroll to position [0, 0]
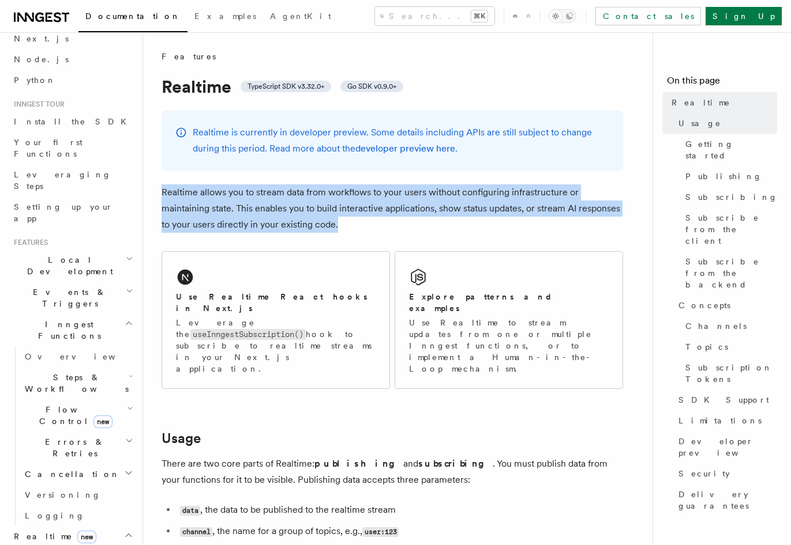
drag, startPoint x: 398, startPoint y: 201, endPoint x: 398, endPoint y: 226, distance: 24.8
click at [398, 226] on p "Realtime allows you to stream data from workflows to your users without configu…" at bounding box center [391, 209] width 461 height 48
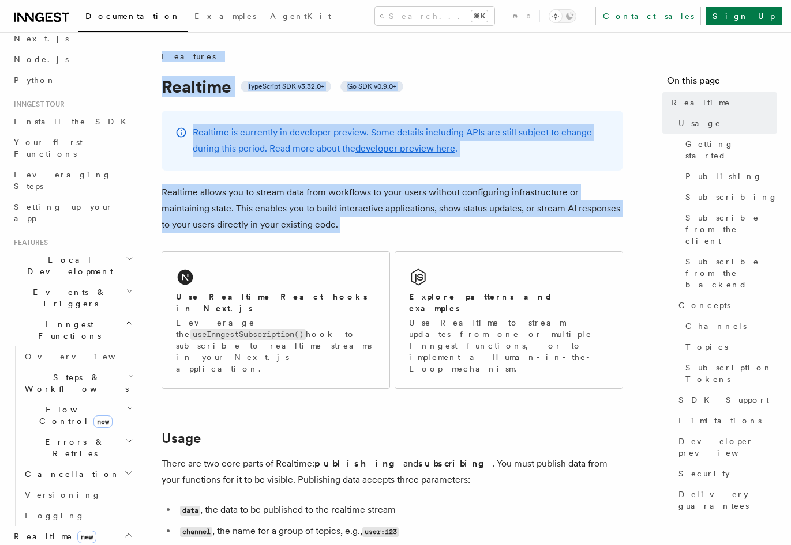
drag, startPoint x: 398, startPoint y: 226, endPoint x: 495, endPoint y: 43, distance: 206.6
drag, startPoint x: 496, startPoint y: 58, endPoint x: 506, endPoint y: 220, distance: 161.7
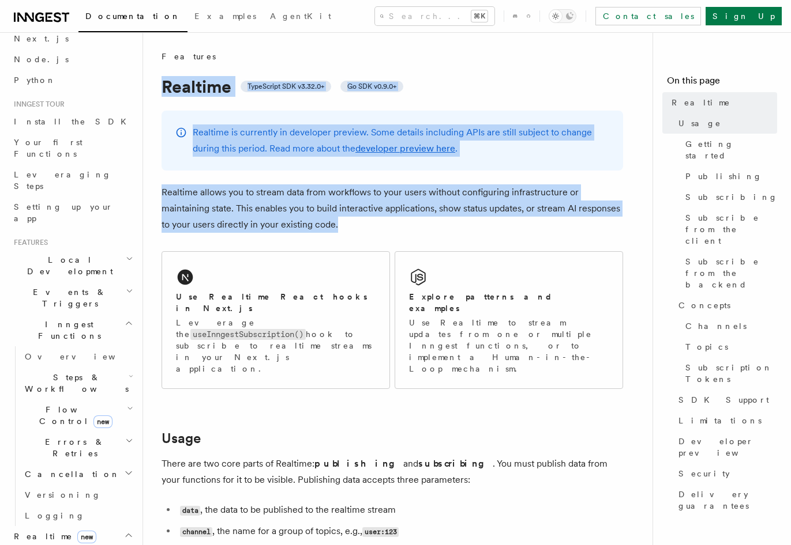
click at [506, 220] on p "Realtime allows you to stream data from workflows to your users without configu…" at bounding box center [391, 209] width 461 height 48
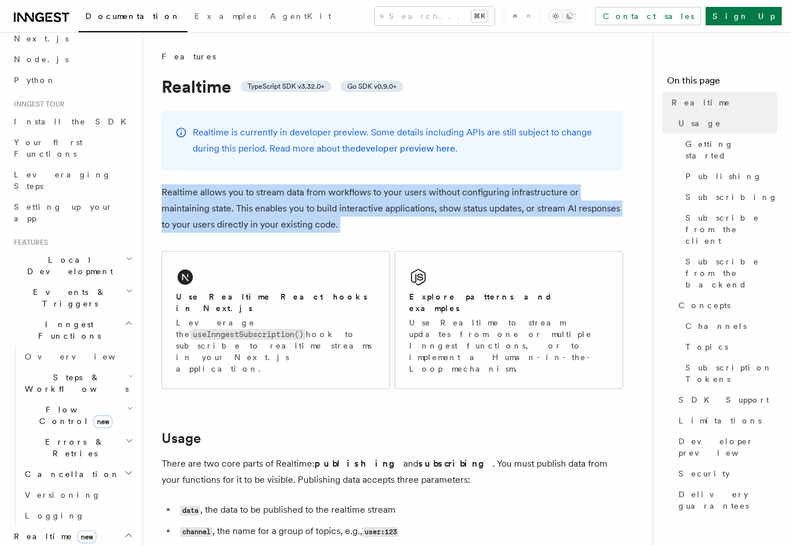
drag, startPoint x: 506, startPoint y: 220, endPoint x: 516, endPoint y: 156, distance: 64.8
click at [516, 156] on p "Realtime is currently in developer preview. Some details including APIs are sti…" at bounding box center [401, 141] width 416 height 32
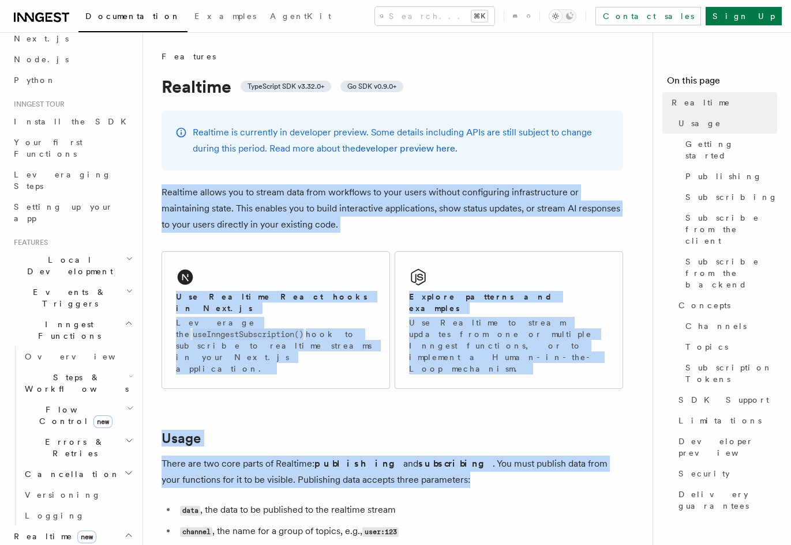
drag, startPoint x: 521, startPoint y: 171, endPoint x: 539, endPoint y: 445, distance: 275.1
click at [539, 456] on p "There are two core parts of Realtime: publishing and subscribing . You must pub…" at bounding box center [391, 472] width 461 height 32
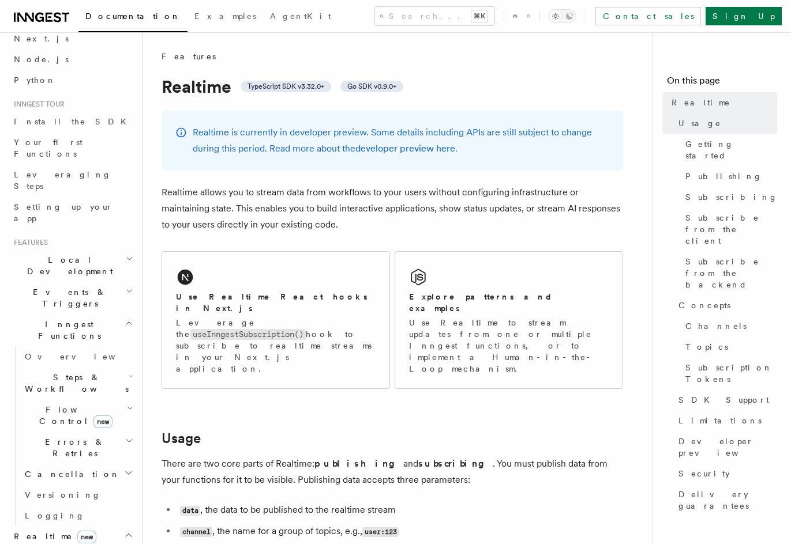
click at [29, 17] on icon at bounding box center [25, 17] width 17 height 9
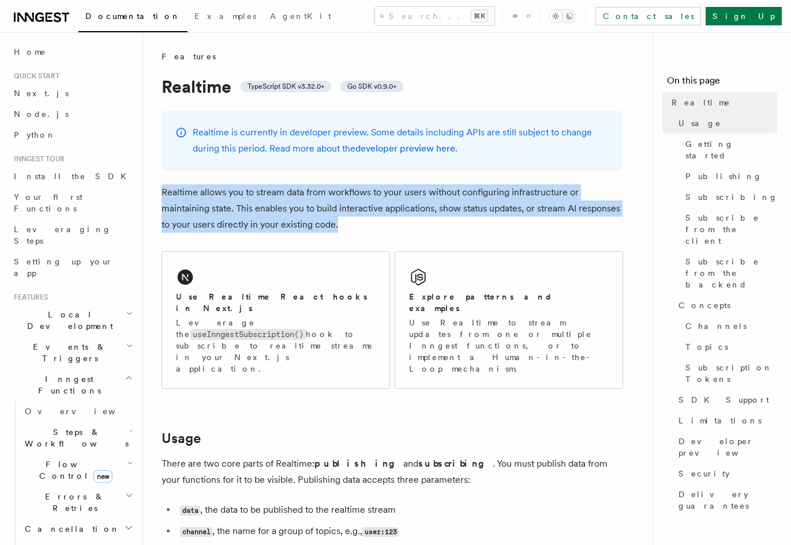
drag, startPoint x: 330, startPoint y: 213, endPoint x: 364, endPoint y: 224, distance: 36.5
click at [364, 224] on p "Realtime allows you to stream data from workflows to your users without configu…" at bounding box center [391, 209] width 461 height 48
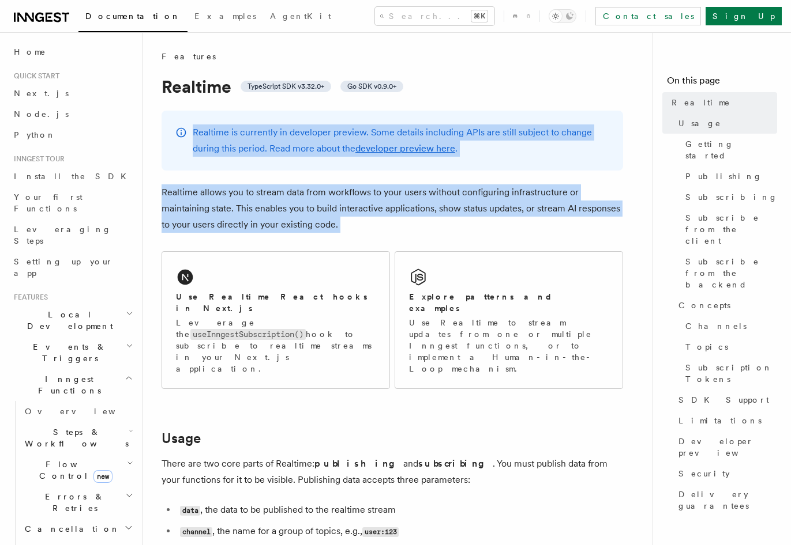
drag, startPoint x: 364, startPoint y: 224, endPoint x: 492, endPoint y: 109, distance: 171.9
drag, startPoint x: 492, startPoint y: 109, endPoint x: 495, endPoint y: 227, distance: 118.2
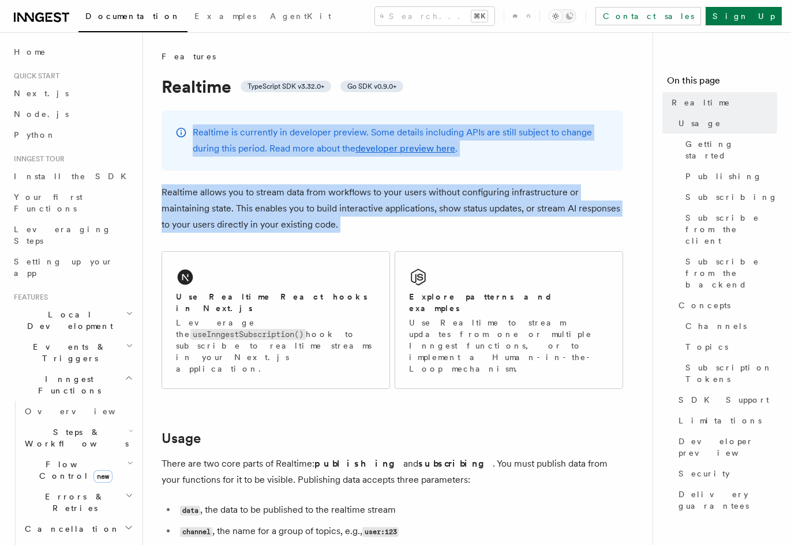
click at [495, 227] on p "Realtime allows you to stream data from workflows to your users without configu…" at bounding box center [391, 209] width 461 height 48
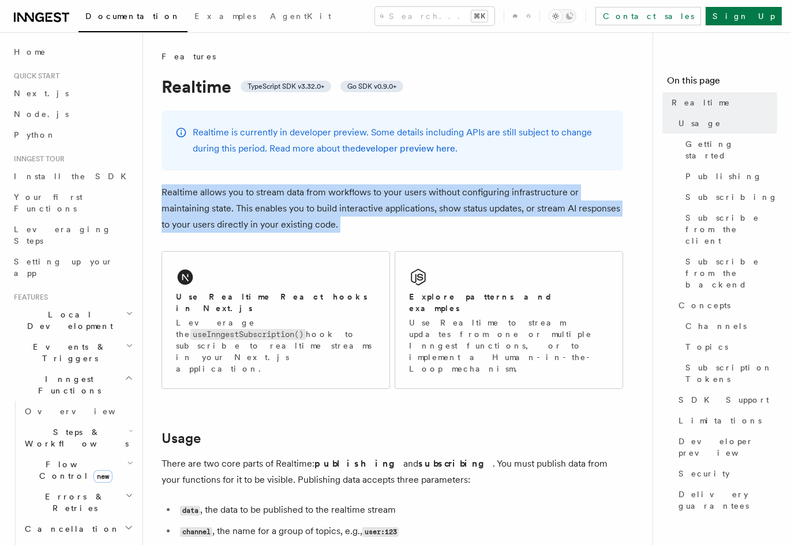
drag, startPoint x: 495, startPoint y: 227, endPoint x: 510, endPoint y: 176, distance: 53.6
drag, startPoint x: 510, startPoint y: 176, endPoint x: 513, endPoint y: 227, distance: 50.8
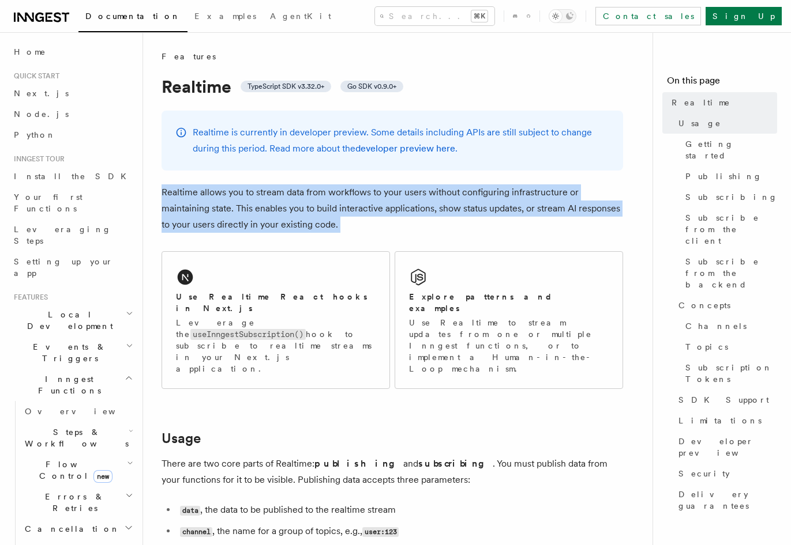
click at [513, 227] on p "Realtime allows you to stream data from workflows to your users without configu…" at bounding box center [391, 209] width 461 height 48
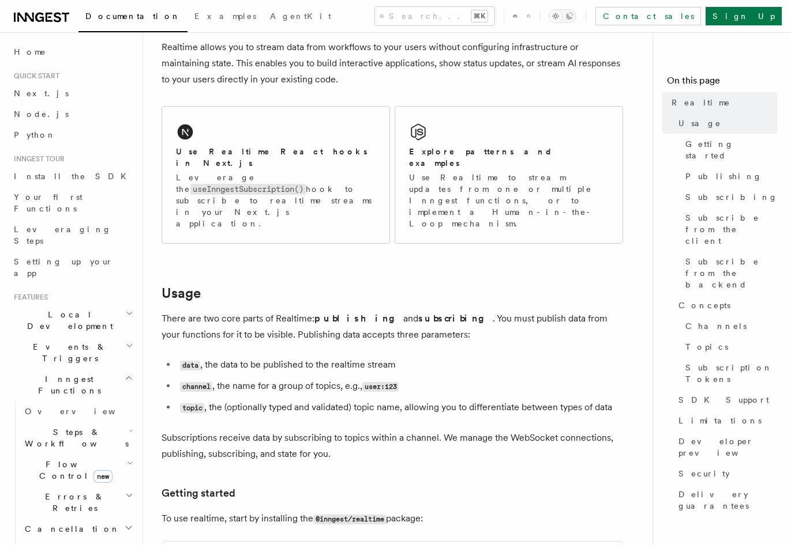
scroll to position [228, 0]
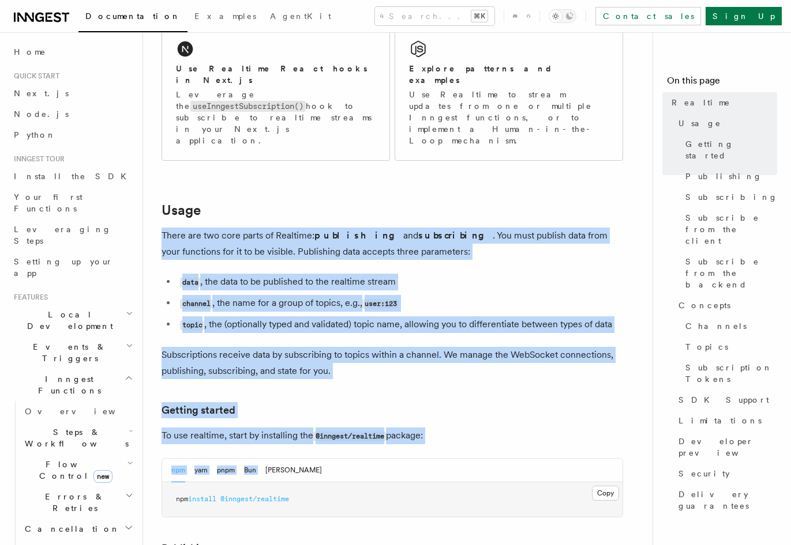
drag, startPoint x: 526, startPoint y: 180, endPoint x: 522, endPoint y: 417, distance: 237.0
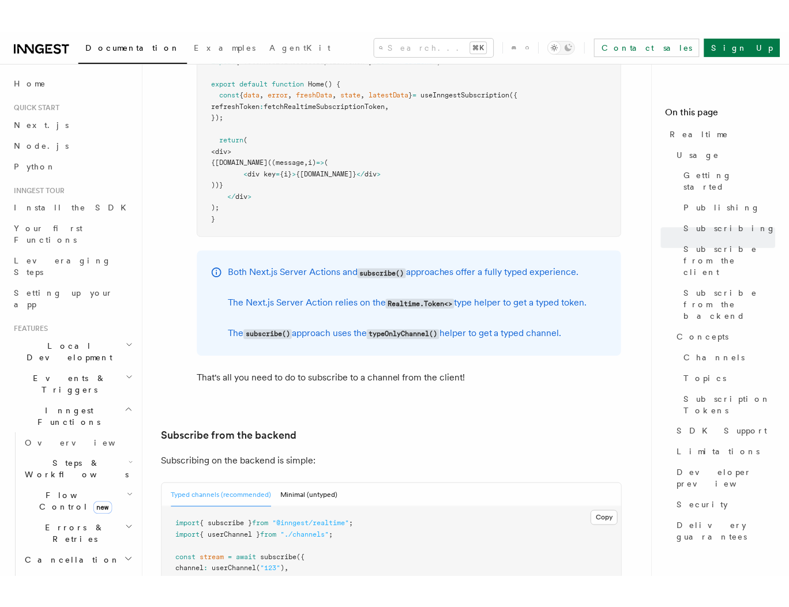
scroll to position [2151, 0]
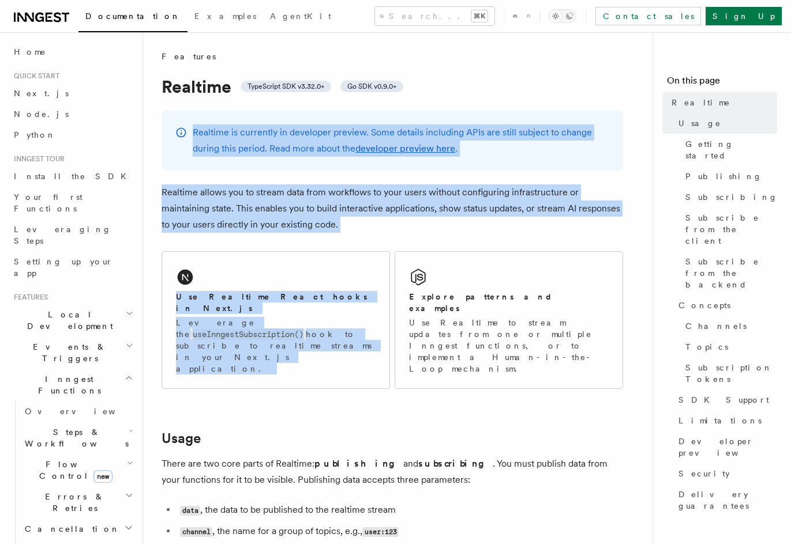
drag, startPoint x: 443, startPoint y: 118, endPoint x: 458, endPoint y: 236, distance: 119.7
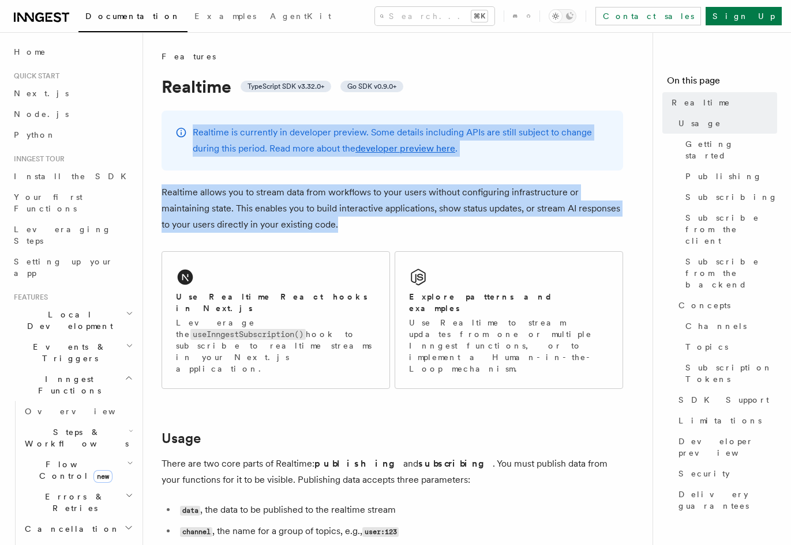
drag, startPoint x: 454, startPoint y: 223, endPoint x: 486, endPoint y: 100, distance: 126.3
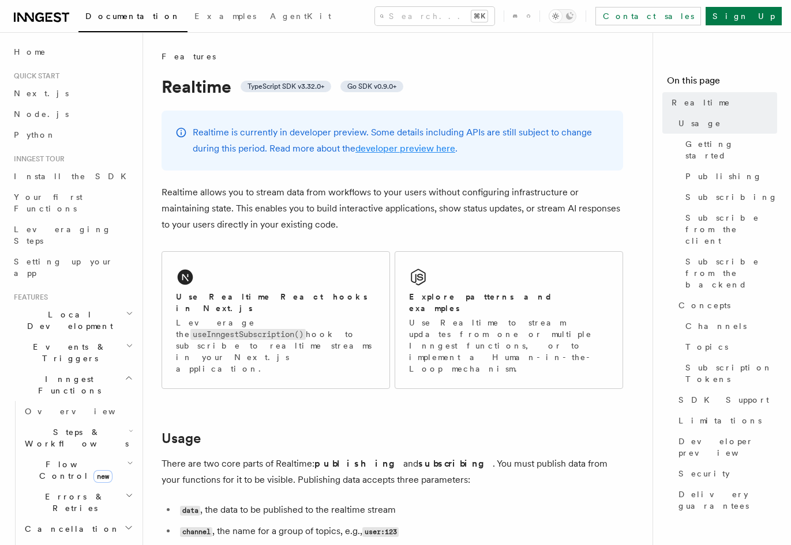
click at [429, 148] on link "developer preview here" at bounding box center [405, 148] width 100 height 11
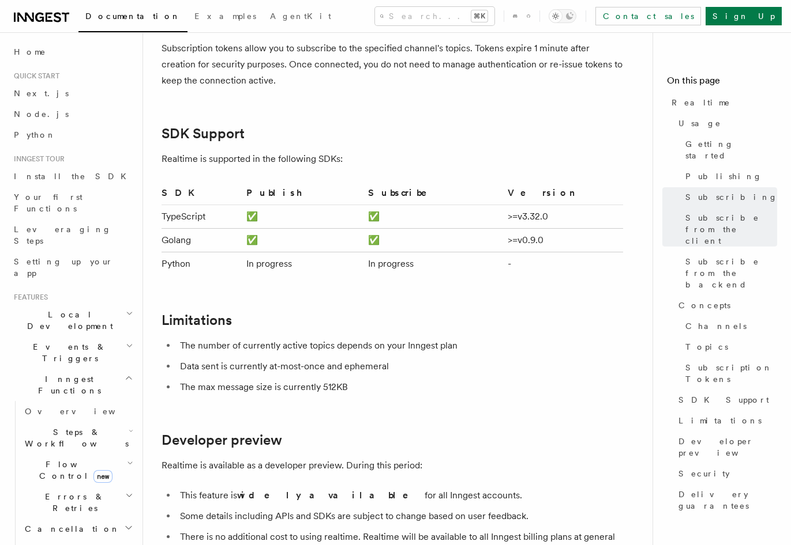
scroll to position [3714, 0]
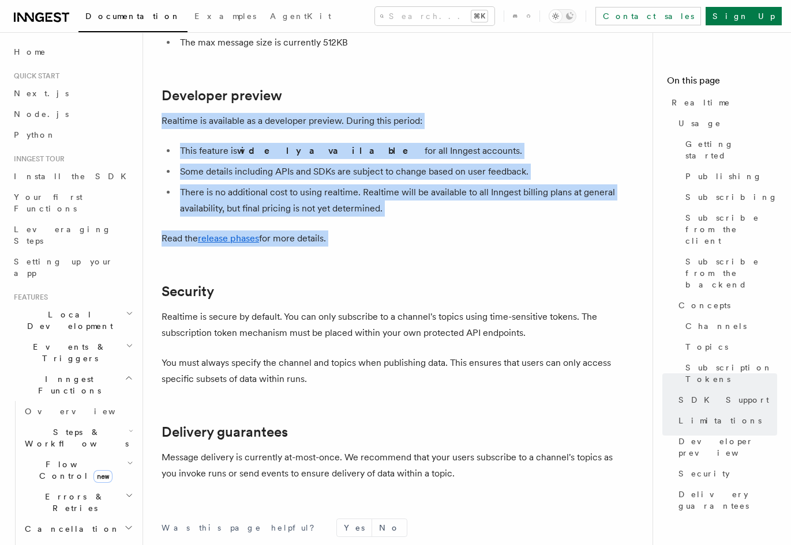
drag, startPoint x: 421, startPoint y: 74, endPoint x: 435, endPoint y: 221, distance: 147.7
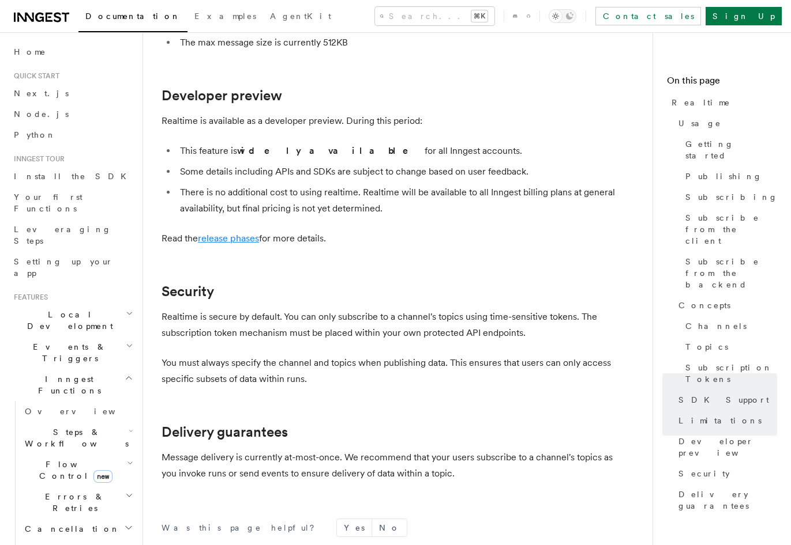
click at [224, 233] on link "release phases" at bounding box center [228, 238] width 61 height 11
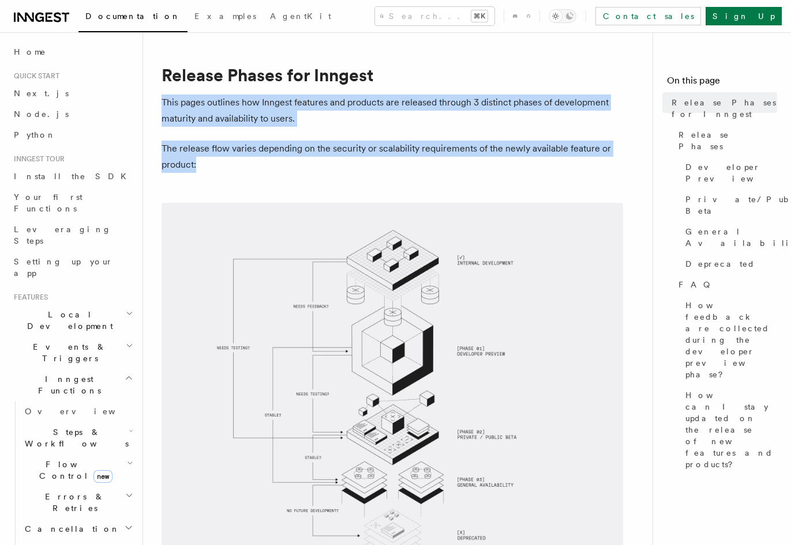
drag, startPoint x: 441, startPoint y: 71, endPoint x: 443, endPoint y: 171, distance: 100.4
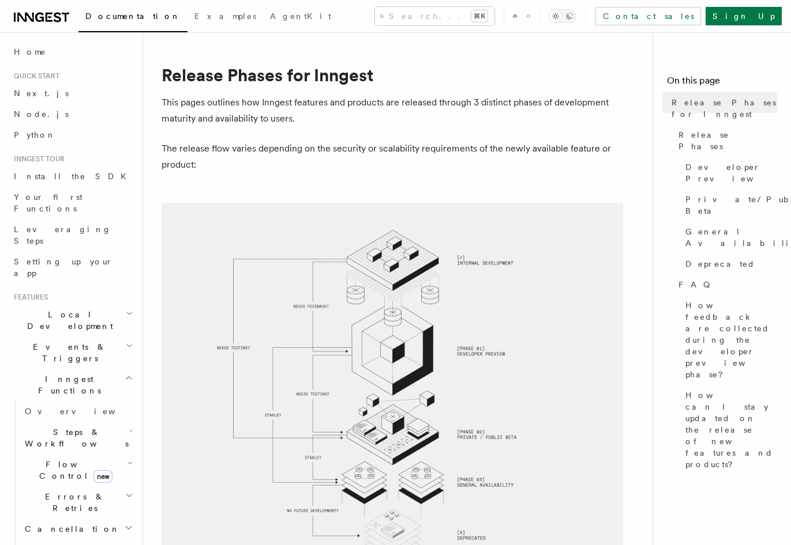
click at [443, 171] on p "The release flow varies depending on the security or scalability requirements o…" at bounding box center [391, 157] width 461 height 32
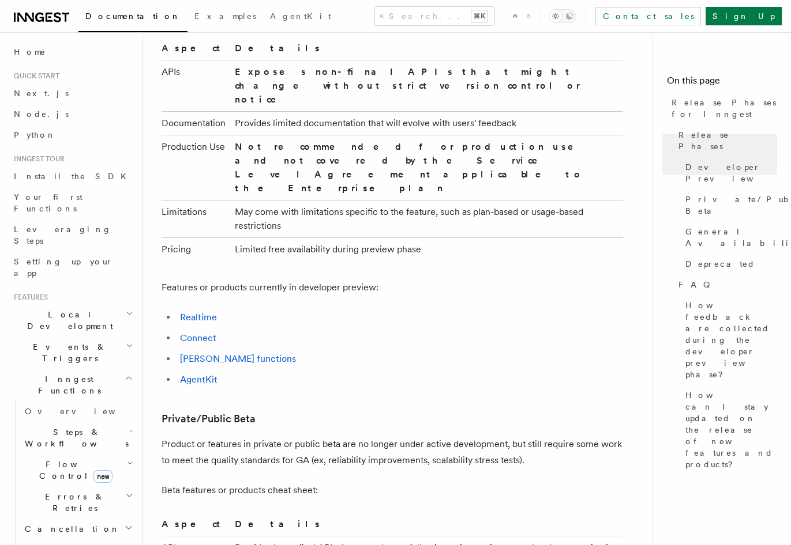
scroll to position [793, 0]
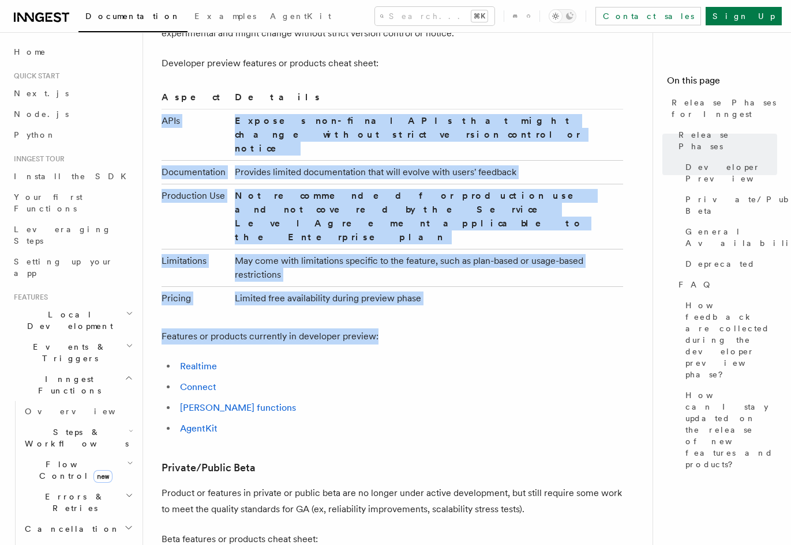
drag, startPoint x: 401, startPoint y: 98, endPoint x: 430, endPoint y: 289, distance: 193.0
click at [430, 329] on p "Features or products currently in developer preview:" at bounding box center [391, 337] width 461 height 16
drag, startPoint x: 457, startPoint y: 215, endPoint x: 478, endPoint y: 71, distance: 145.2
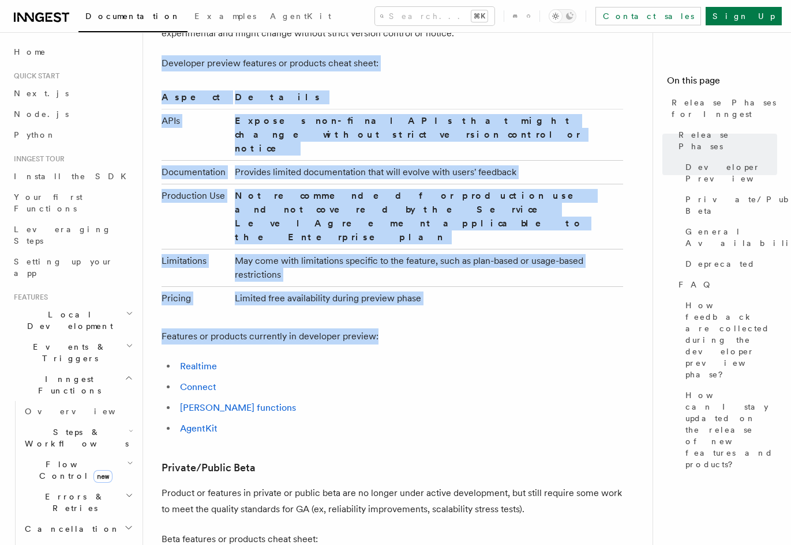
drag, startPoint x: 471, startPoint y: 55, endPoint x: 477, endPoint y: 288, distance: 233.6
click at [477, 329] on p "Features or products currently in developer preview:" at bounding box center [391, 337] width 461 height 16
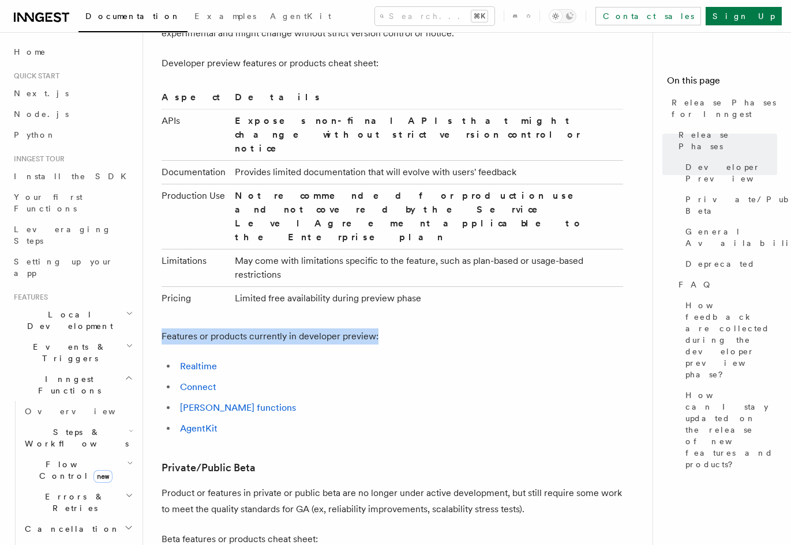
drag, startPoint x: 477, startPoint y: 288, endPoint x: 456, endPoint y: 74, distance: 215.0
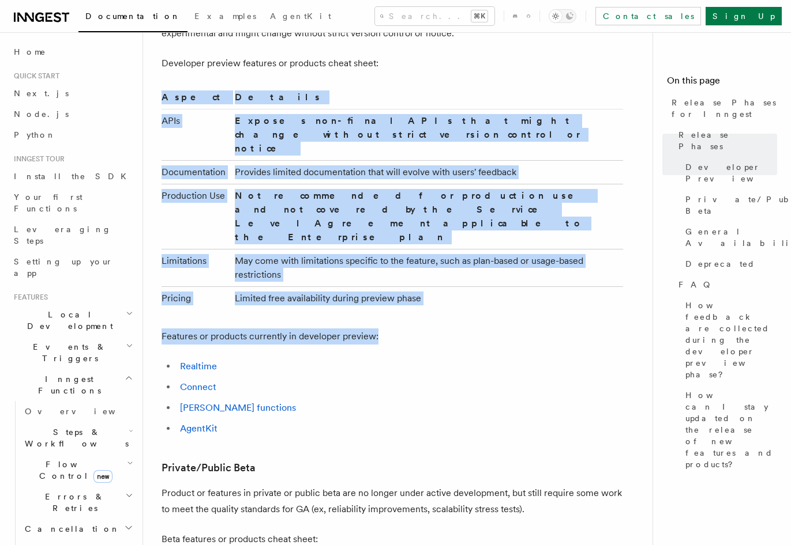
drag, startPoint x: 460, startPoint y: 73, endPoint x: 465, endPoint y: 280, distance: 206.5
click at [465, 329] on p "Features or products currently in developer preview:" at bounding box center [391, 337] width 461 height 16
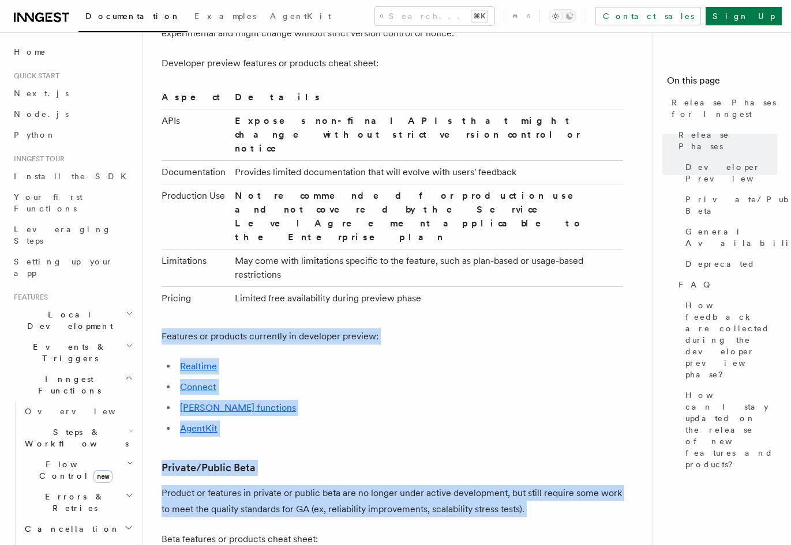
drag, startPoint x: 471, startPoint y: 261, endPoint x: 498, endPoint y: 464, distance: 205.3
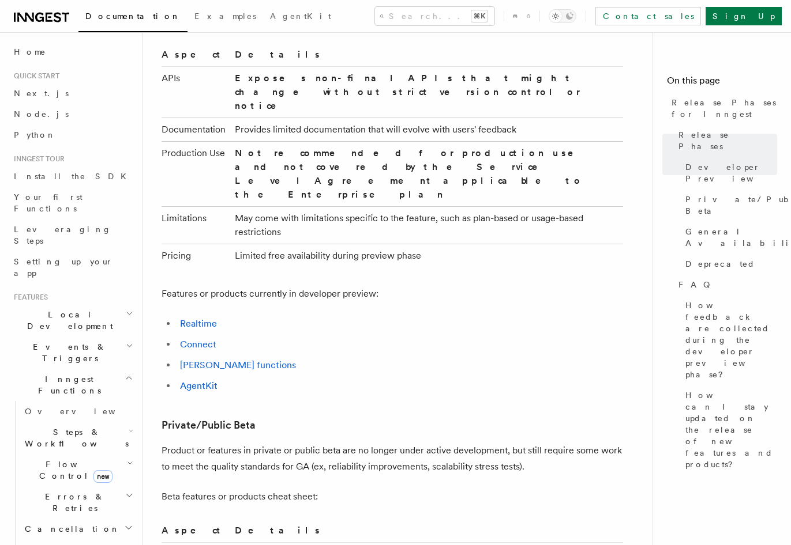
scroll to position [1016, 0]
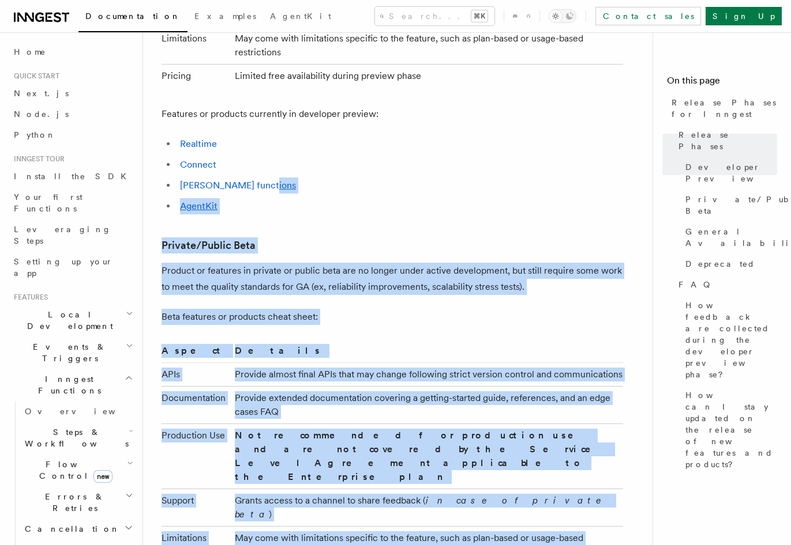
drag, startPoint x: 428, startPoint y: 224, endPoint x: 541, endPoint y: 483, distance: 282.2
click at [541, 483] on article "Release Phases for Inngest This pages outlines how Inngest features and product…" at bounding box center [401, 384] width 481 height 2699
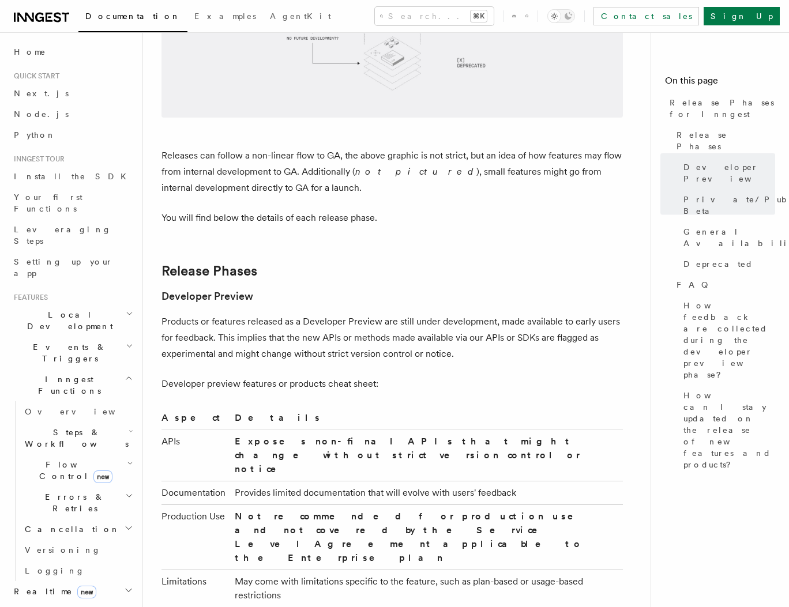
scroll to position [0, 0]
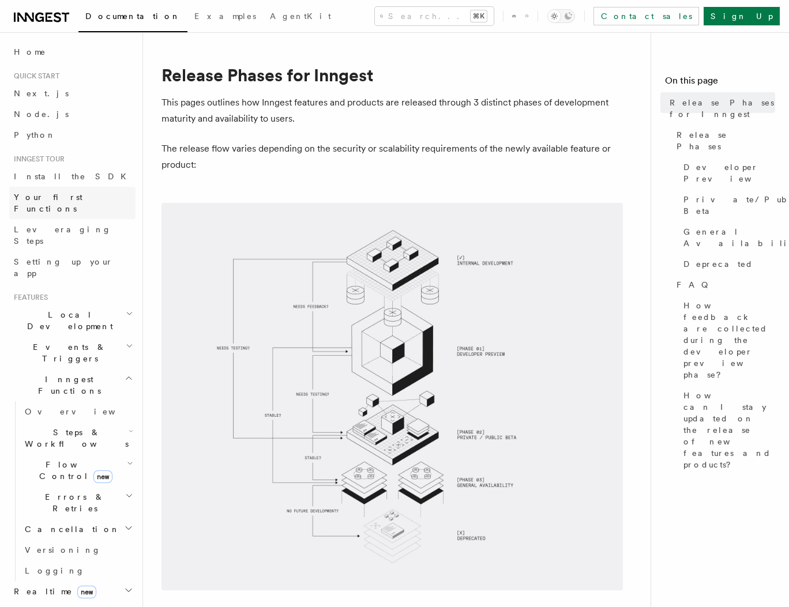
click at [41, 198] on span "Your first Functions" at bounding box center [48, 203] width 69 height 21
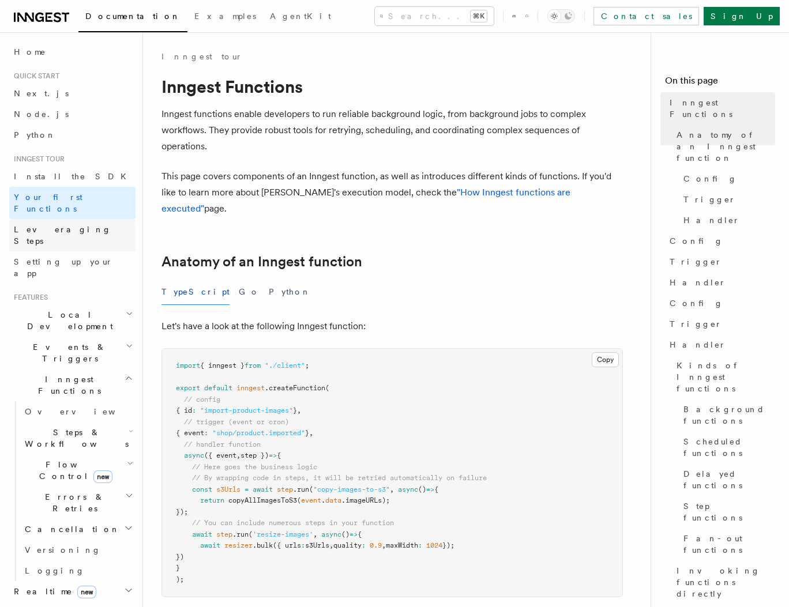
click at [62, 224] on span "Leveraging Steps" at bounding box center [75, 235] width 122 height 23
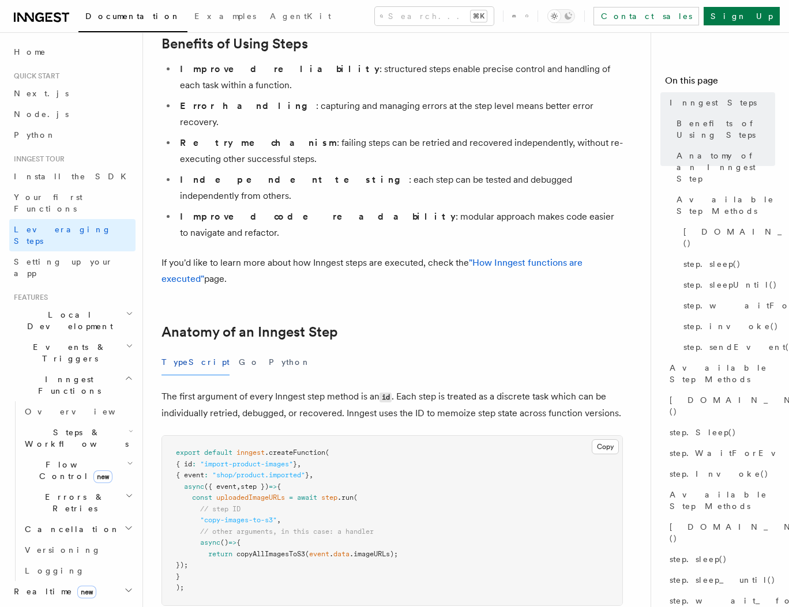
scroll to position [390, 0]
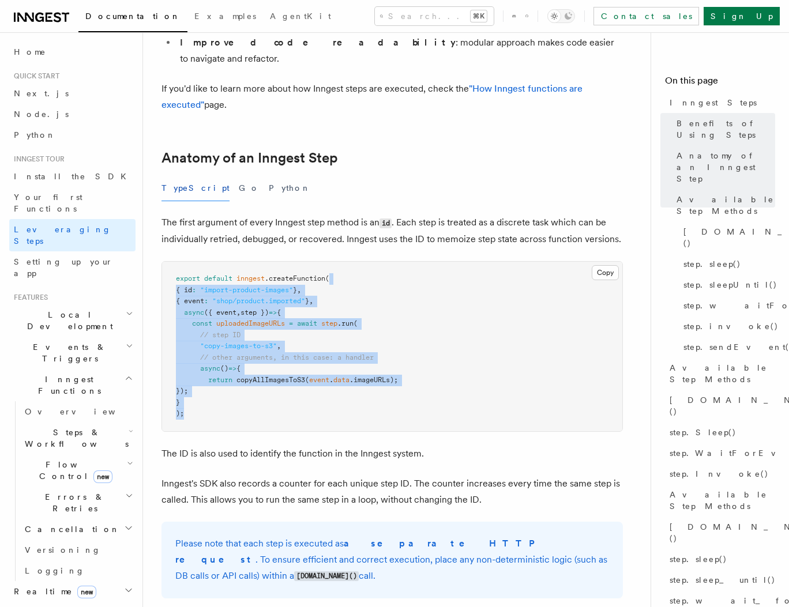
drag, startPoint x: 378, startPoint y: 292, endPoint x: 392, endPoint y: 358, distance: 67.6
click at [392, 358] on pre "export default inngest .createFunction ( { id : "import-product-images" } , { e…" at bounding box center [392, 347] width 460 height 170
